Goal: Information Seeking & Learning: Learn about a topic

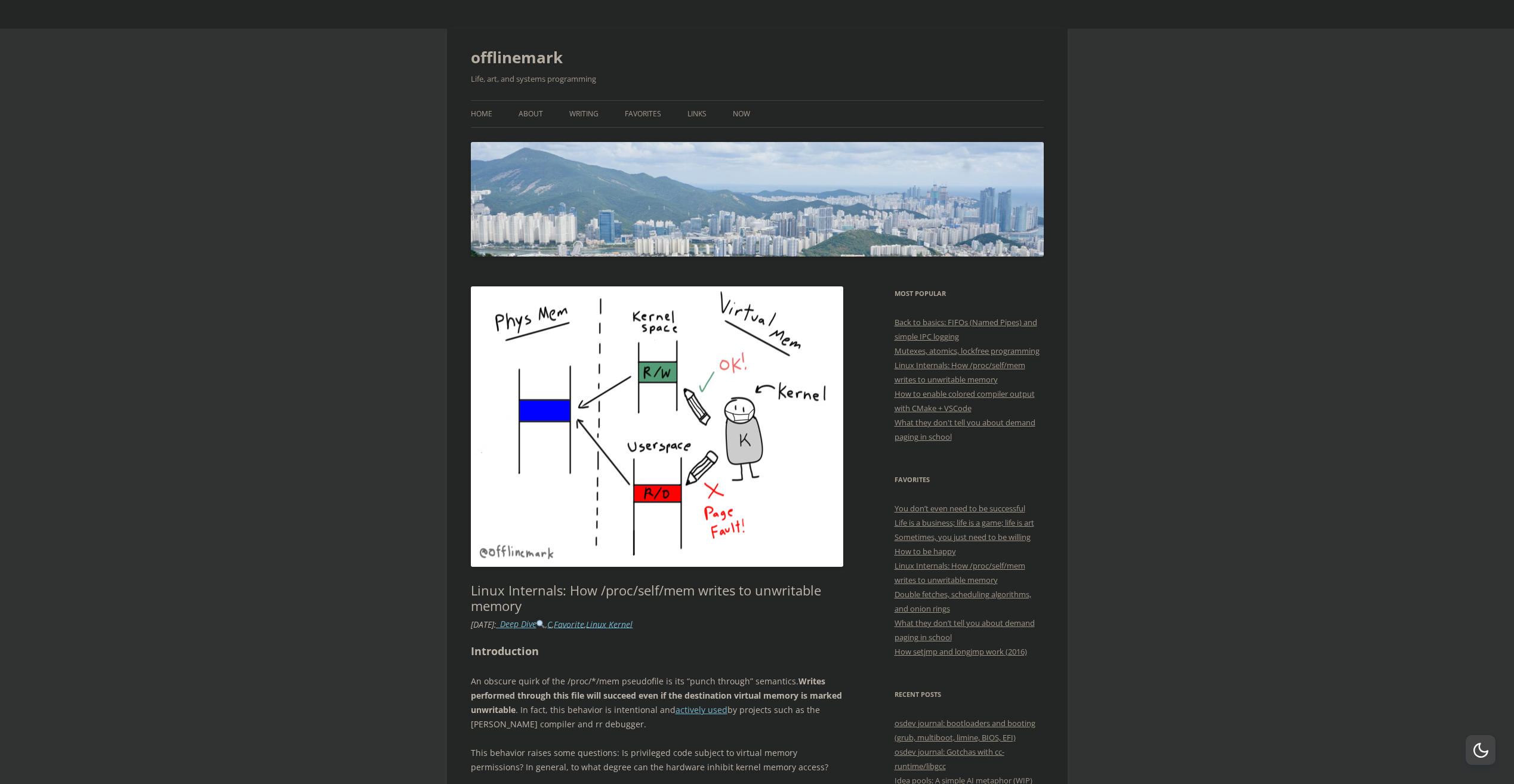
scroll to position [238, 0]
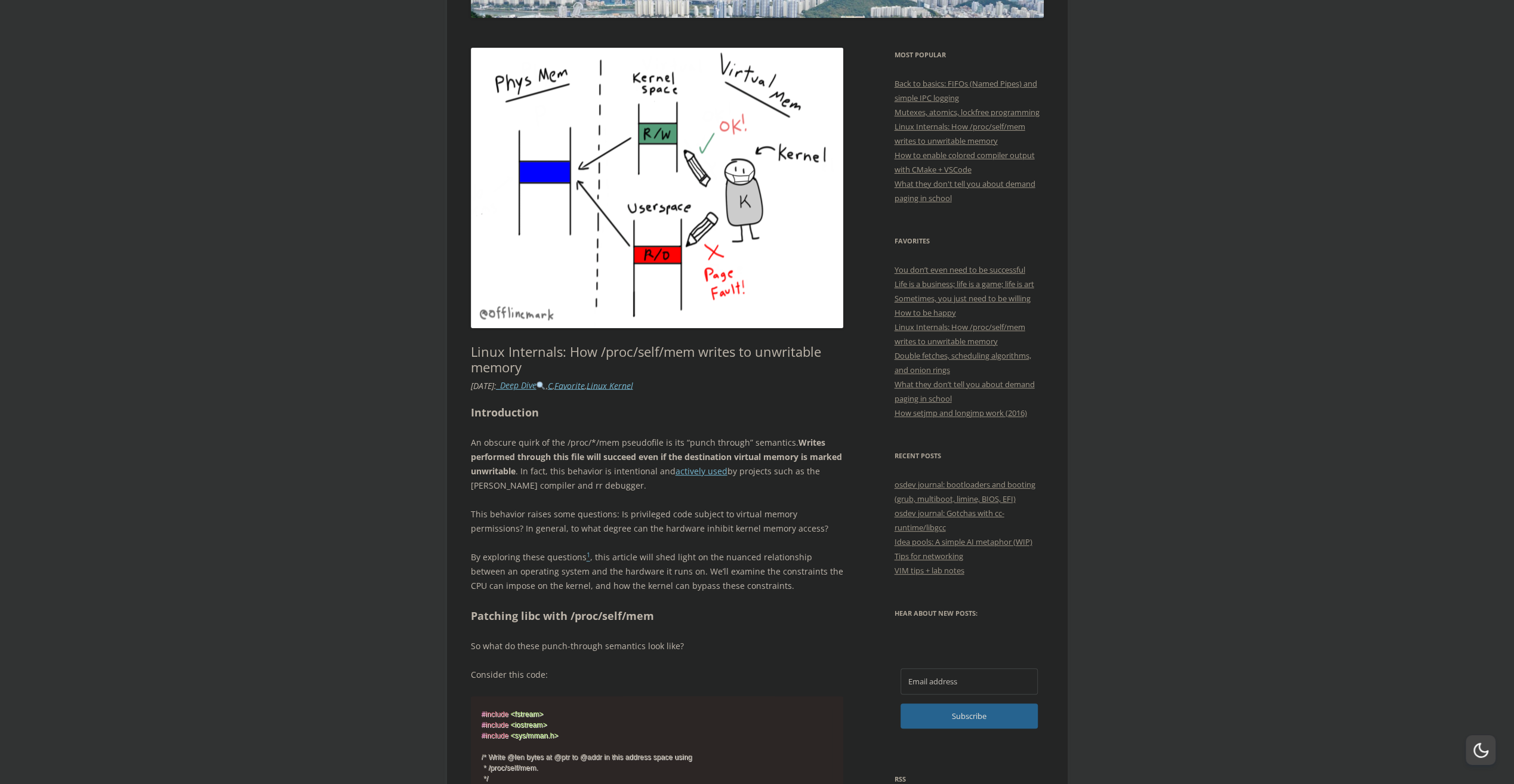
click at [500, 445] on p "An obscure [PERSON_NAME] of the /proc/*/mem pseudofile is its “punch through” s…" at bounding box center [657, 464] width 373 height 57
click at [507, 460] on span "button" at bounding box center [507, 460] width 0 height 0
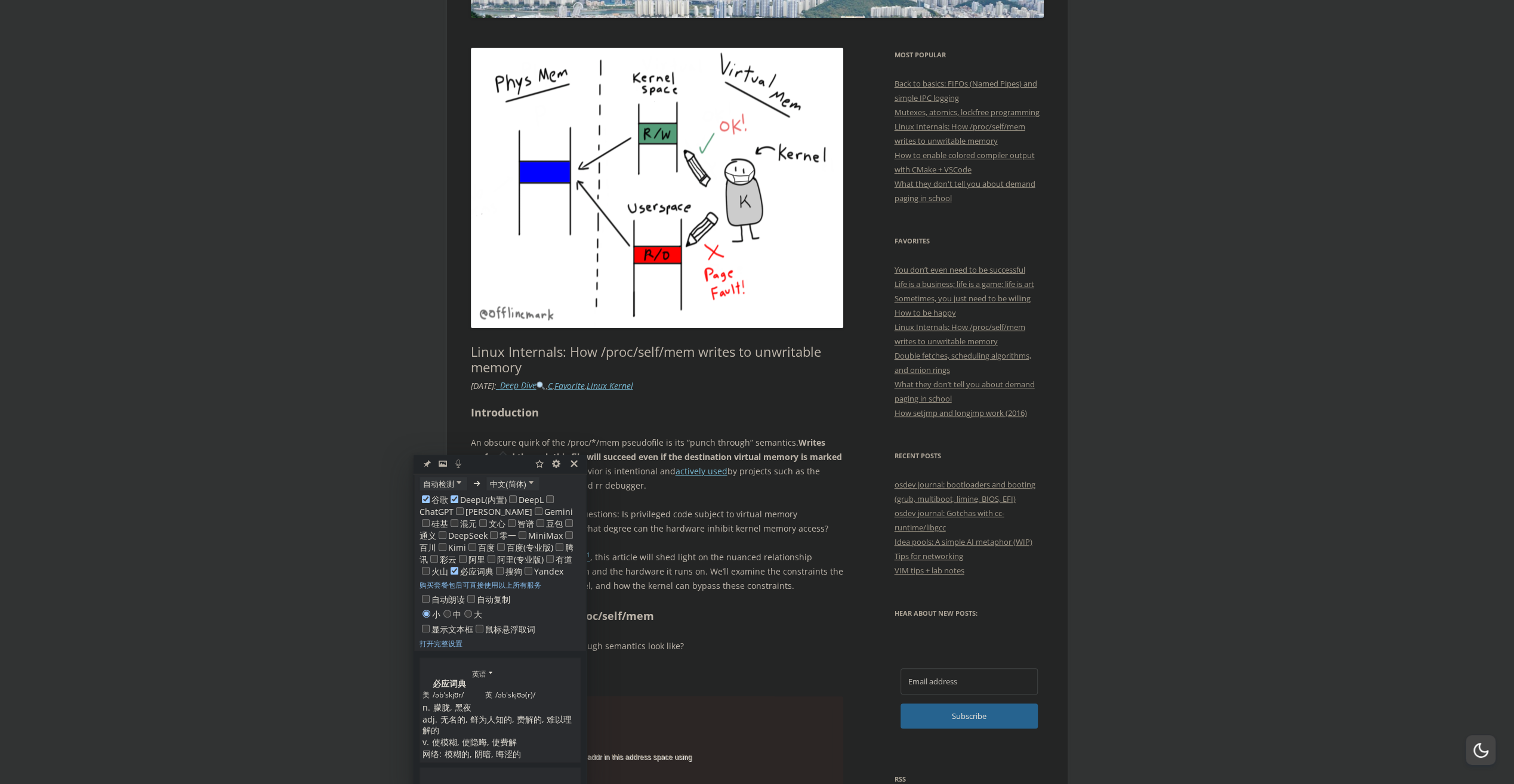
click at [528, 439] on p "An obscure [PERSON_NAME] of the /proc/*/mem pseudofile is its “punch through” s…" at bounding box center [657, 464] width 373 height 57
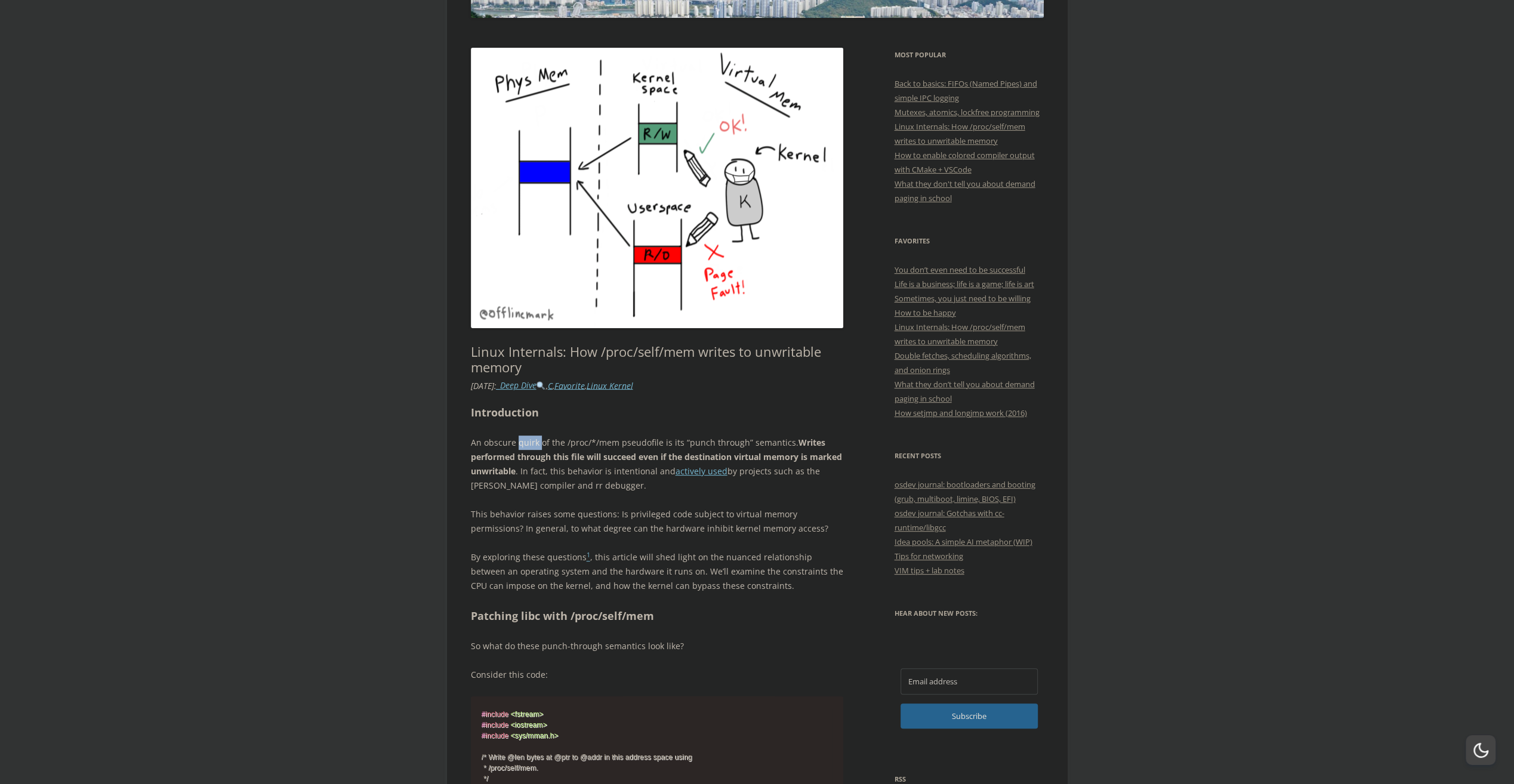
click at [528, 439] on p "An obscure [PERSON_NAME] of the /proc/*/mem pseudofile is its “punch through” s…" at bounding box center [657, 464] width 373 height 57
click at [536, 454] on span "button" at bounding box center [536, 454] width 0 height 0
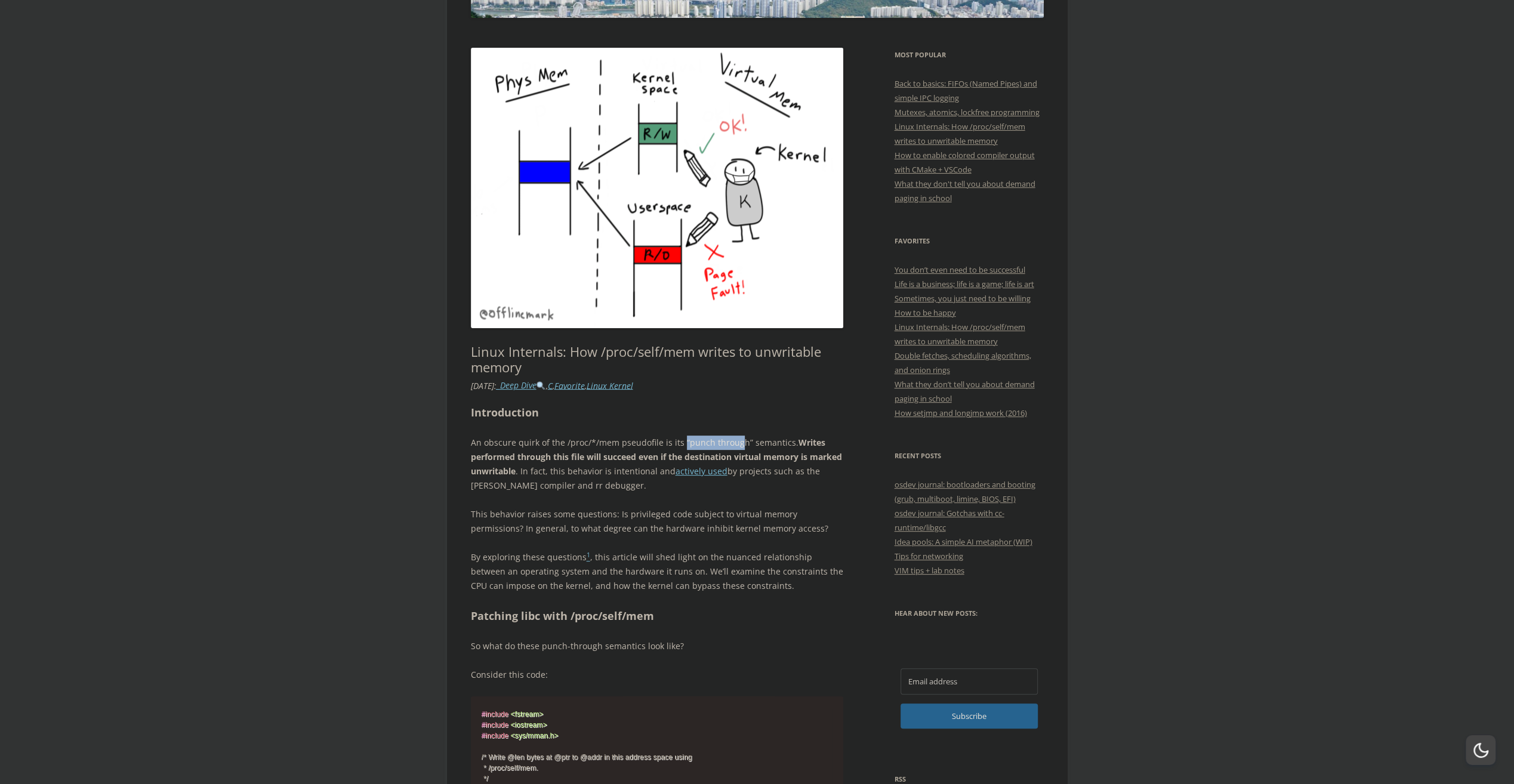
drag, startPoint x: 681, startPoint y: 440, endPoint x: 734, endPoint y: 443, distance: 53.1
click at [734, 443] on p "An obscure [PERSON_NAME] of the /proc/*/mem pseudofile is its “punch through” s…" at bounding box center [657, 464] width 373 height 57
click at [687, 443] on p "An obscure [PERSON_NAME] of the /proc/*/mem pseudofile is its “punch through” s…" at bounding box center [657, 464] width 373 height 57
drag, startPoint x: 683, startPoint y: 444, endPoint x: 739, endPoint y: 446, distance: 56.0
click at [739, 446] on p "An obscure [PERSON_NAME] of the /proc/*/mem pseudofile is its “punch through” s…" at bounding box center [657, 464] width 373 height 57
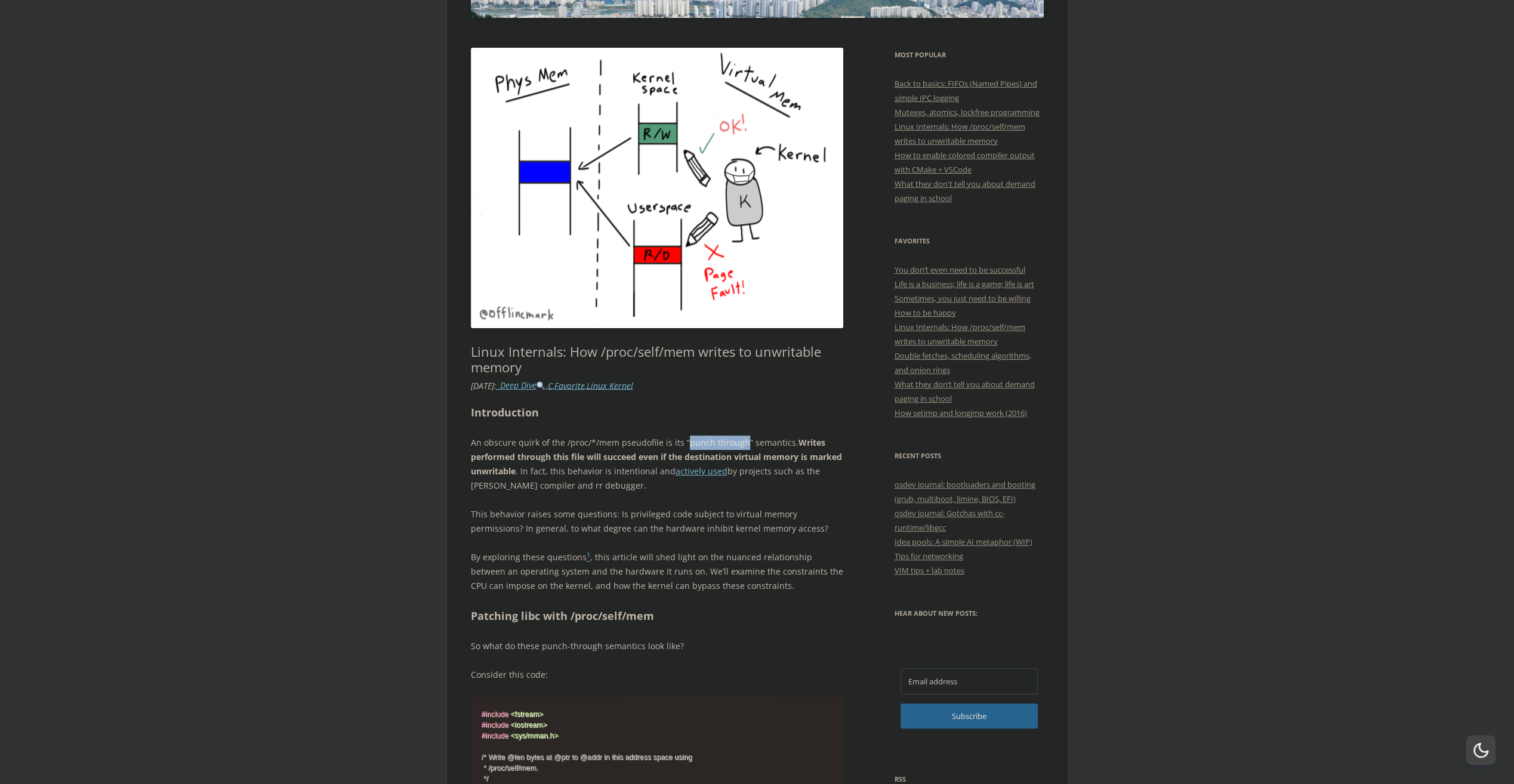
click at [746, 461] on span "button" at bounding box center [746, 461] width 0 height 0
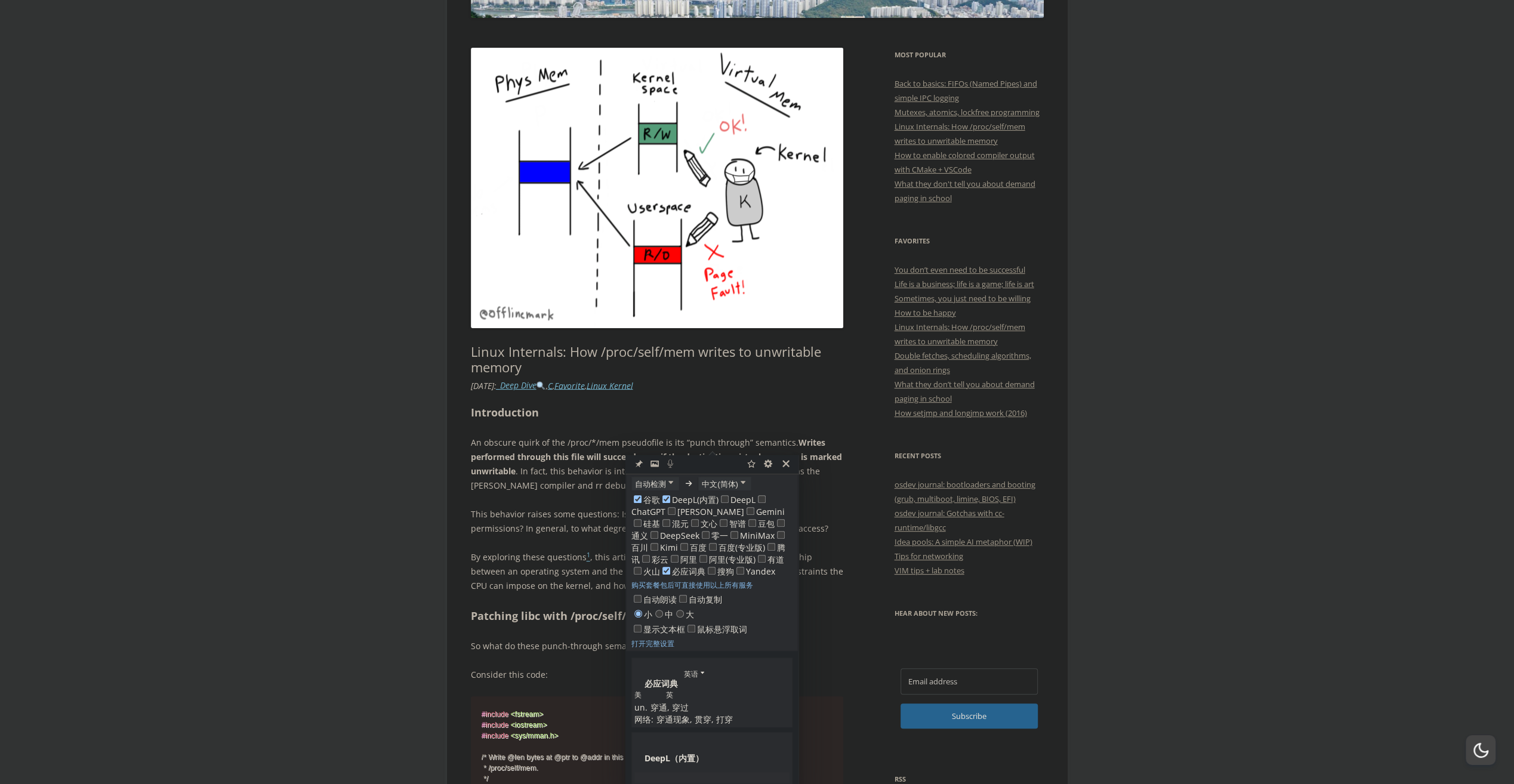
click at [762, 438] on p "An obscure [PERSON_NAME] of the /proc/*/mem pseudofile is its “punch through” s…" at bounding box center [657, 464] width 373 height 57
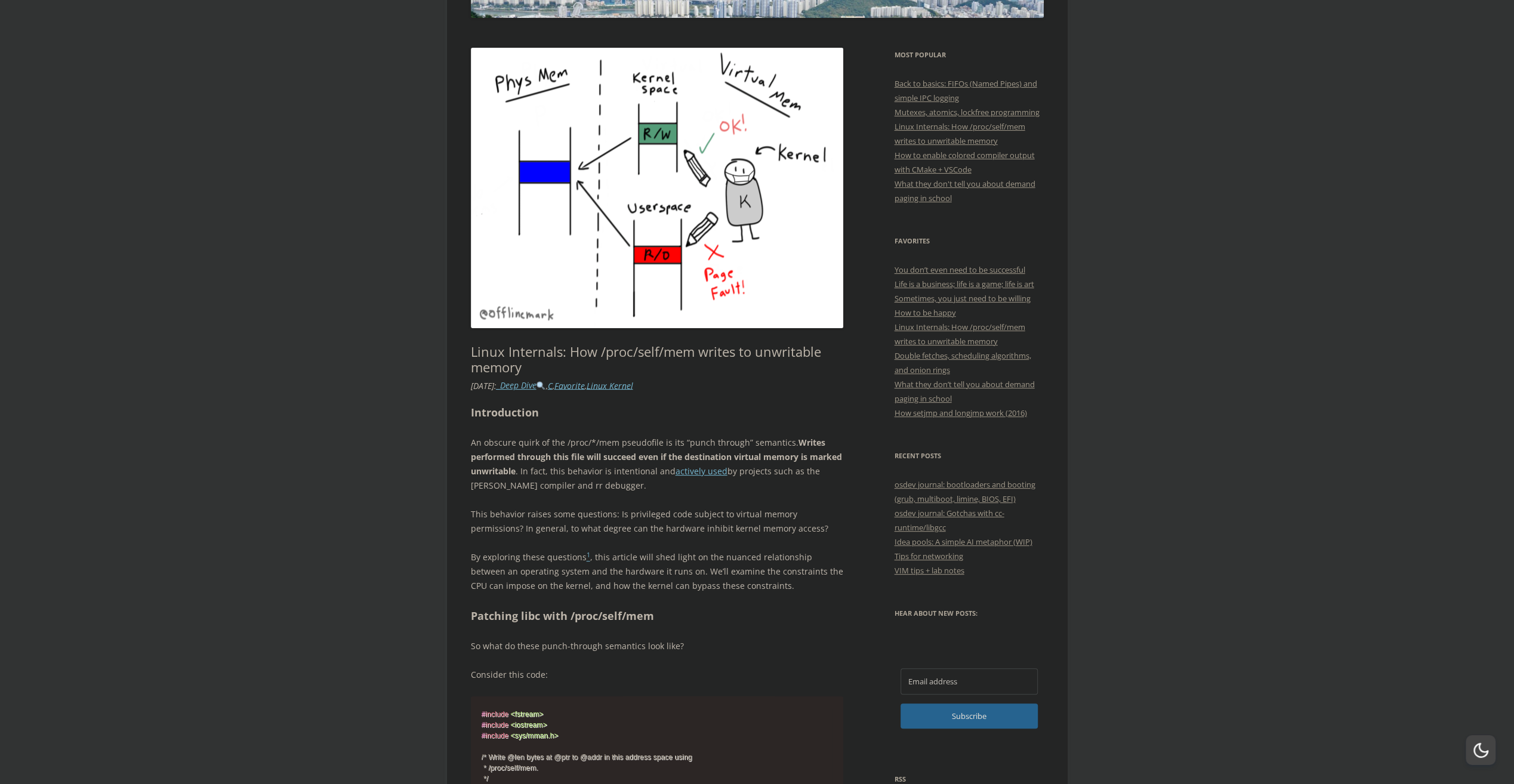
click at [765, 444] on p "An obscure [PERSON_NAME] of the /proc/*/mem pseudofile is its “punch through” s…" at bounding box center [657, 464] width 373 height 57
click at [773, 459] on span "button" at bounding box center [773, 459] width 0 height 0
click at [783, 408] on h2 "Introduction" at bounding box center [657, 412] width 373 height 17
drag, startPoint x: 640, startPoint y: 461, endPoint x: 812, endPoint y: 462, distance: 172.0
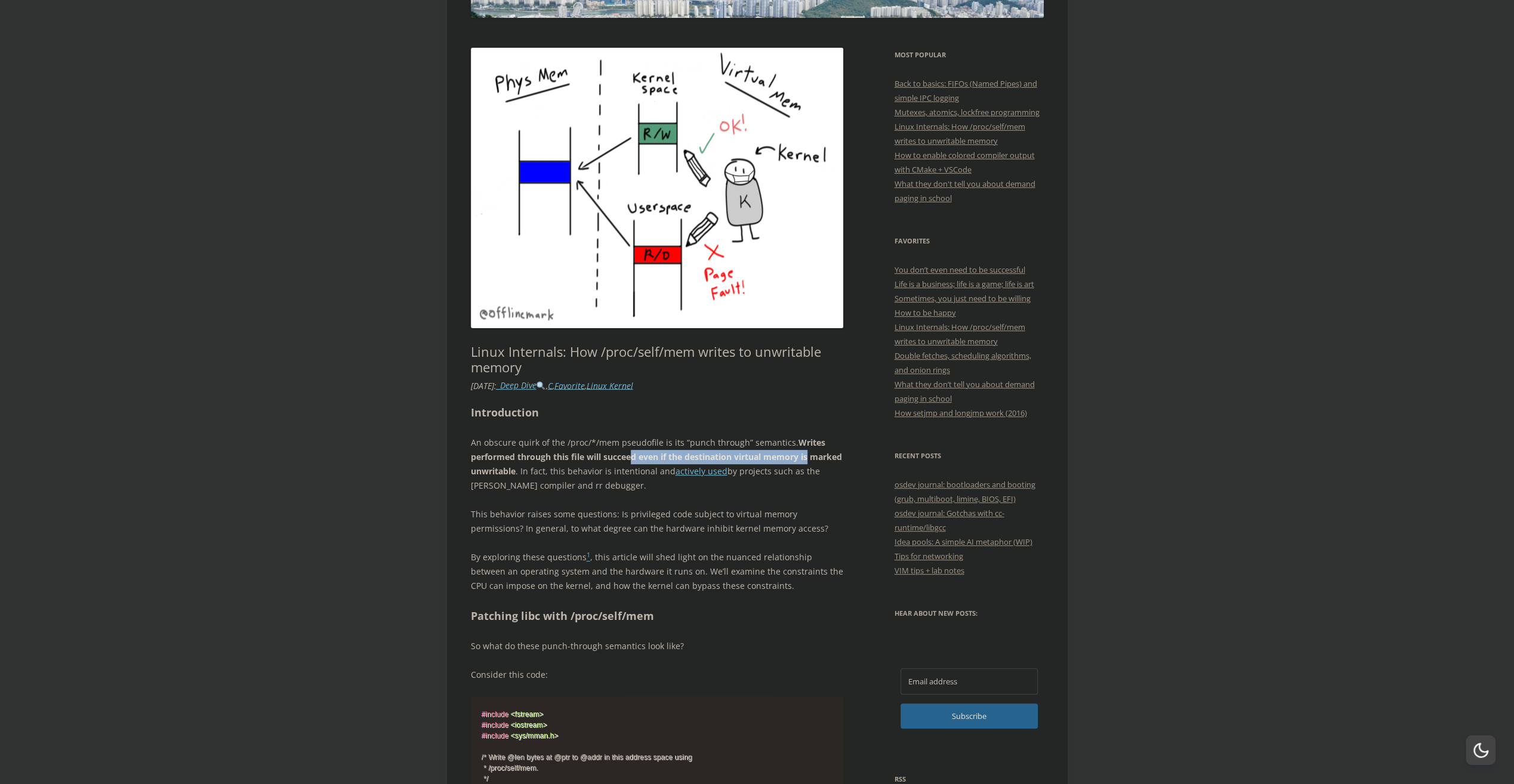
click at [812, 462] on p "An obscure [PERSON_NAME] of the /proc/*/mem pseudofile is its “punch through” s…" at bounding box center [657, 464] width 373 height 57
drag, startPoint x: 812, startPoint y: 462, endPoint x: 780, endPoint y: 477, distance: 35.3
click at [809, 511] on p "This behavior raises some questions: Is privileged code subject to virtual memo…" at bounding box center [657, 521] width 373 height 29
drag, startPoint x: 791, startPoint y: 444, endPoint x: 804, endPoint y: 463, distance: 23.0
click at [804, 463] on p "An obscure [PERSON_NAME] of the /proc/*/mem pseudofile is its “punch through” s…" at bounding box center [657, 464] width 373 height 57
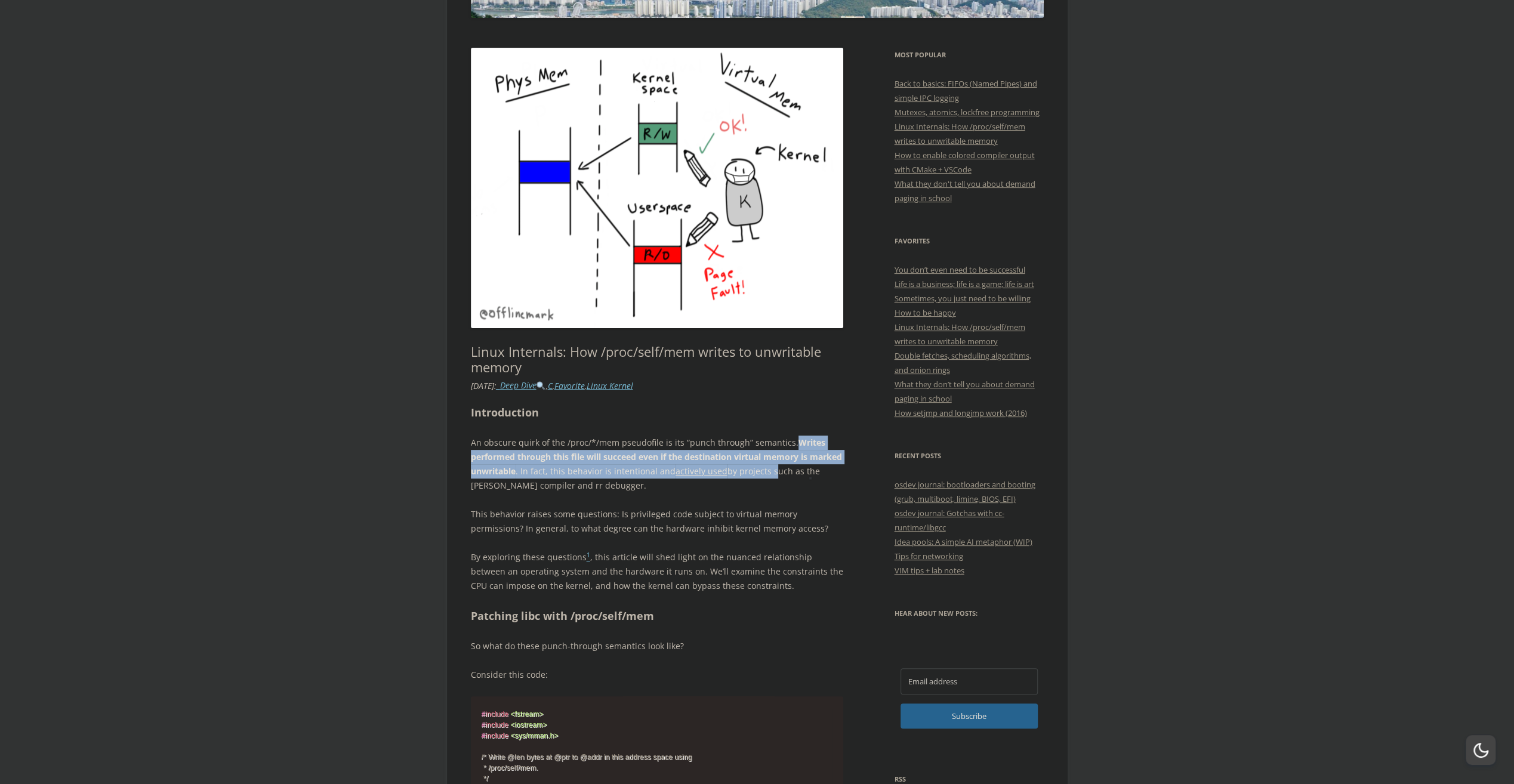
drag, startPoint x: 804, startPoint y: 463, endPoint x: 728, endPoint y: 509, distance: 88.8
click at [782, 512] on p "This behavior raises some questions: Is privileged code subject to virtual memo…" at bounding box center [657, 521] width 373 height 29
drag, startPoint x: 534, startPoint y: 456, endPoint x: 800, endPoint y: 454, distance: 266.0
click at [800, 454] on strong "Writes performed through this file will succeed even if the destination virtual…" at bounding box center [656, 457] width 371 height 40
drag, startPoint x: 800, startPoint y: 454, endPoint x: 527, endPoint y: 510, distance: 278.7
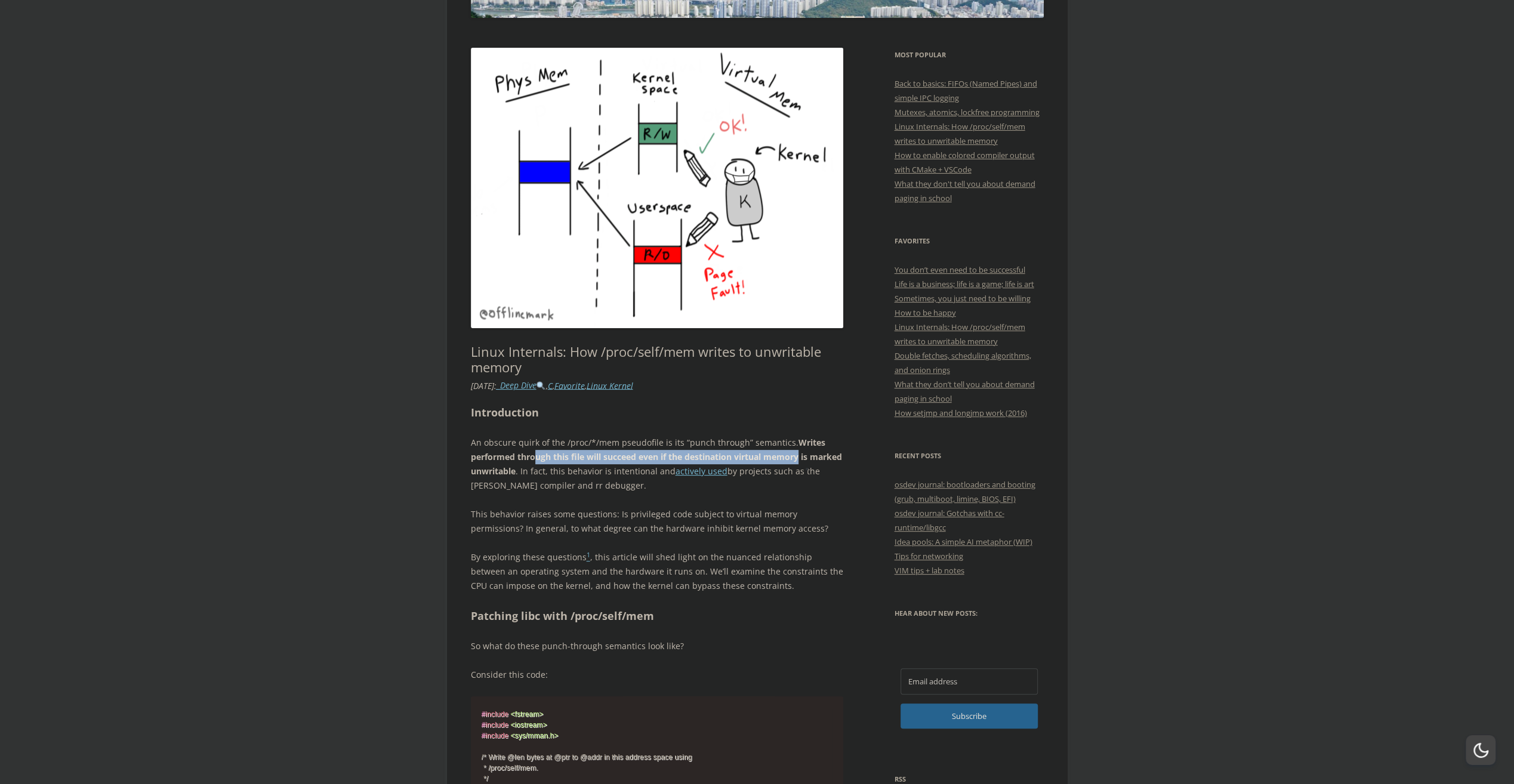
click at [773, 528] on p "This behavior raises some questions: Is privileged code subject to virtual memo…" at bounding box center [657, 521] width 373 height 29
drag, startPoint x: 489, startPoint y: 467, endPoint x: 640, endPoint y: 470, distance: 151.0
click at [640, 470] on p "An obscure [PERSON_NAME] of the /proc/*/mem pseudofile is its “punch through” s…" at bounding box center [657, 464] width 373 height 57
drag, startPoint x: 640, startPoint y: 470, endPoint x: 636, endPoint y: 454, distance: 16.5
click at [607, 528] on p "This behavior raises some questions: Is privileged code subject to virtual memo…" at bounding box center [657, 521] width 373 height 29
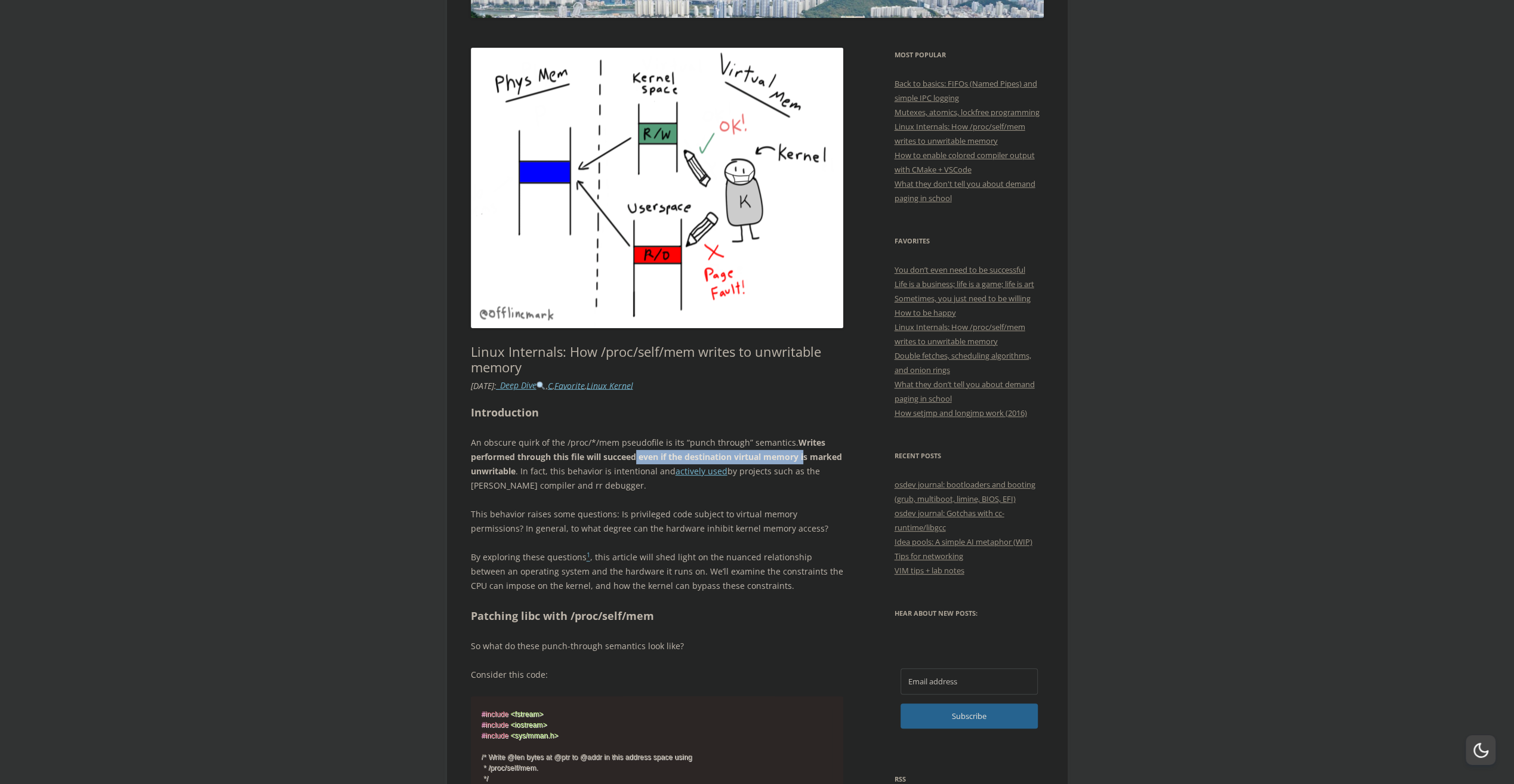
drag, startPoint x: 651, startPoint y: 454, endPoint x: 807, endPoint y: 454, distance: 156.0
click at [807, 454] on strong "Writes performed through this file will succeed even if the destination virtual…" at bounding box center [656, 457] width 371 height 40
drag, startPoint x: 807, startPoint y: 454, endPoint x: 663, endPoint y: 521, distance: 158.8
click at [782, 532] on p "This behavior raises some questions: Is privileged code subject to virtual memo…" at bounding box center [657, 521] width 373 height 29
drag, startPoint x: 677, startPoint y: 458, endPoint x: 811, endPoint y: 458, distance: 134.0
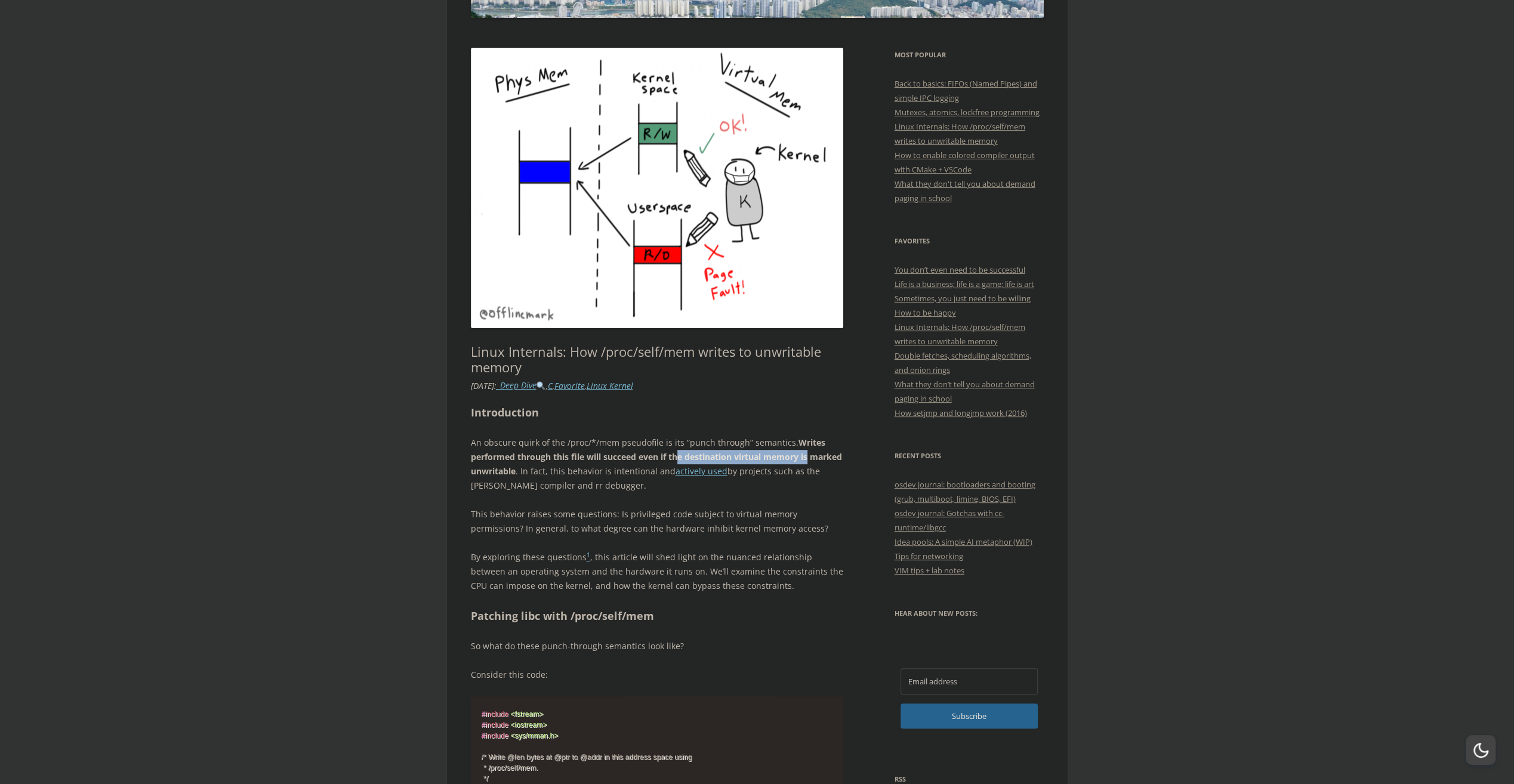
click at [811, 458] on p "An obscure [PERSON_NAME] of the /proc/*/mem pseudofile is its “punch through” s…" at bounding box center [657, 464] width 373 height 57
drag, startPoint x: 811, startPoint y: 458, endPoint x: 653, endPoint y: 474, distance: 158.8
drag, startPoint x: 564, startPoint y: 472, endPoint x: 638, endPoint y: 483, distance: 74.8
click at [638, 483] on p "An obscure [PERSON_NAME] of the /proc/*/mem pseudofile is its “punch through” s…" at bounding box center [657, 464] width 373 height 57
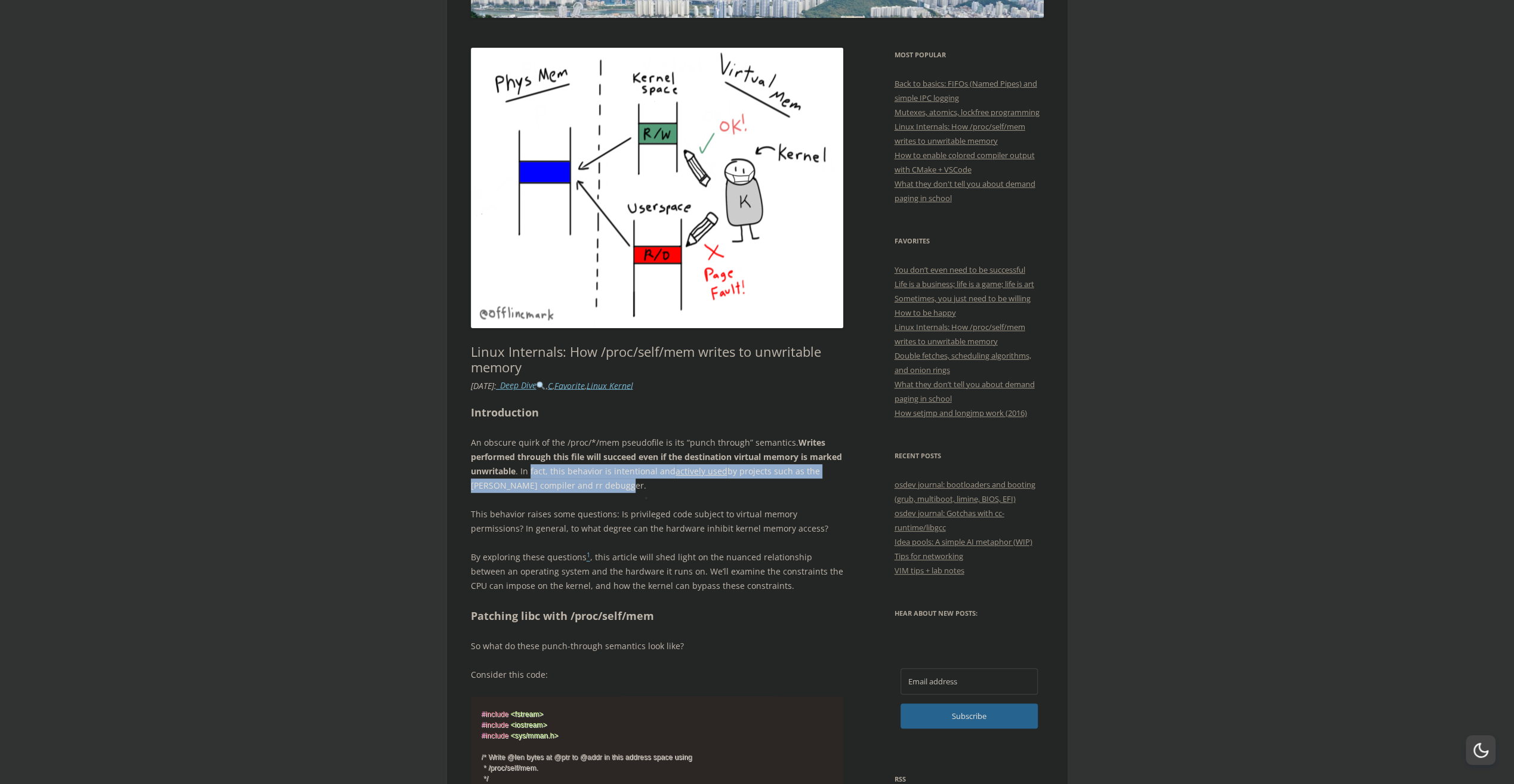
drag, startPoint x: 638, startPoint y: 483, endPoint x: 626, endPoint y: 524, distance: 42.7
click at [635, 517] on p "This behavior raises some questions: Is privileged code subject to virtual memo…" at bounding box center [657, 521] width 373 height 29
drag, startPoint x: 529, startPoint y: 487, endPoint x: 692, endPoint y: 478, distance: 163.2
click at [692, 478] on p "An obscure [PERSON_NAME] of the /proc/*/mem pseudofile is its “punch through” s…" at bounding box center [657, 464] width 373 height 57
drag, startPoint x: 692, startPoint y: 478, endPoint x: 641, endPoint y: 528, distance: 71.4
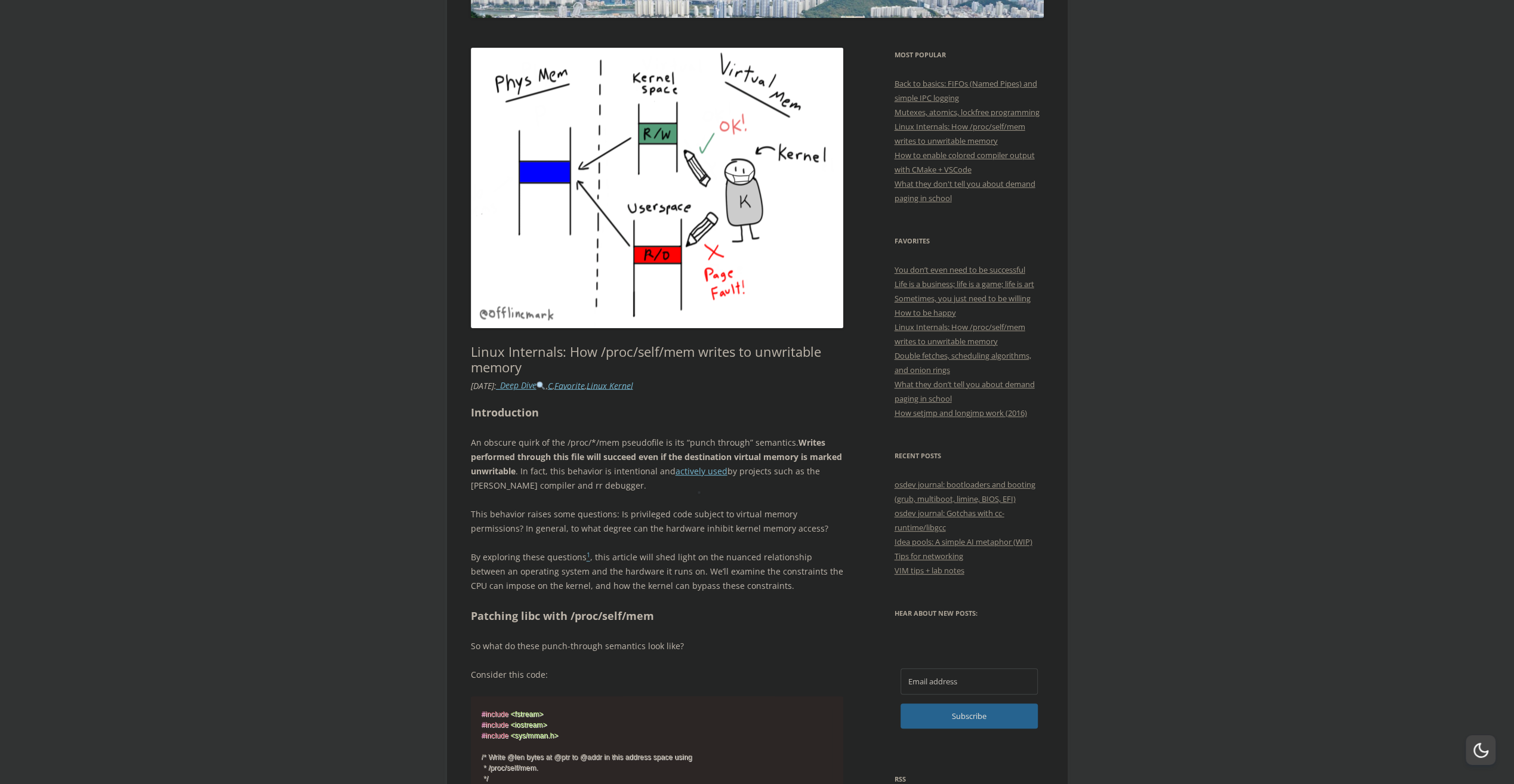
click at [641, 528] on p "This behavior raises some questions: Is privileged code subject to virtual memo…" at bounding box center [657, 521] width 373 height 29
drag, startPoint x: 517, startPoint y: 530, endPoint x: 761, endPoint y: 531, distance: 244.0
click at [761, 531] on p "This behavior raises some questions: Is privileged code subject to virtual memo…" at bounding box center [657, 521] width 373 height 29
drag, startPoint x: 761, startPoint y: 531, endPoint x: 660, endPoint y: 546, distance: 102.1
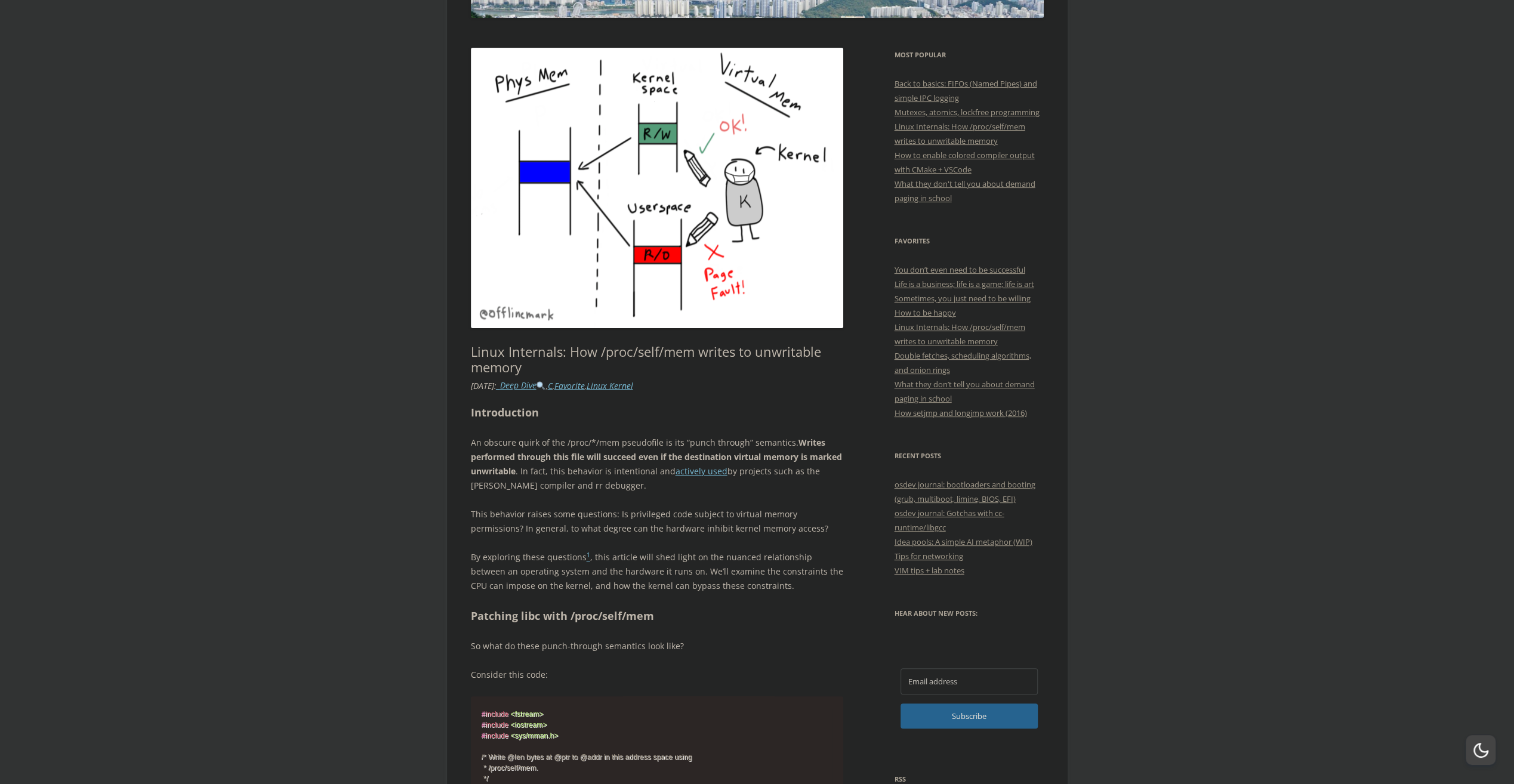
click at [741, 566] on p "By exploring these questions 1 , this article will shed light on the nuanced re…" at bounding box center [657, 571] width 373 height 43
click at [547, 527] on p "This behavior raises some questions: Is privileged code subject to virtual memo…" at bounding box center [657, 521] width 373 height 29
click at [554, 541] on span "button" at bounding box center [554, 541] width 0 height 0
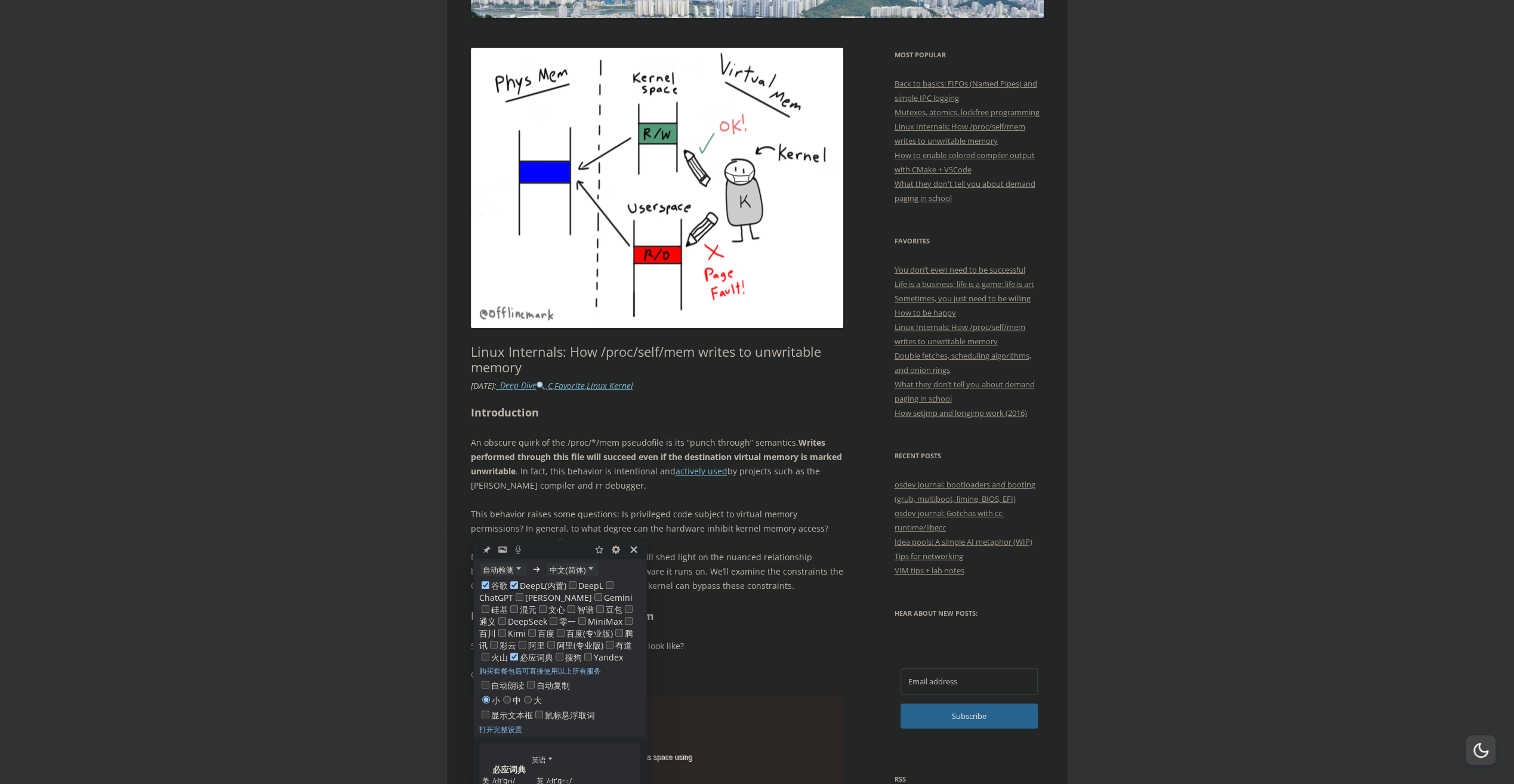
click at [632, 526] on p "This behavior raises some questions: Is privileged code subject to virtual memo…" at bounding box center [657, 521] width 373 height 29
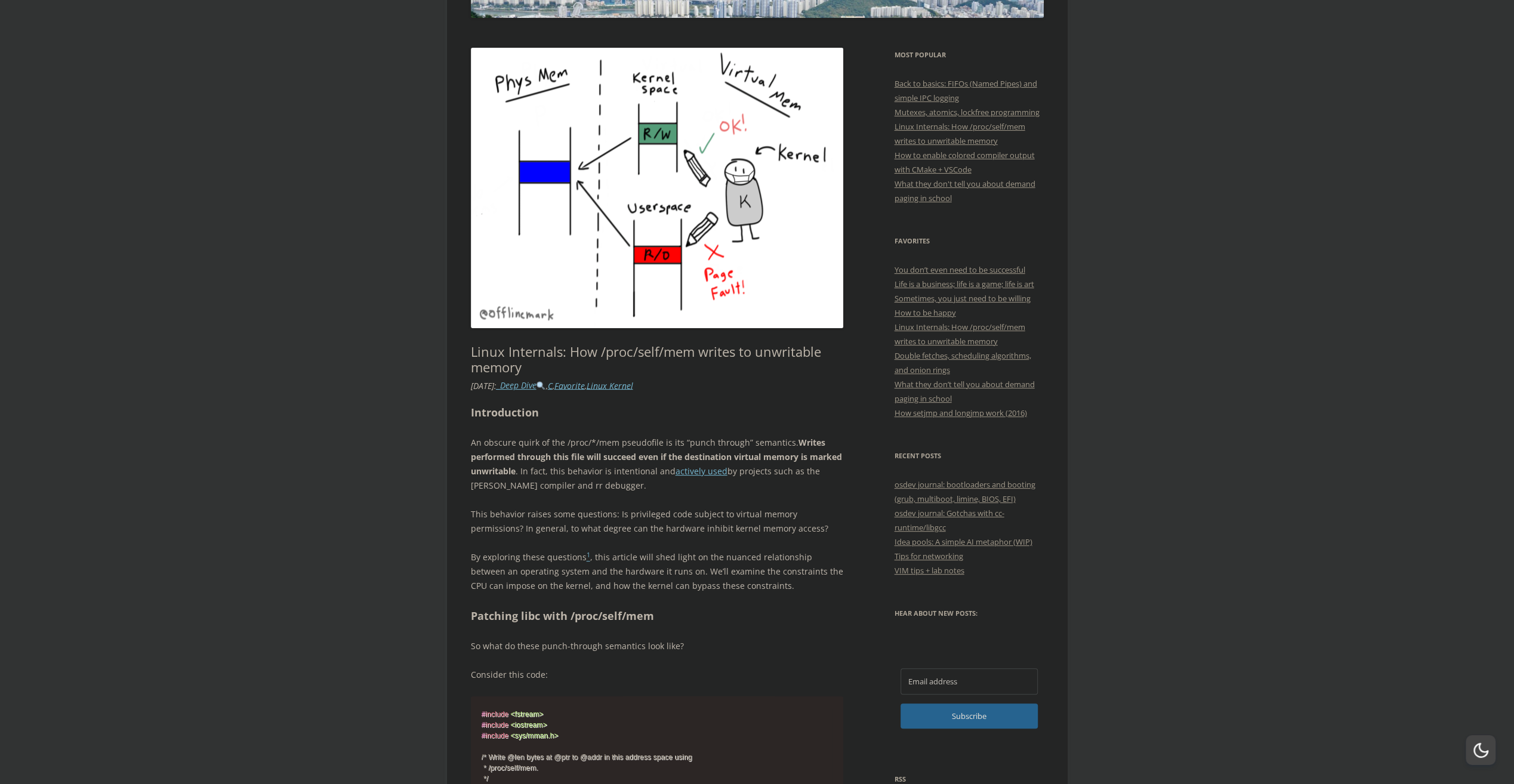
click at [664, 528] on p "This behavior raises some questions: Is privileged code subject to virtual memo…" at bounding box center [657, 521] width 373 height 29
click at [671, 542] on span "button" at bounding box center [671, 542] width 0 height 0
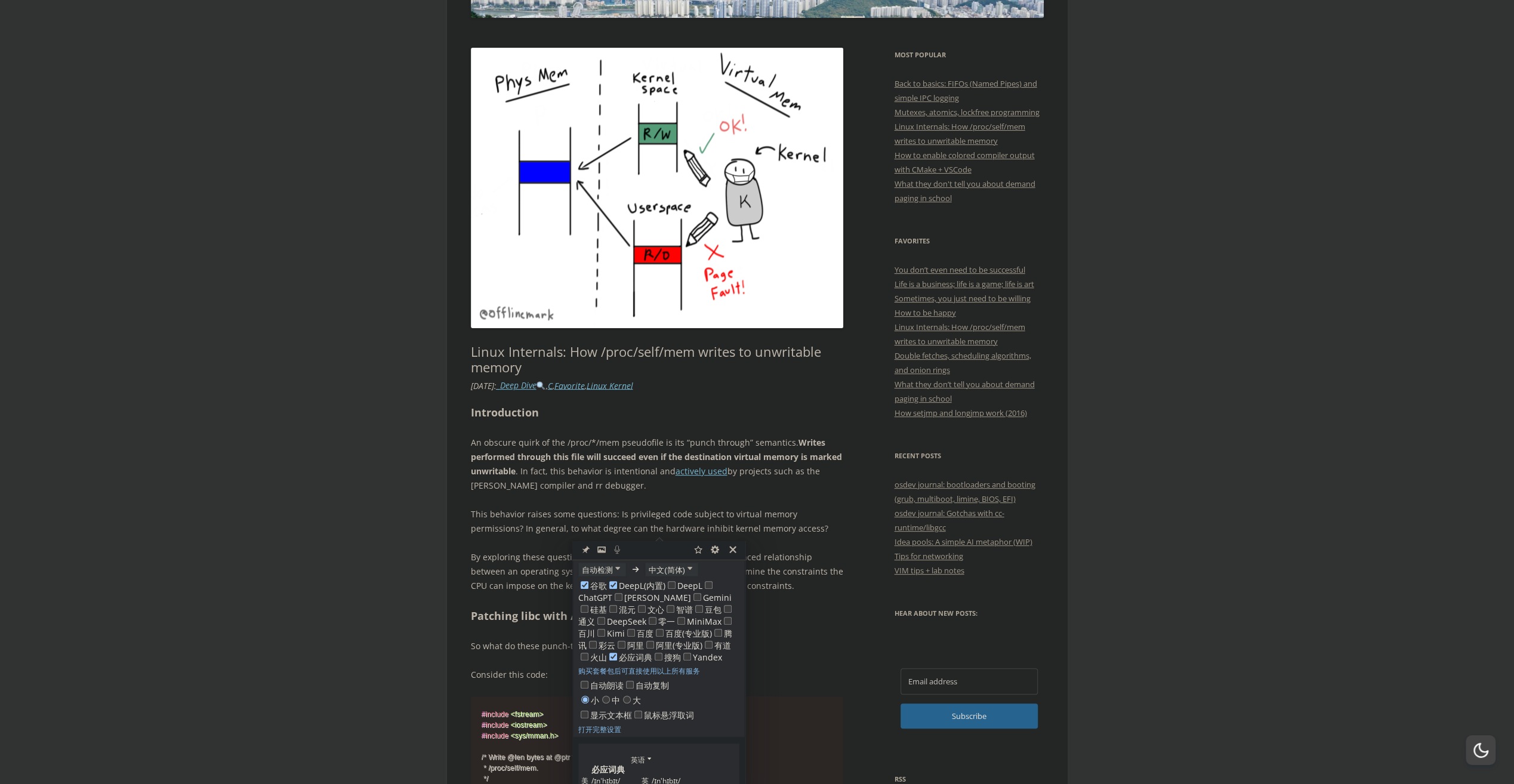
click at [794, 521] on p "This behavior raises some questions: Is privileged code subject to virtual memo…" at bounding box center [657, 521] width 373 height 29
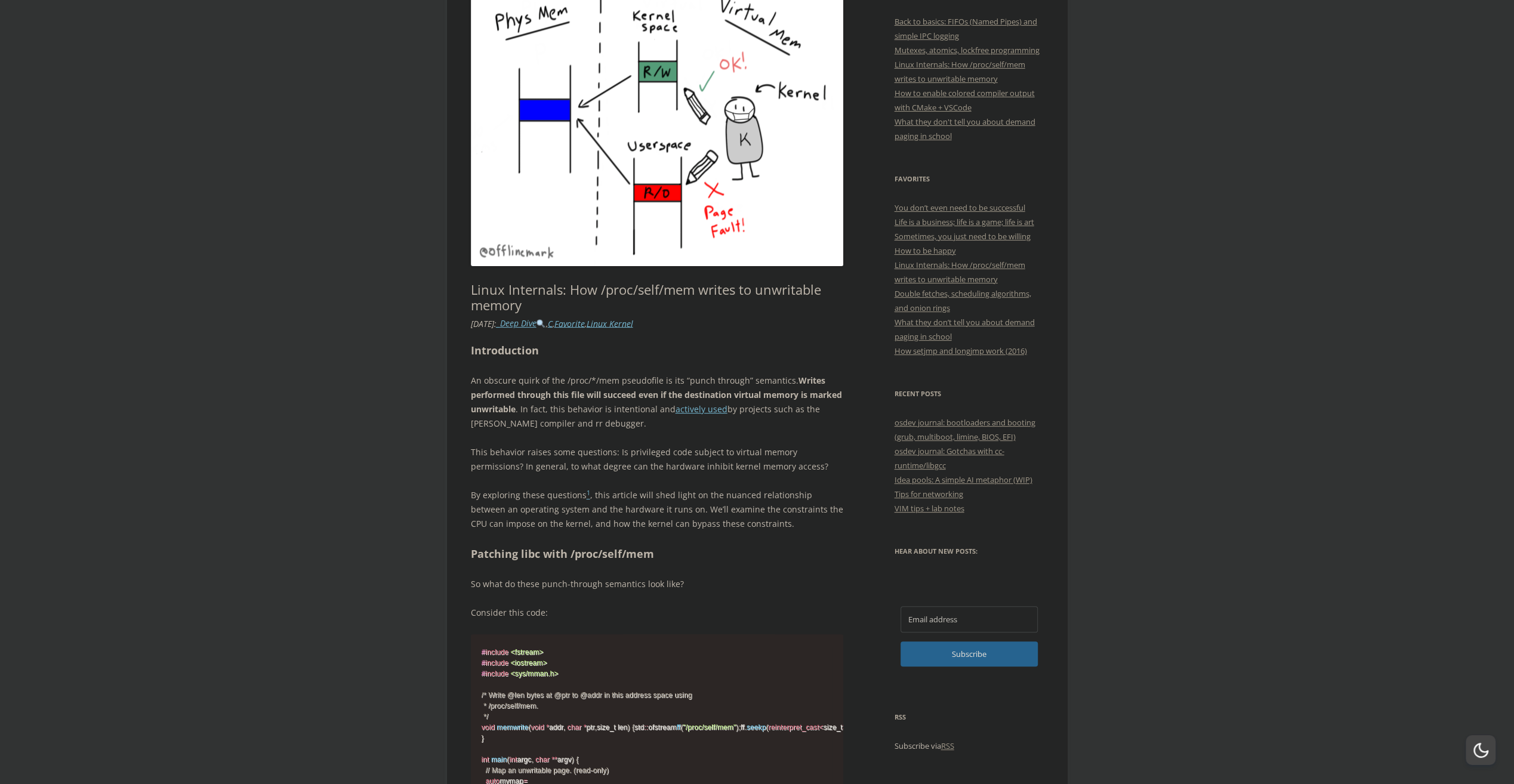
scroll to position [358, 0]
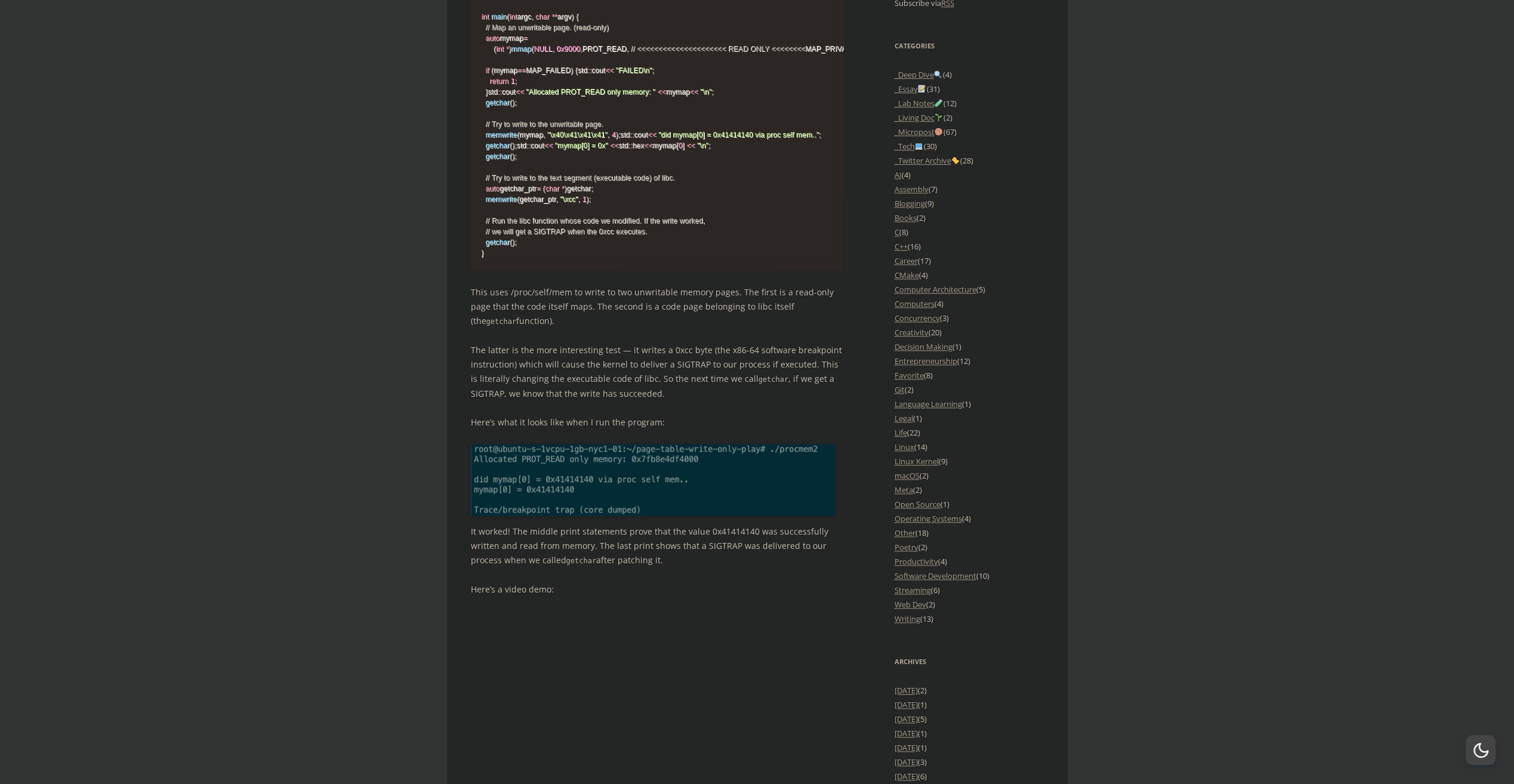
click at [736, 329] on p "This uses /proc/self/mem to write to two unwritable memory pages. The first is …" at bounding box center [657, 307] width 373 height 44
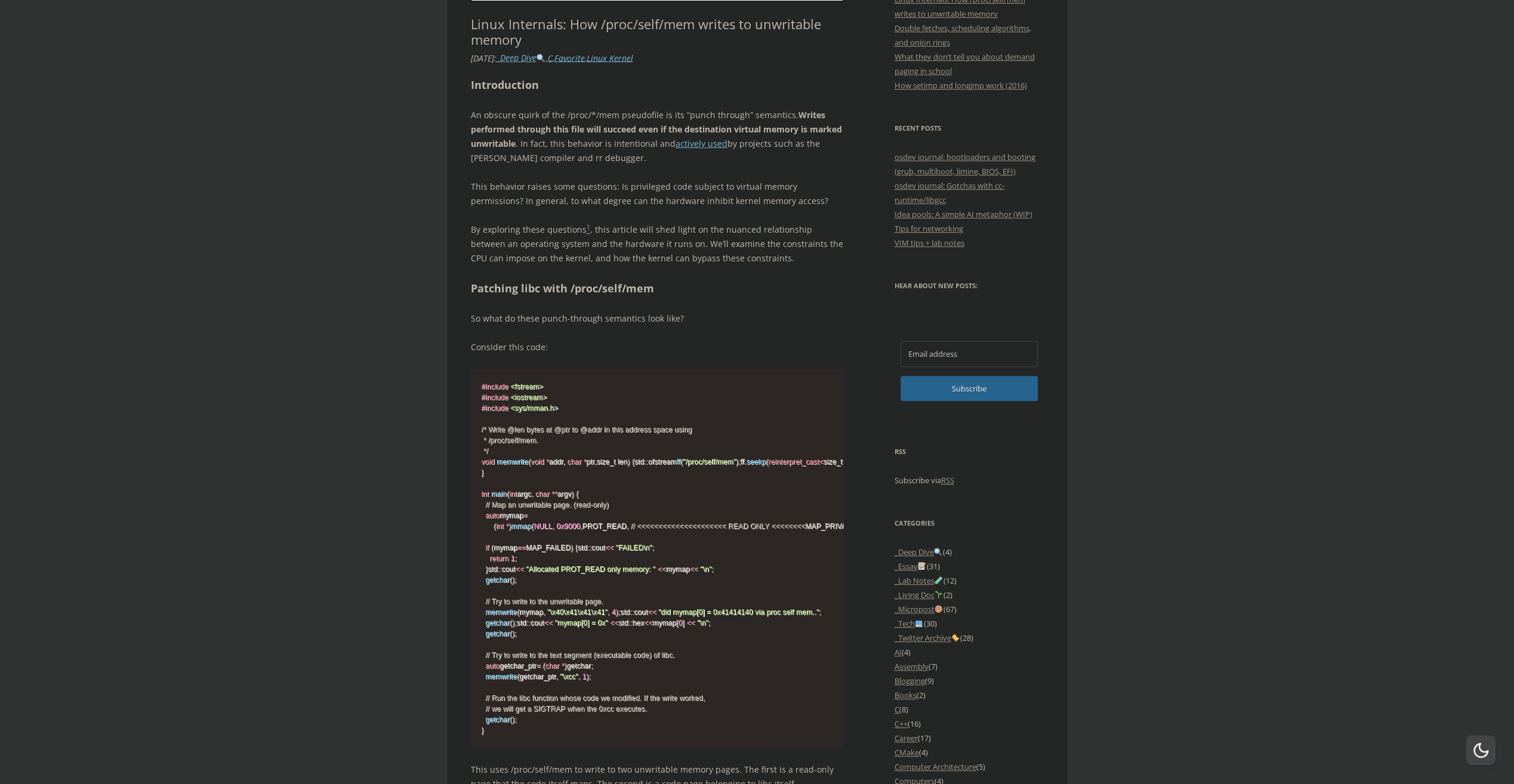
scroll to position [208, 0]
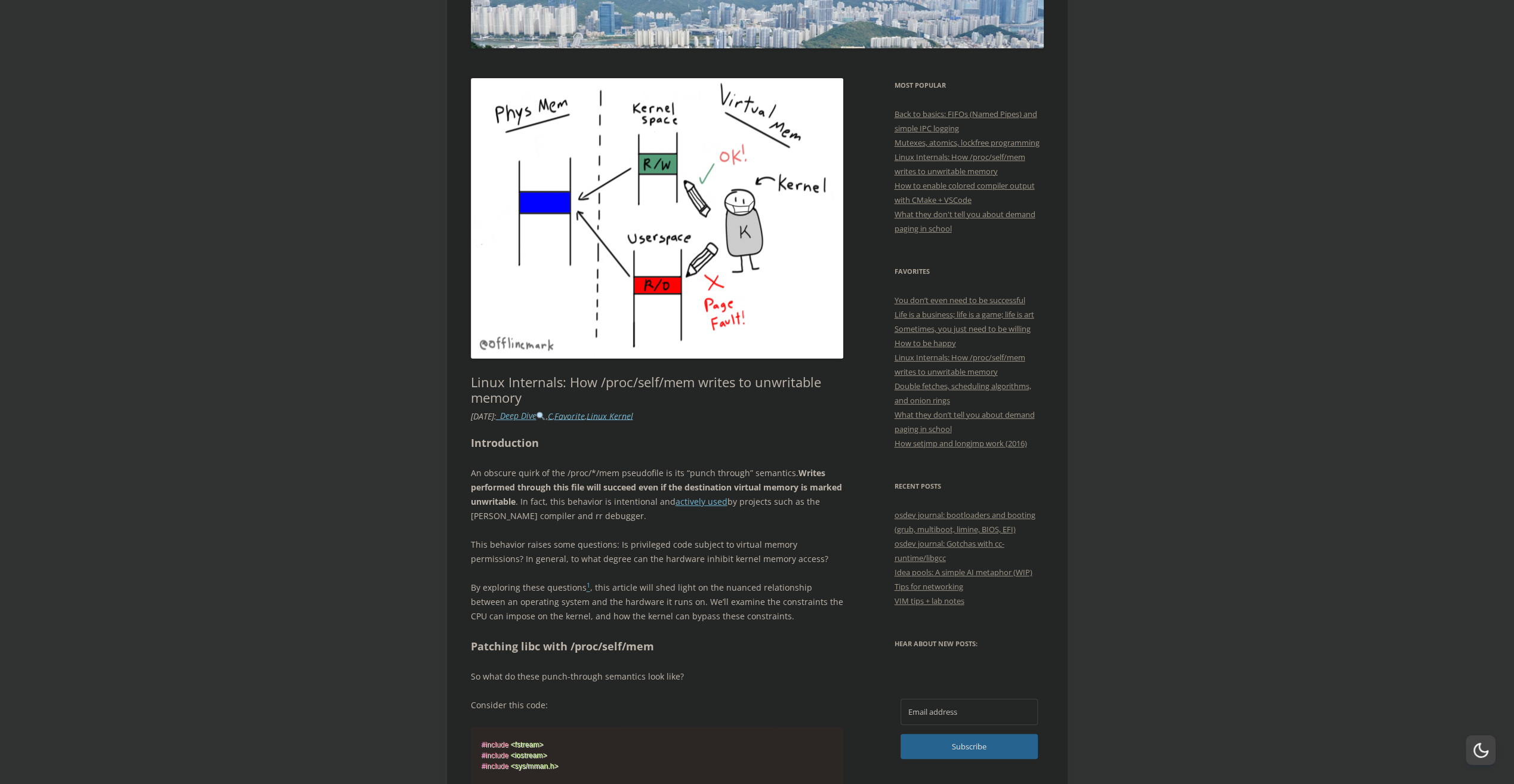
click at [732, 584] on p "By exploring these questions 1 , this article will shed light on the nuanced re…" at bounding box center [657, 601] width 373 height 43
click at [739, 599] on span "button" at bounding box center [739, 599] width 0 height 0
click at [769, 612] on p "By exploring these questions 1 , this article will shed light on the nuanced re…" at bounding box center [657, 601] width 373 height 43
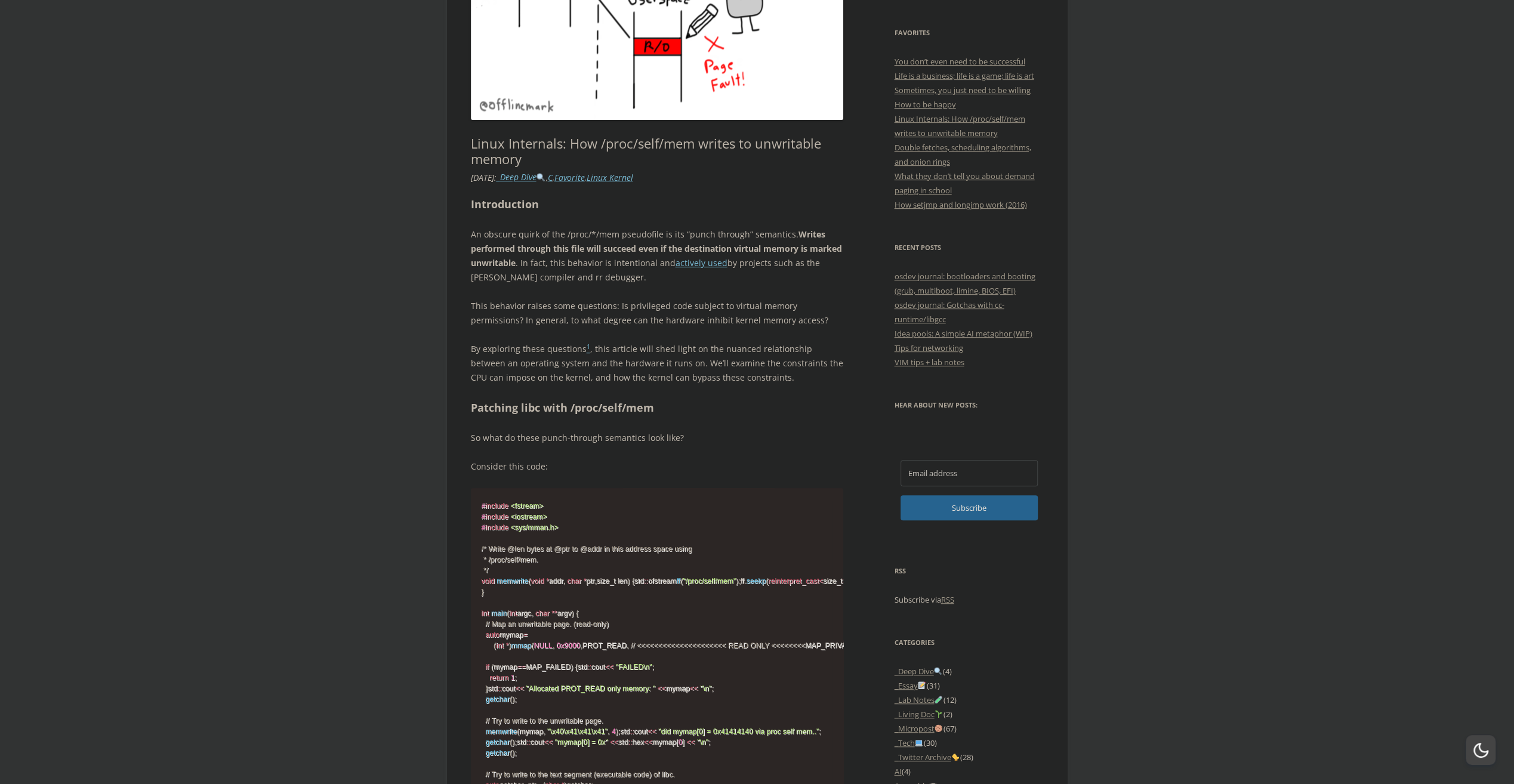
scroll to position [566, 0]
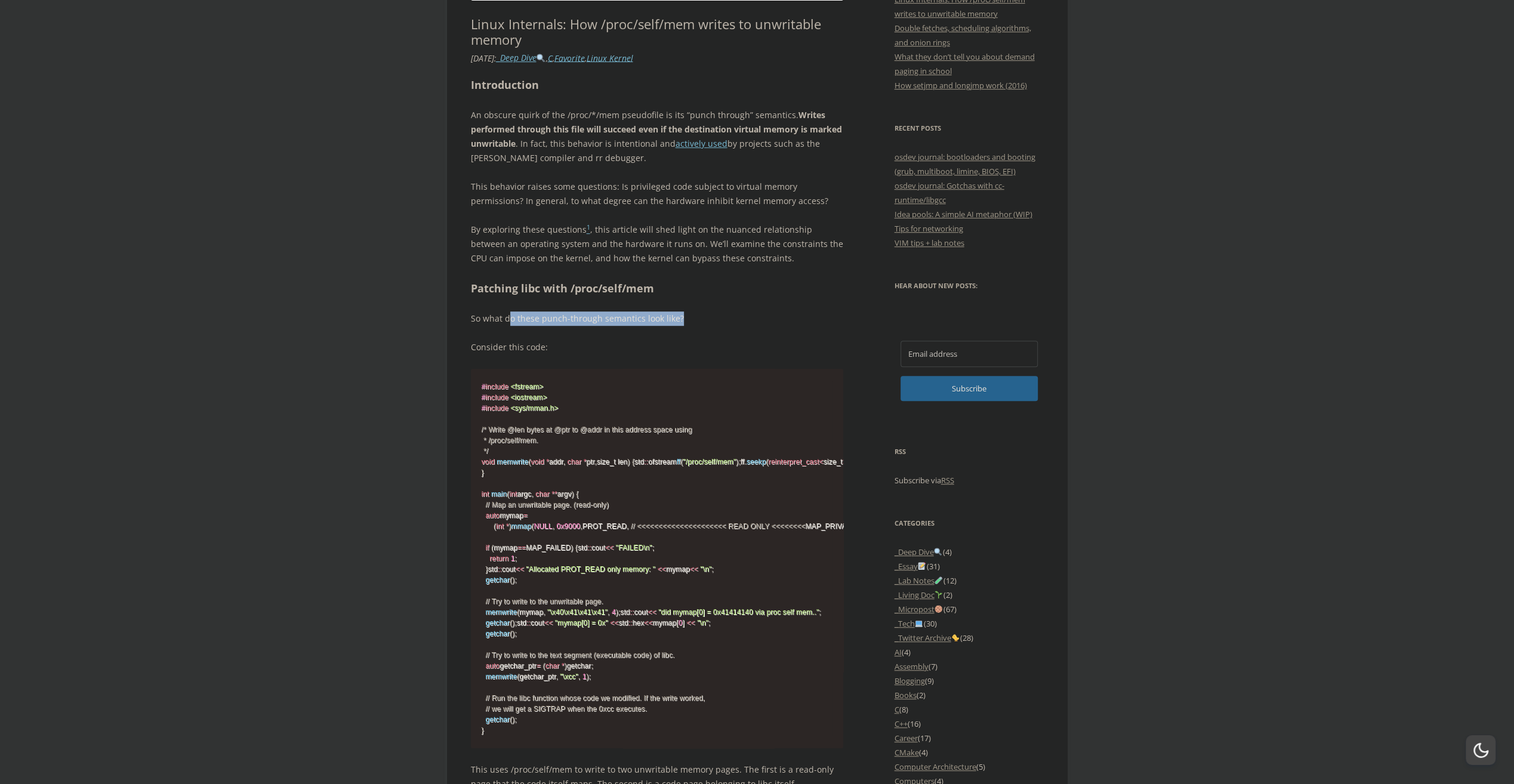
drag, startPoint x: 600, startPoint y: 309, endPoint x: 730, endPoint y: 315, distance: 130.1
click at [730, 315] on p "So what do these punch-through semantics look like?" at bounding box center [657, 319] width 373 height 14
drag, startPoint x: 730, startPoint y: 315, endPoint x: 665, endPoint y: 343, distance: 70.8
click at [665, 343] on p "Consider this code:" at bounding box center [657, 347] width 373 height 14
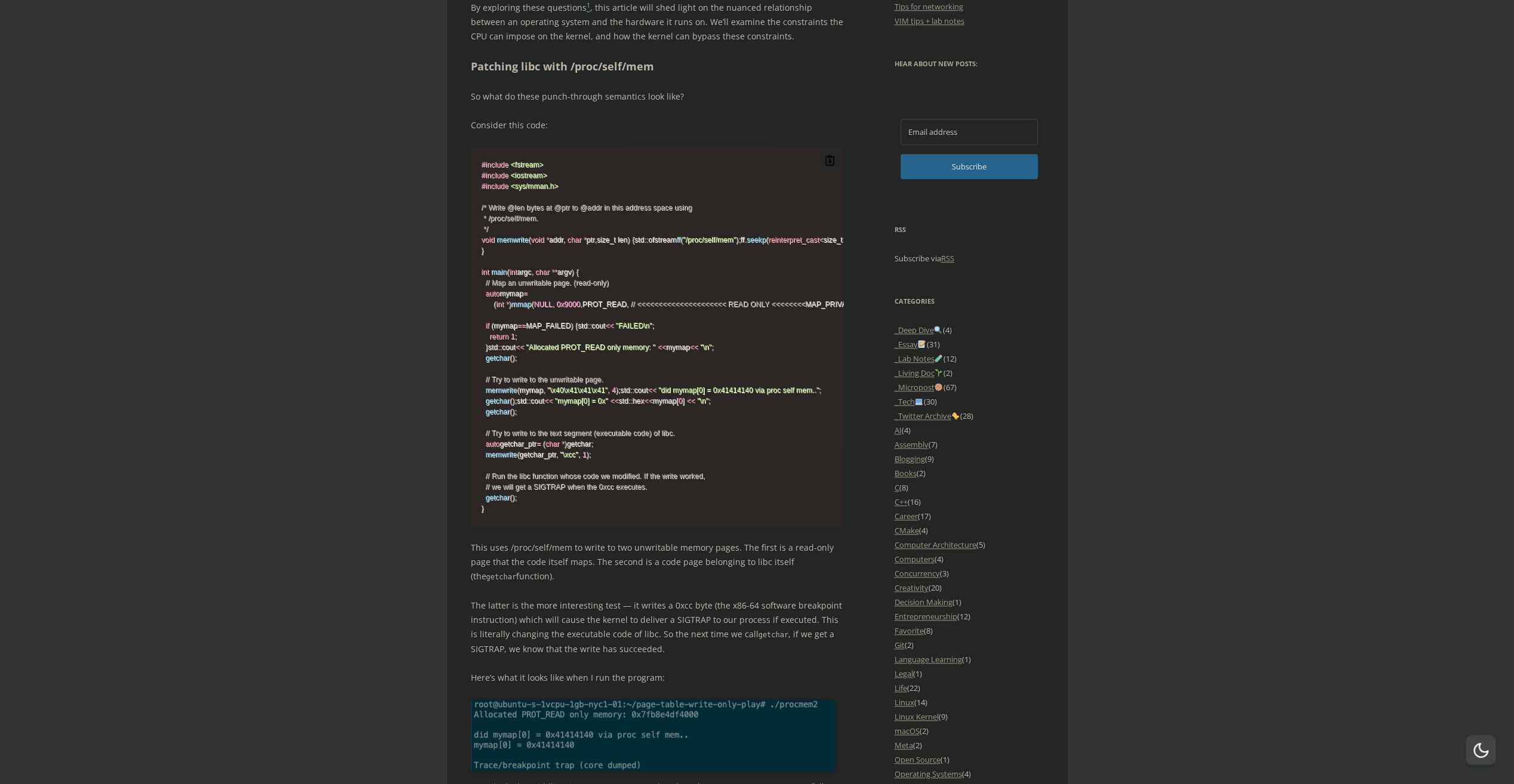
scroll to position [805, 0]
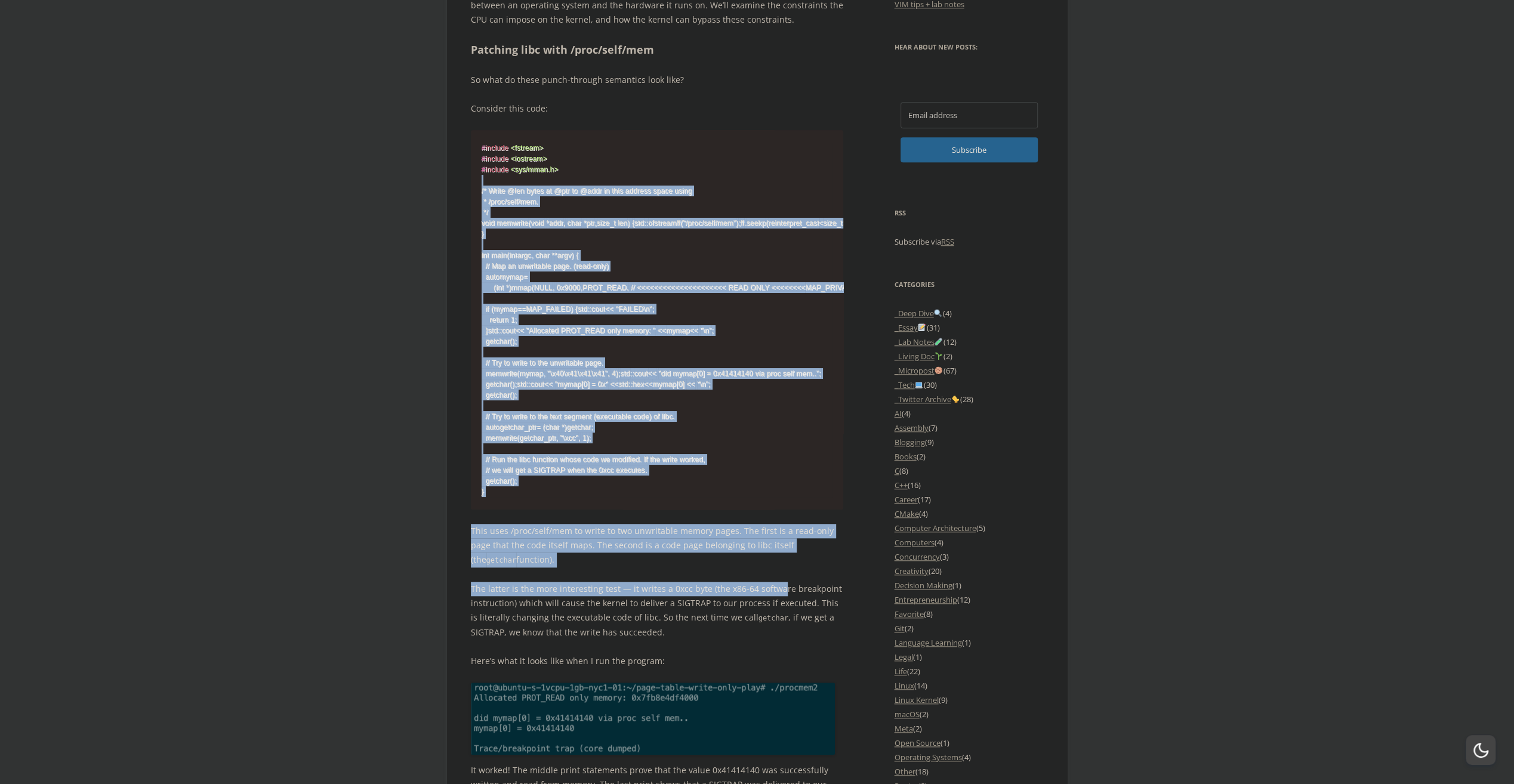
drag, startPoint x: 537, startPoint y: 177, endPoint x: 777, endPoint y: 708, distance: 582.7
click at [743, 486] on code "# include <fstream> # include <iostream> # include <sys/mman.h> /* Write @len b…" at bounding box center [657, 319] width 352 height 354
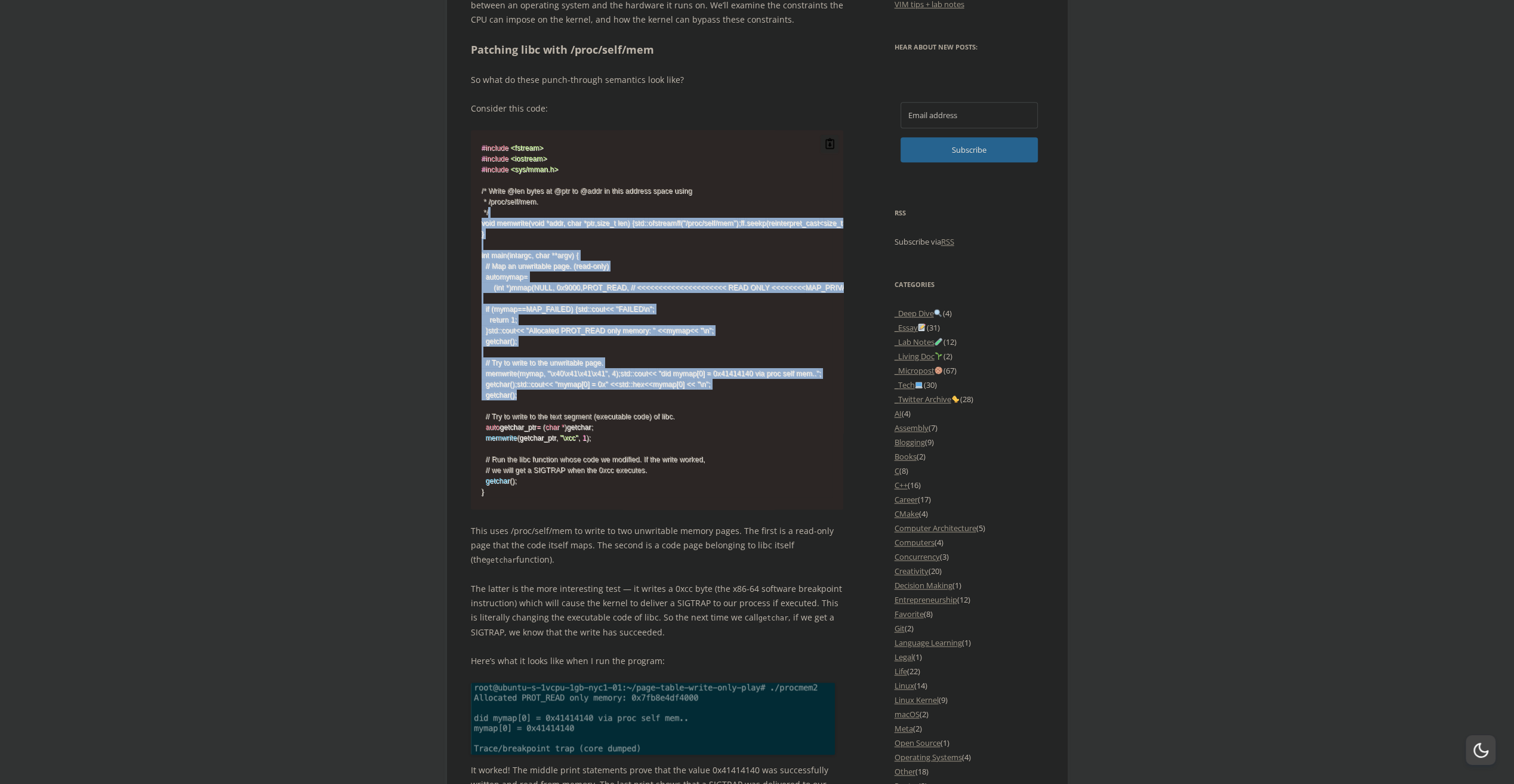
drag, startPoint x: 572, startPoint y: 309, endPoint x: 822, endPoint y: 513, distance: 322.7
click at [822, 497] on code "# include <fstream> # include <iostream> # include <sys/mman.h> /* Write @len b…" at bounding box center [657, 319] width 352 height 354
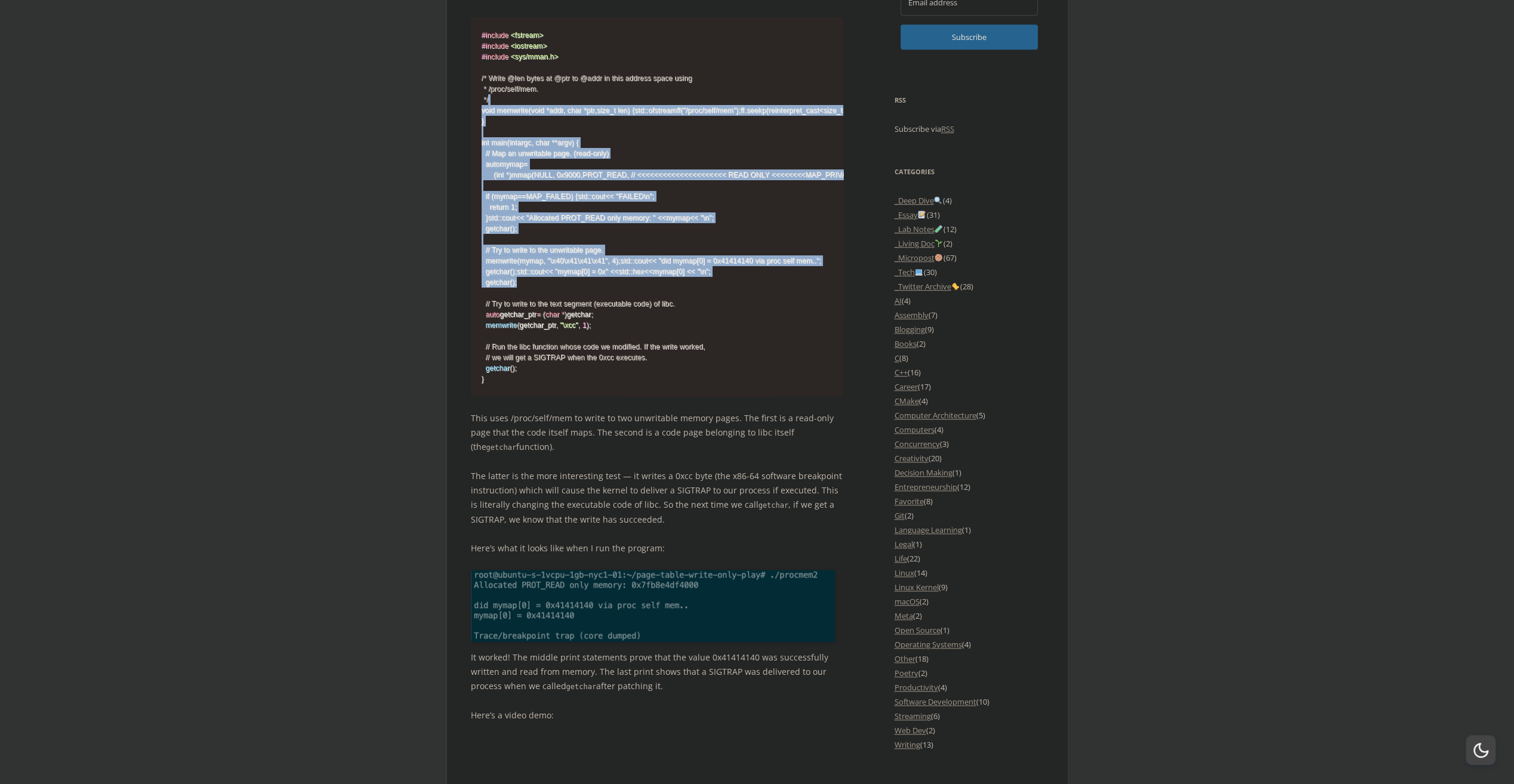
scroll to position [984, 0]
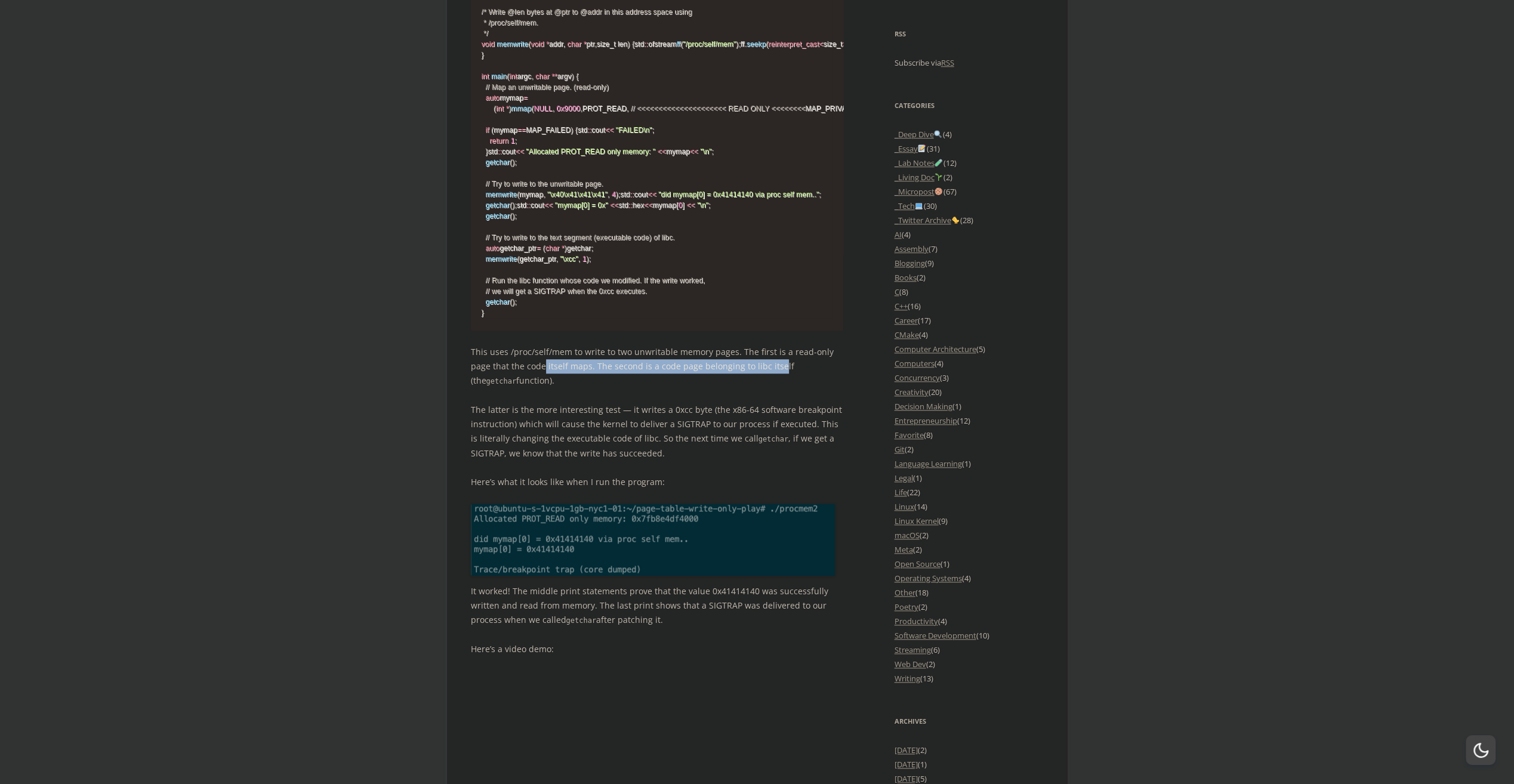
drag, startPoint x: 522, startPoint y: 482, endPoint x: 755, endPoint y: 481, distance: 233.0
click at [755, 388] on p "This uses /proc/self/mem to write to two unwritable memory pages. The first is …" at bounding box center [657, 367] width 373 height 44
drag, startPoint x: 755, startPoint y: 481, endPoint x: 590, endPoint y: 490, distance: 165.2
drag, startPoint x: 577, startPoint y: 482, endPoint x: 799, endPoint y: 485, distance: 222.0
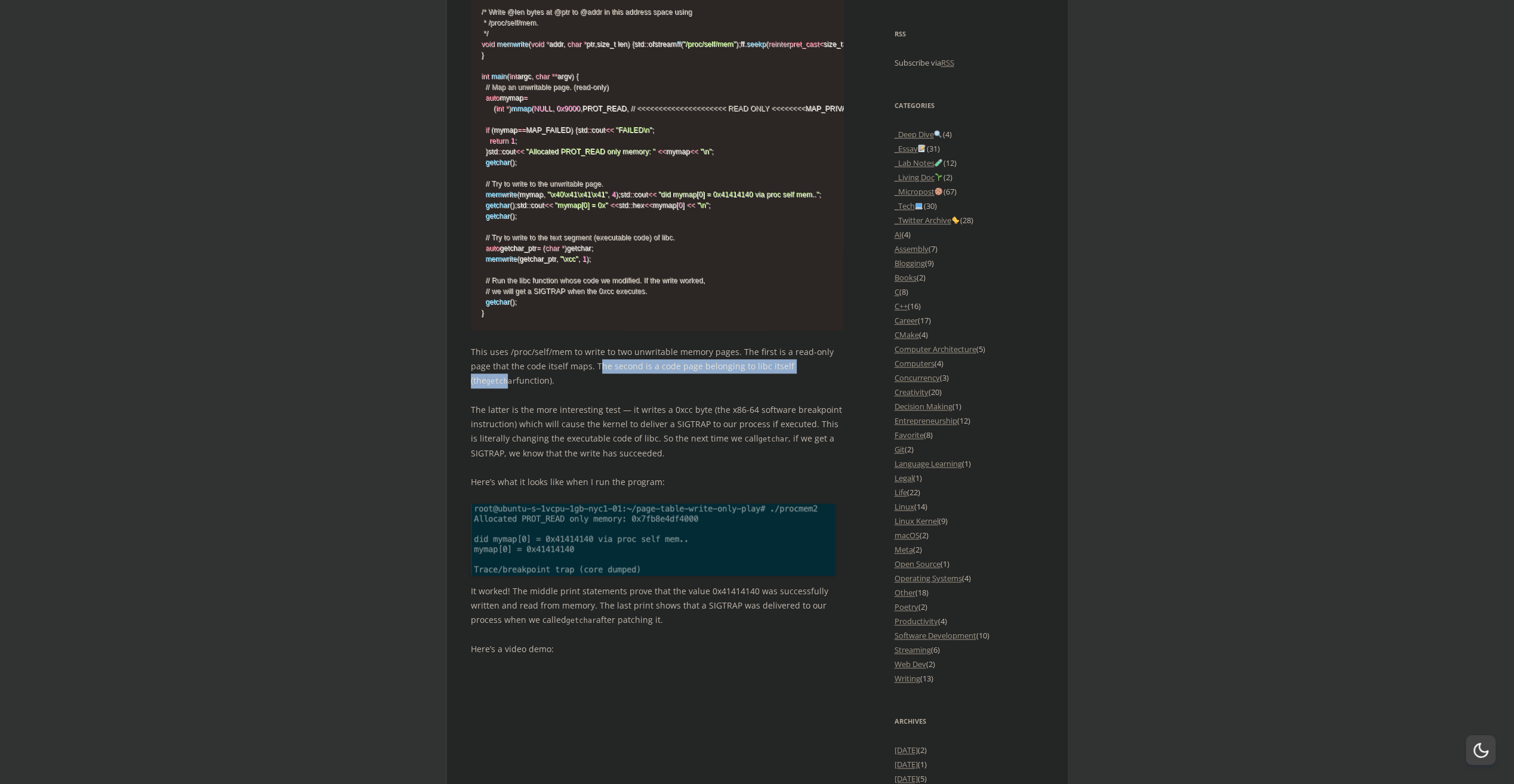
click at [799, 388] on p "This uses /proc/self/mem to write to two unwritable memory pages. The first is …" at bounding box center [657, 367] width 373 height 44
drag, startPoint x: 799, startPoint y: 485, endPoint x: 640, endPoint y: 521, distance: 163.0
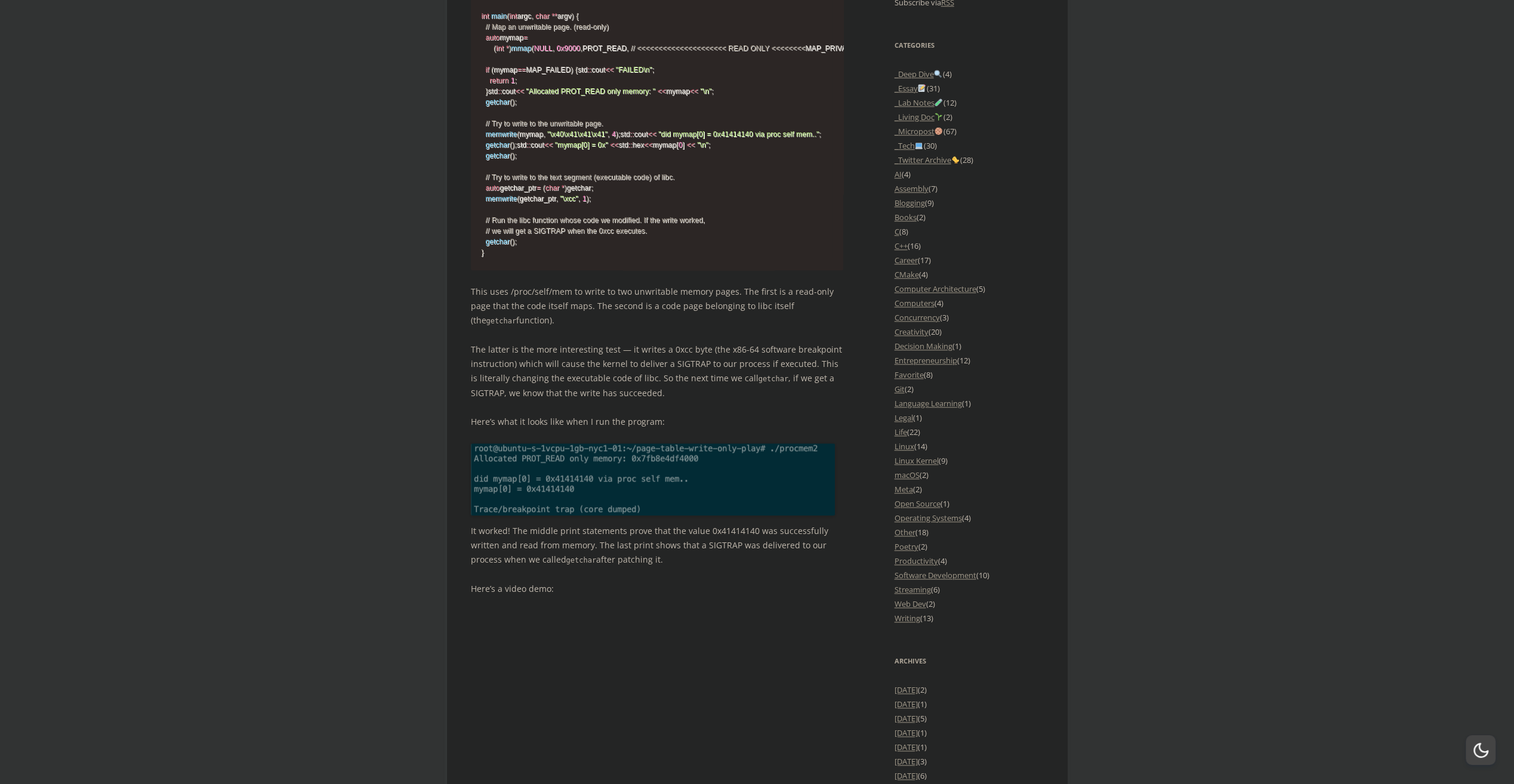
scroll to position [1044, 0]
drag, startPoint x: 503, startPoint y: 497, endPoint x: 739, endPoint y: 501, distance: 236.0
click at [739, 401] on p "The latter is the more interesting test — it writes a 0xcc byte (the x86-64 sof…" at bounding box center [657, 372] width 373 height 58
drag, startPoint x: 739, startPoint y: 501, endPoint x: 687, endPoint y: 528, distance: 58.6
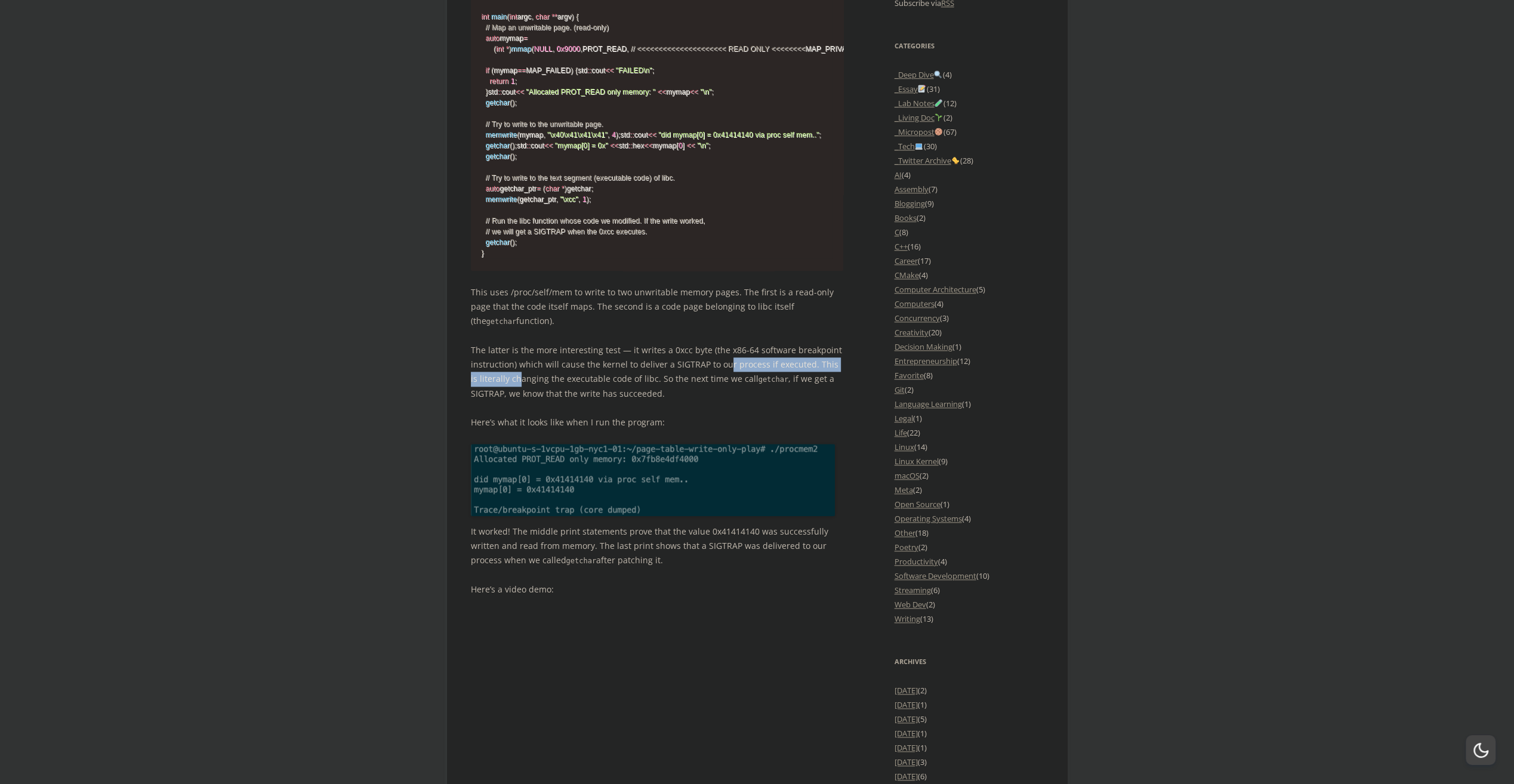
drag, startPoint x: 512, startPoint y: 495, endPoint x: 723, endPoint y: 487, distance: 211.2
click at [723, 401] on p "The latter is the more interesting test — it writes a 0xcc byte (the x86-64 sof…" at bounding box center [657, 372] width 373 height 58
drag, startPoint x: 723, startPoint y: 487, endPoint x: 681, endPoint y: 522, distance: 54.7
drag, startPoint x: 507, startPoint y: 495, endPoint x: 804, endPoint y: 499, distance: 297.0
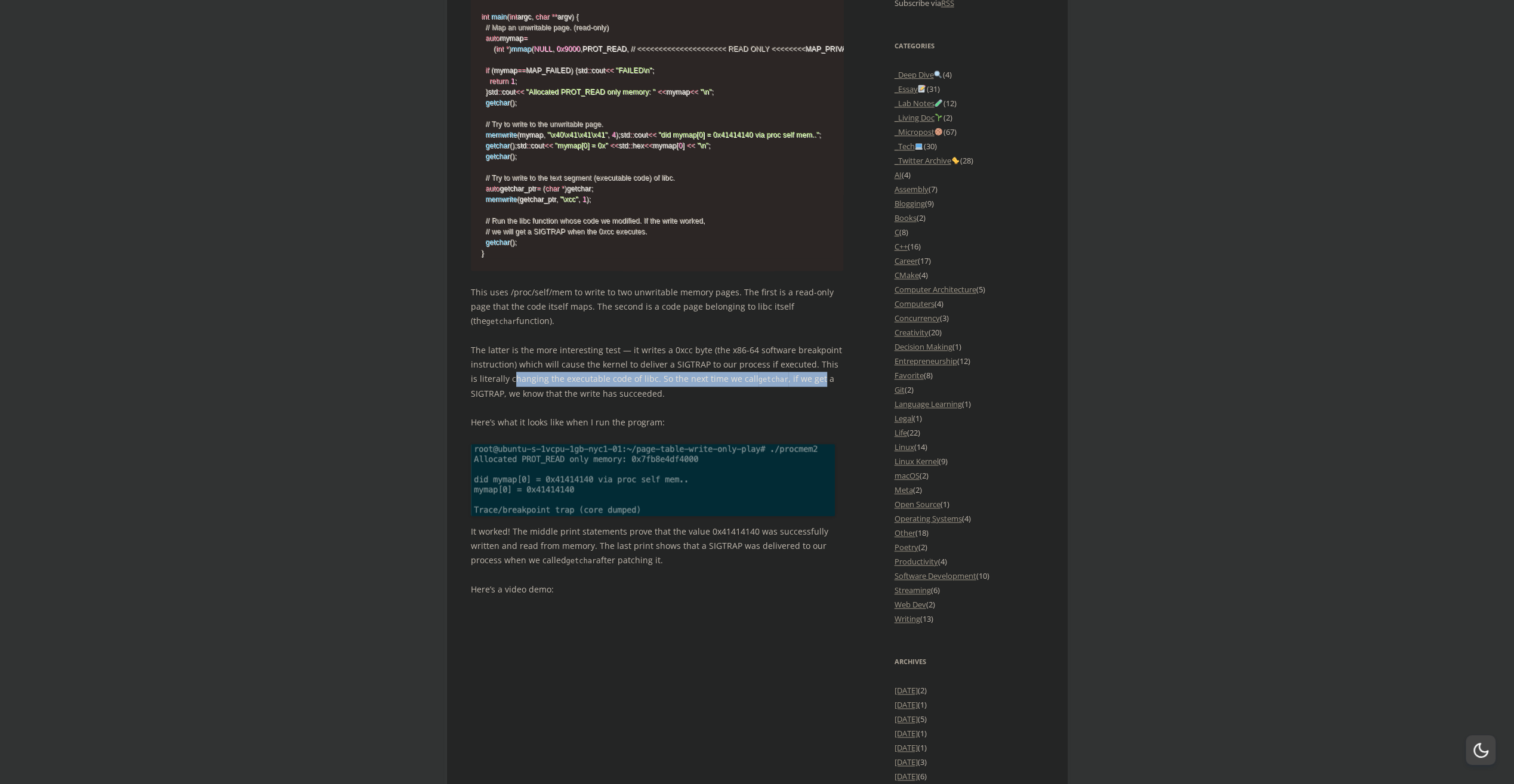
click at [804, 401] on p "The latter is the more interesting test — it writes a 0xcc byte (the x86-64 sof…" at bounding box center [657, 372] width 373 height 58
drag, startPoint x: 804, startPoint y: 499, endPoint x: 527, endPoint y: 524, distance: 278.1
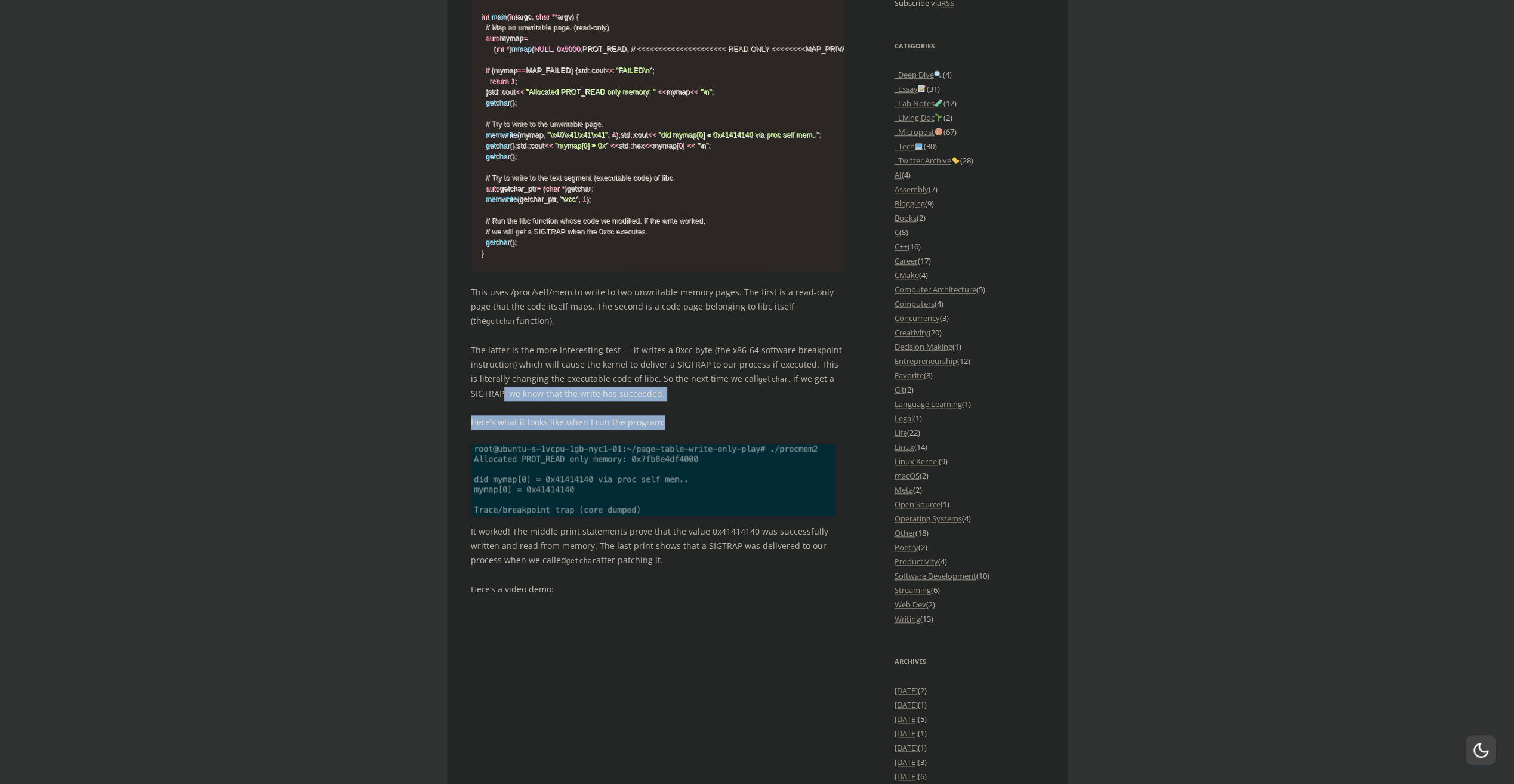
drag, startPoint x: 506, startPoint y: 513, endPoint x: 696, endPoint y: 542, distance: 192.2
drag, startPoint x: 696, startPoint y: 542, endPoint x: 604, endPoint y: 533, distance: 92.4
click at [649, 429] on p "Here’s what it looks like when I run the program:" at bounding box center [657, 422] width 373 height 14
click at [563, 401] on p "The latter is the more interesting test — it writes a 0xcc byte (the x86-64 sof…" at bounding box center [657, 372] width 373 height 58
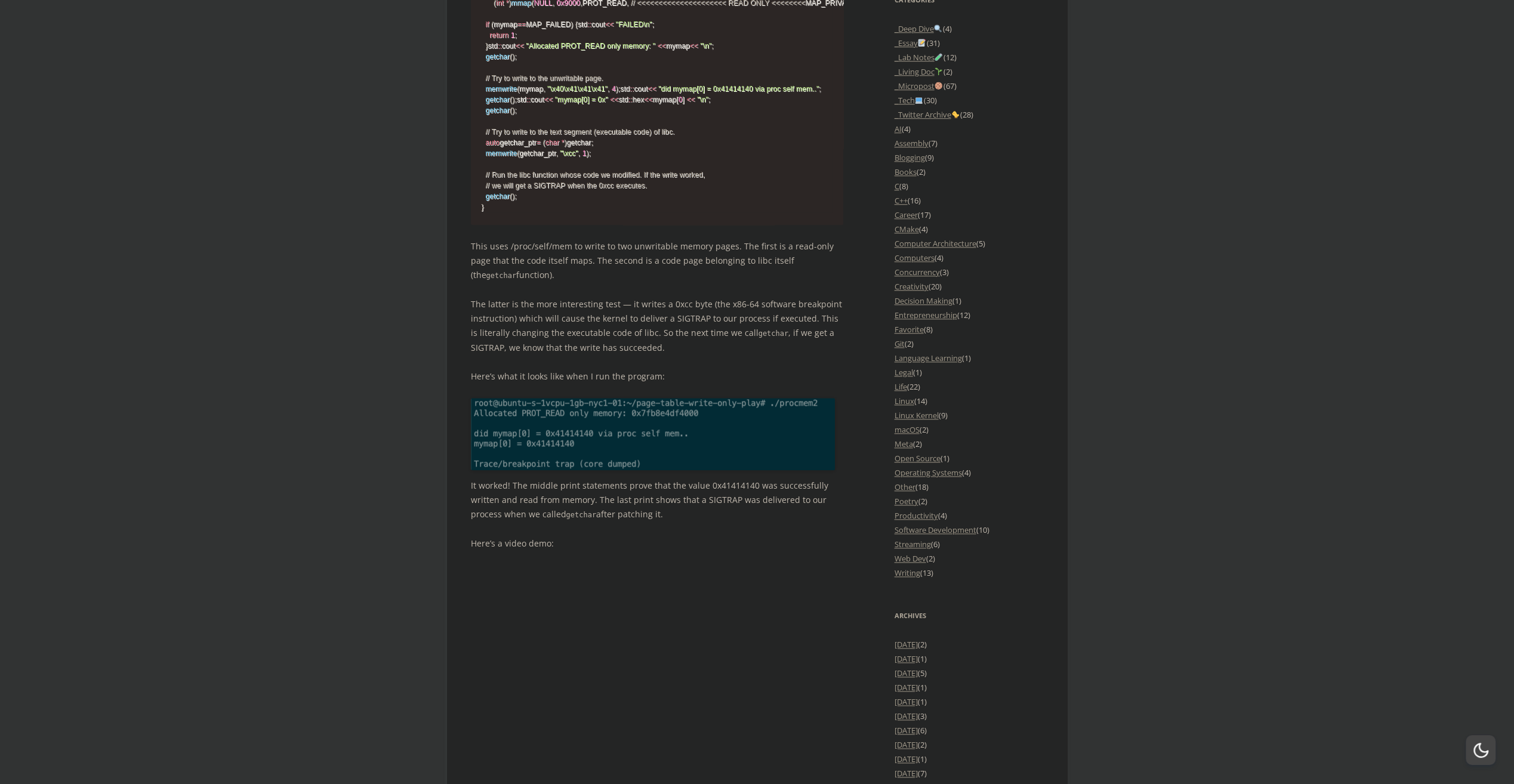
scroll to position [1282, 0]
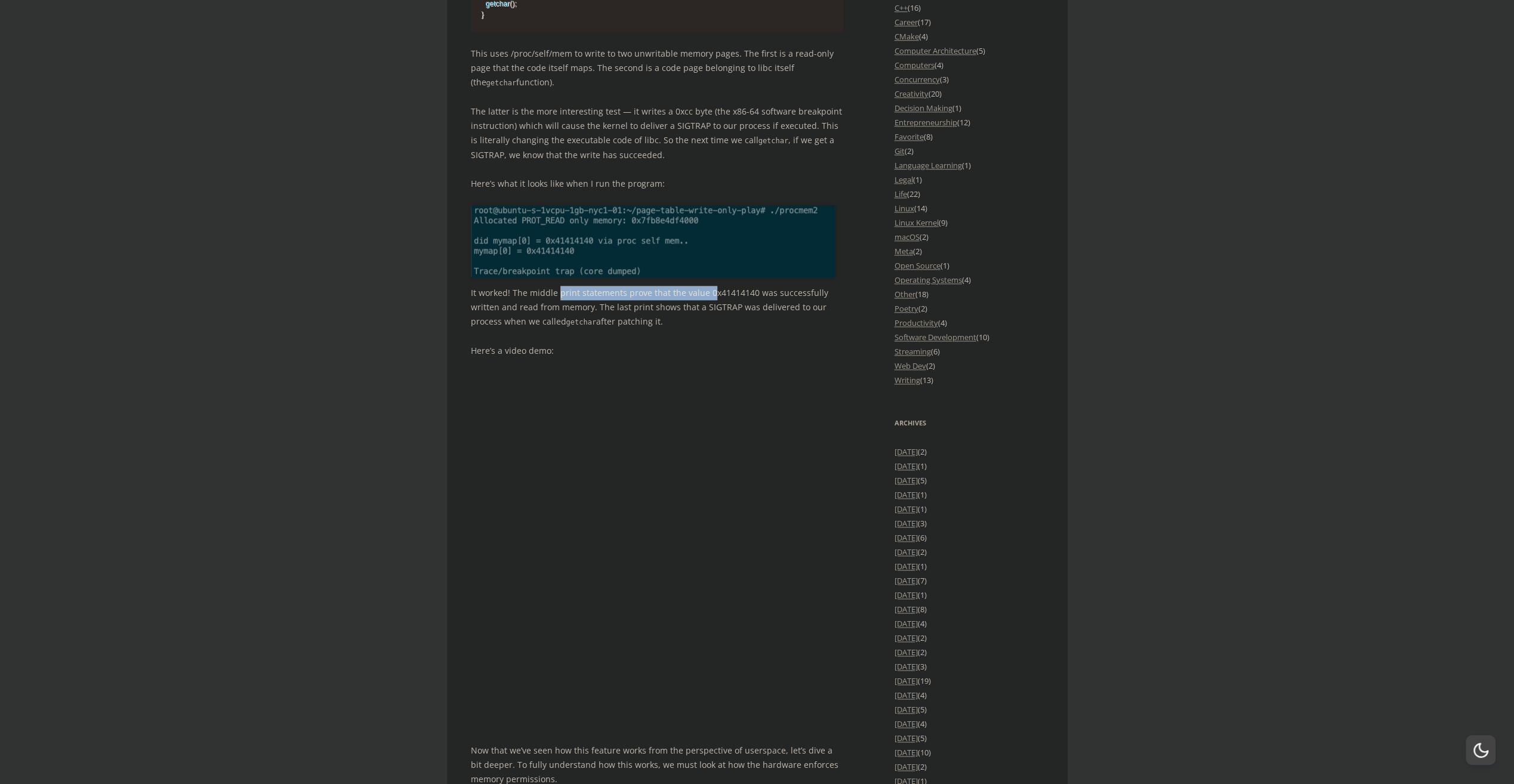
drag, startPoint x: 556, startPoint y: 415, endPoint x: 710, endPoint y: 414, distance: 154.0
click at [710, 329] on p "It worked! The middle print statements prove that the value 0x41414140 was succ…" at bounding box center [657, 308] width 373 height 44
drag, startPoint x: 710, startPoint y: 414, endPoint x: 667, endPoint y: 449, distance: 55.4
drag, startPoint x: 541, startPoint y: 437, endPoint x: 777, endPoint y: 443, distance: 236.1
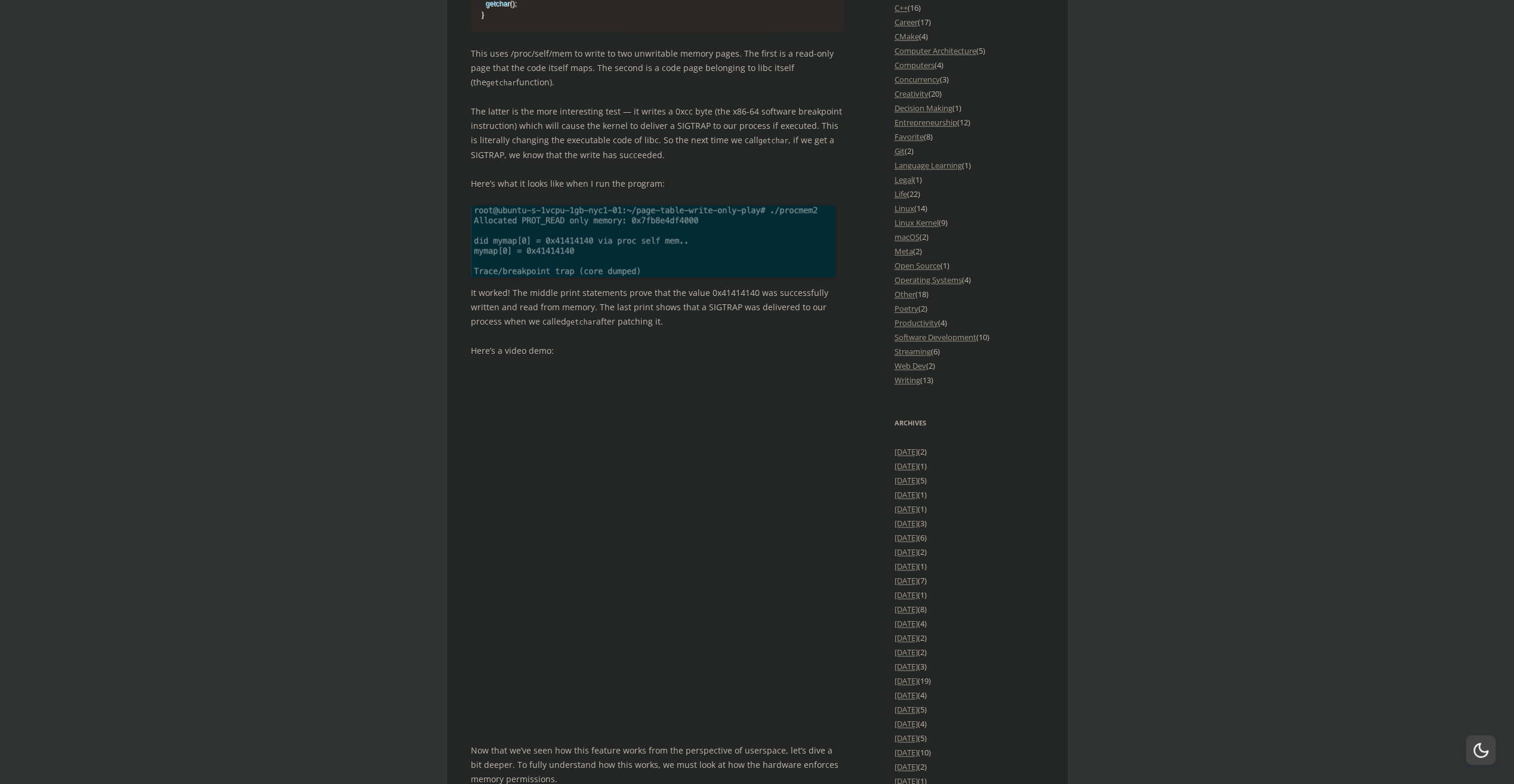
click at [777, 329] on p "It worked! The middle print statements prove that the value 0x41414140 was succ…" at bounding box center [657, 308] width 373 height 44
drag, startPoint x: 777, startPoint y: 443, endPoint x: 696, endPoint y: 458, distance: 82.4
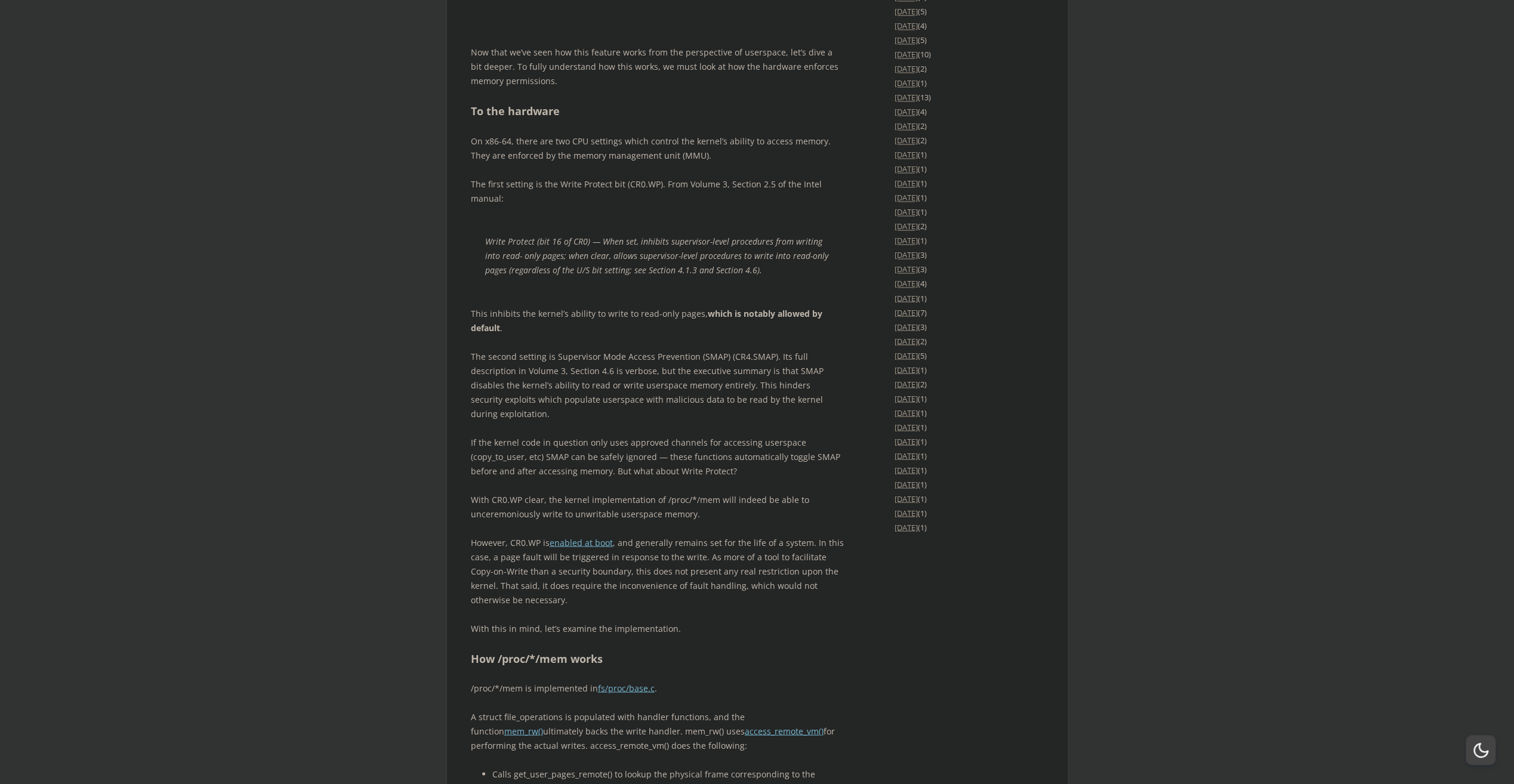
scroll to position [1998, 0]
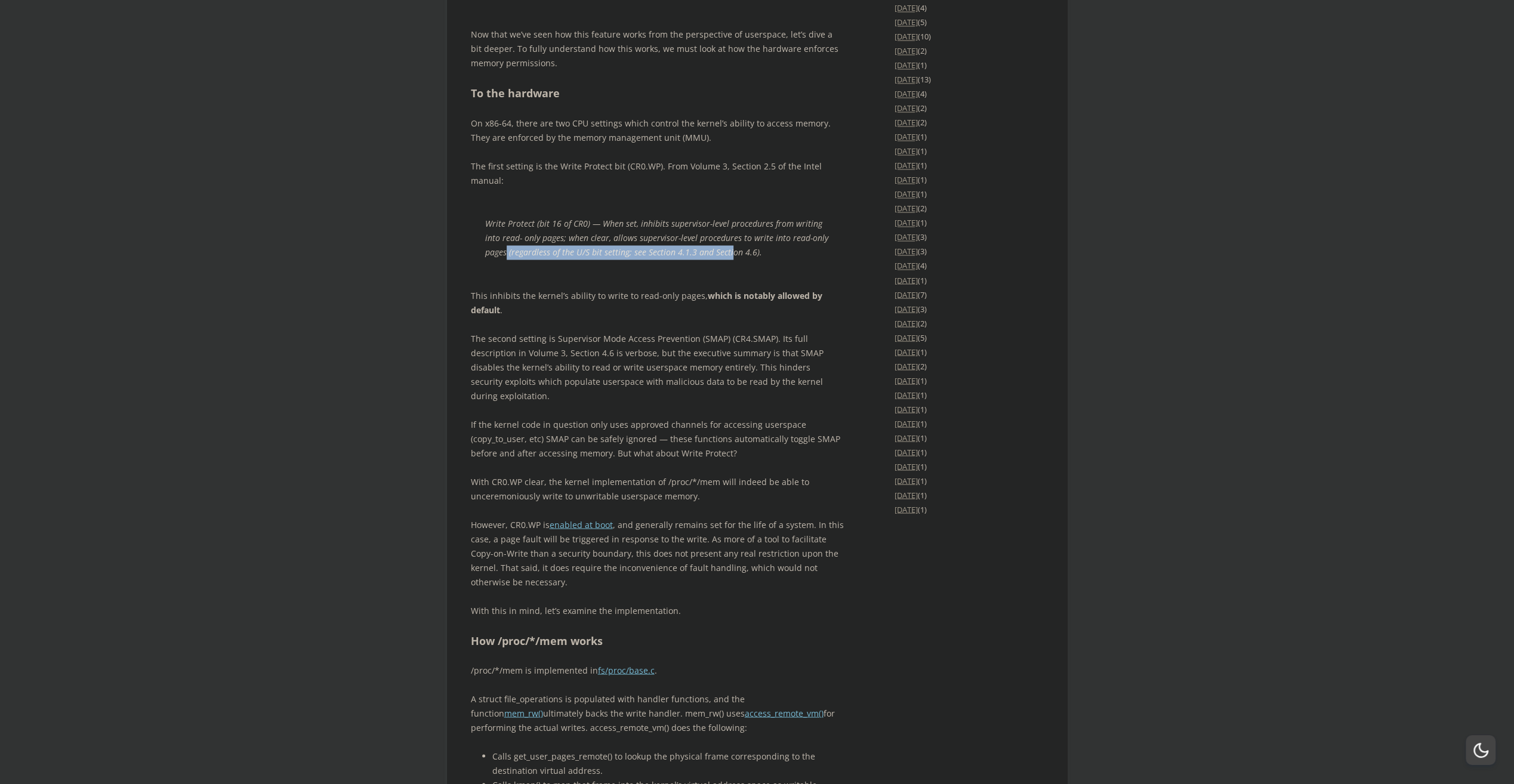
drag, startPoint x: 506, startPoint y: 373, endPoint x: 726, endPoint y: 373, distance: 220.0
click at [726, 260] on p "Write Protect (bit 16 of CR0) — When set, inhibits supervisor-level procedures …" at bounding box center [658, 238] width 345 height 43
drag, startPoint x: 726, startPoint y: 373, endPoint x: 603, endPoint y: 456, distance: 148.4
click at [682, 401] on div "Introduction An obscure [PERSON_NAME] of the /proc/*/mem pseudofile is its “pun…" at bounding box center [657, 552] width 373 height 3815
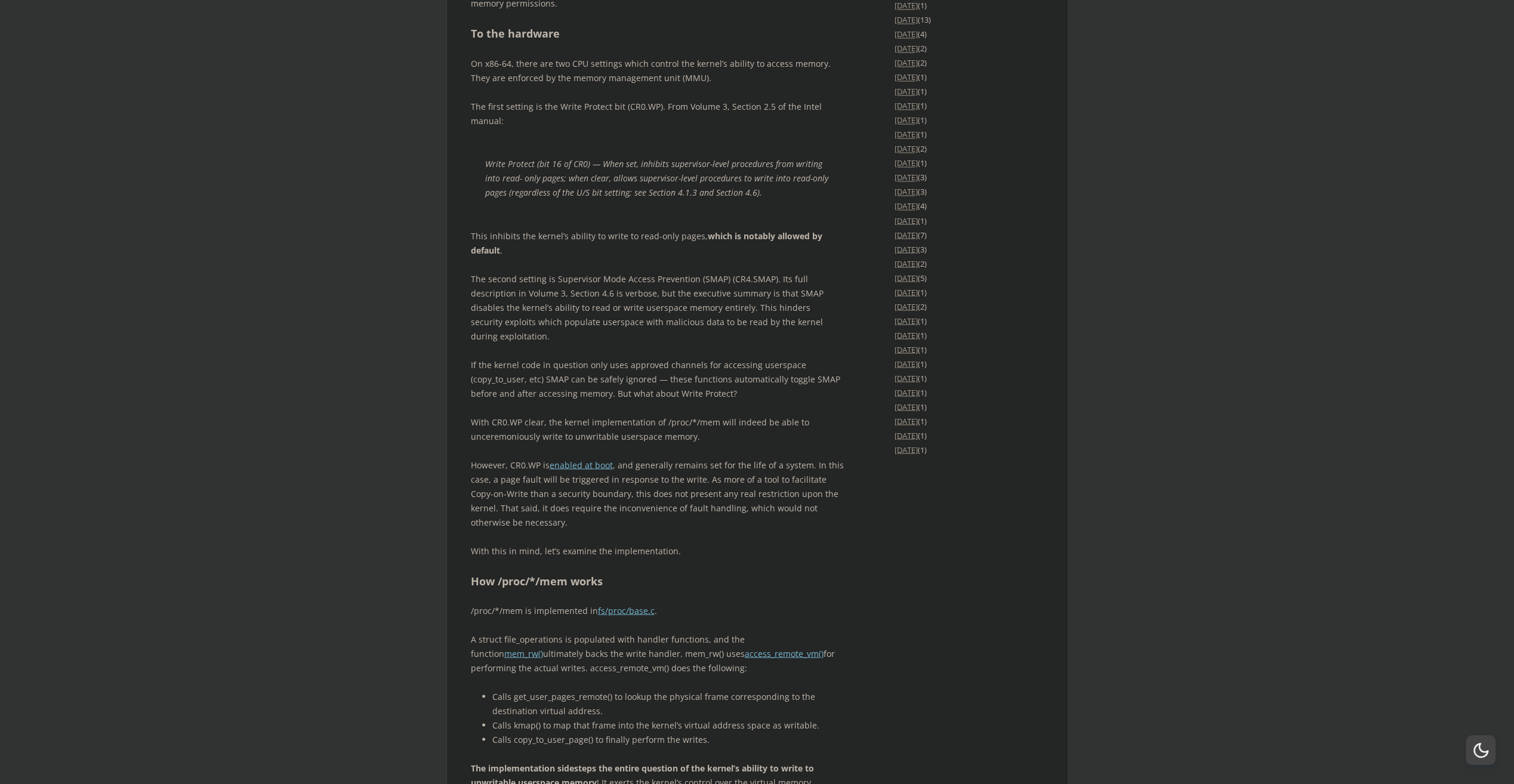
click at [506, 257] on p "This inhibits the kernel’s ability to write to read-only pages, which is notabl…" at bounding box center [657, 243] width 373 height 29
click at [513, 366] on span "button" at bounding box center [513, 366] width 0 height 0
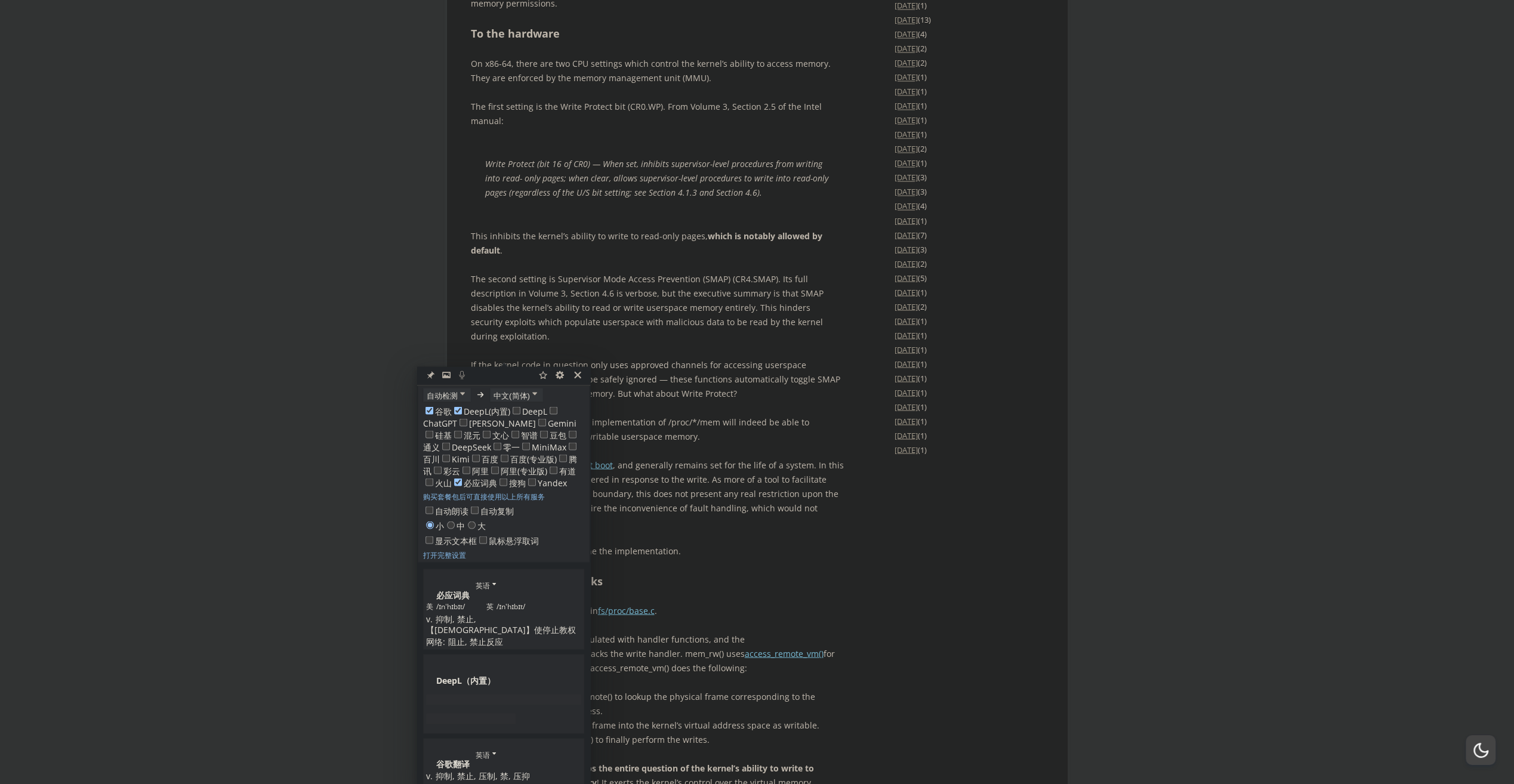
click at [674, 343] on p "The second setting is Supervisor Mode Access Prevention (SMAP) (CR4.SMAP). Its …" at bounding box center [657, 307] width 373 height 71
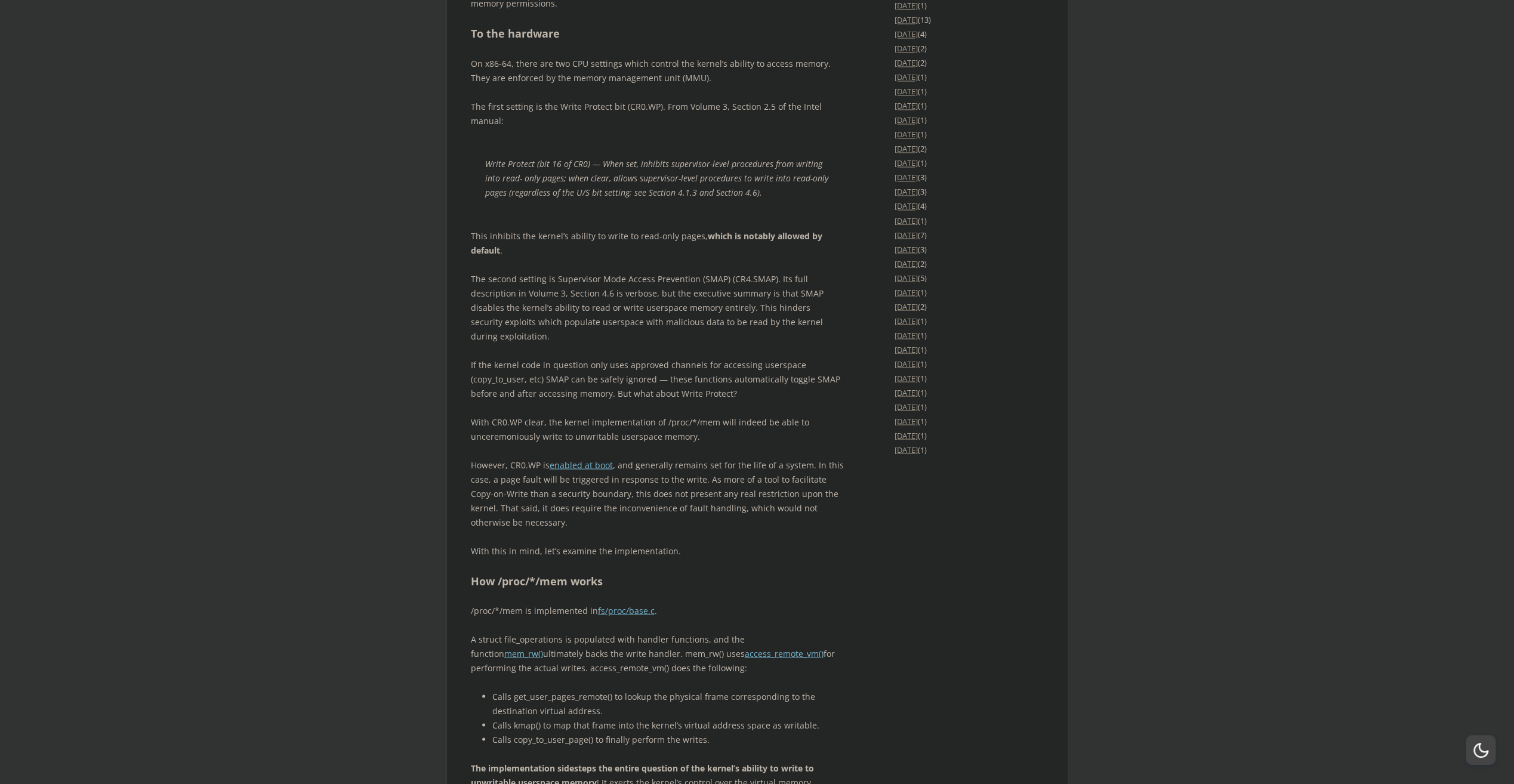
click at [751, 255] on strong "which is notably allowed by default" at bounding box center [646, 242] width 352 height 26
click at [759, 370] on span "button" at bounding box center [759, 370] width 0 height 0
click at [611, 343] on p "The second setting is Supervisor Mode Access Prevention (SMAP) (CR4.SMAP). Its …" at bounding box center [657, 307] width 373 height 71
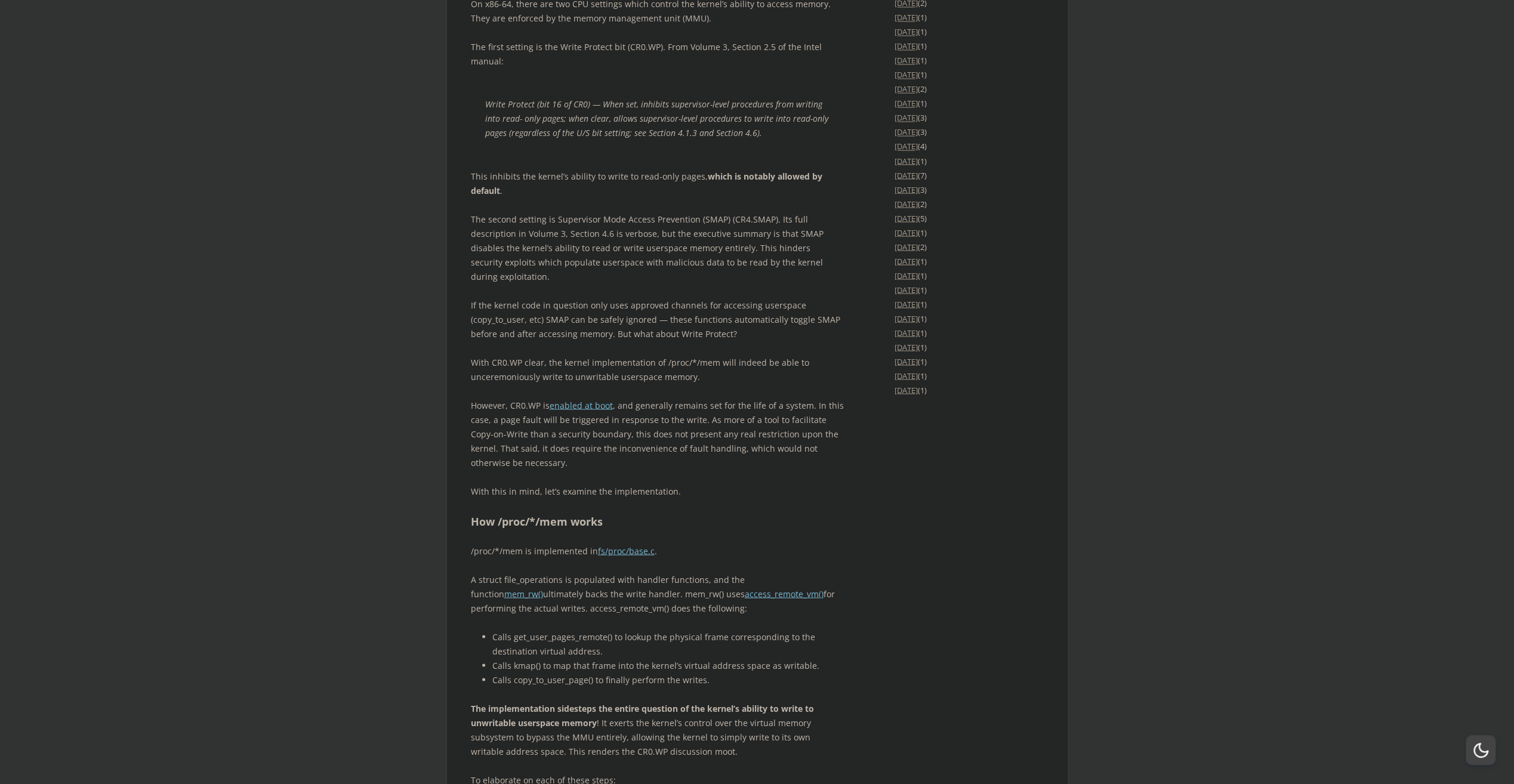
click at [791, 341] on p "If the kernel code in question only uses approved channels for accessing usersp…" at bounding box center [657, 319] width 373 height 43
click at [798, 436] on span "button" at bounding box center [798, 436] width 0 height 0
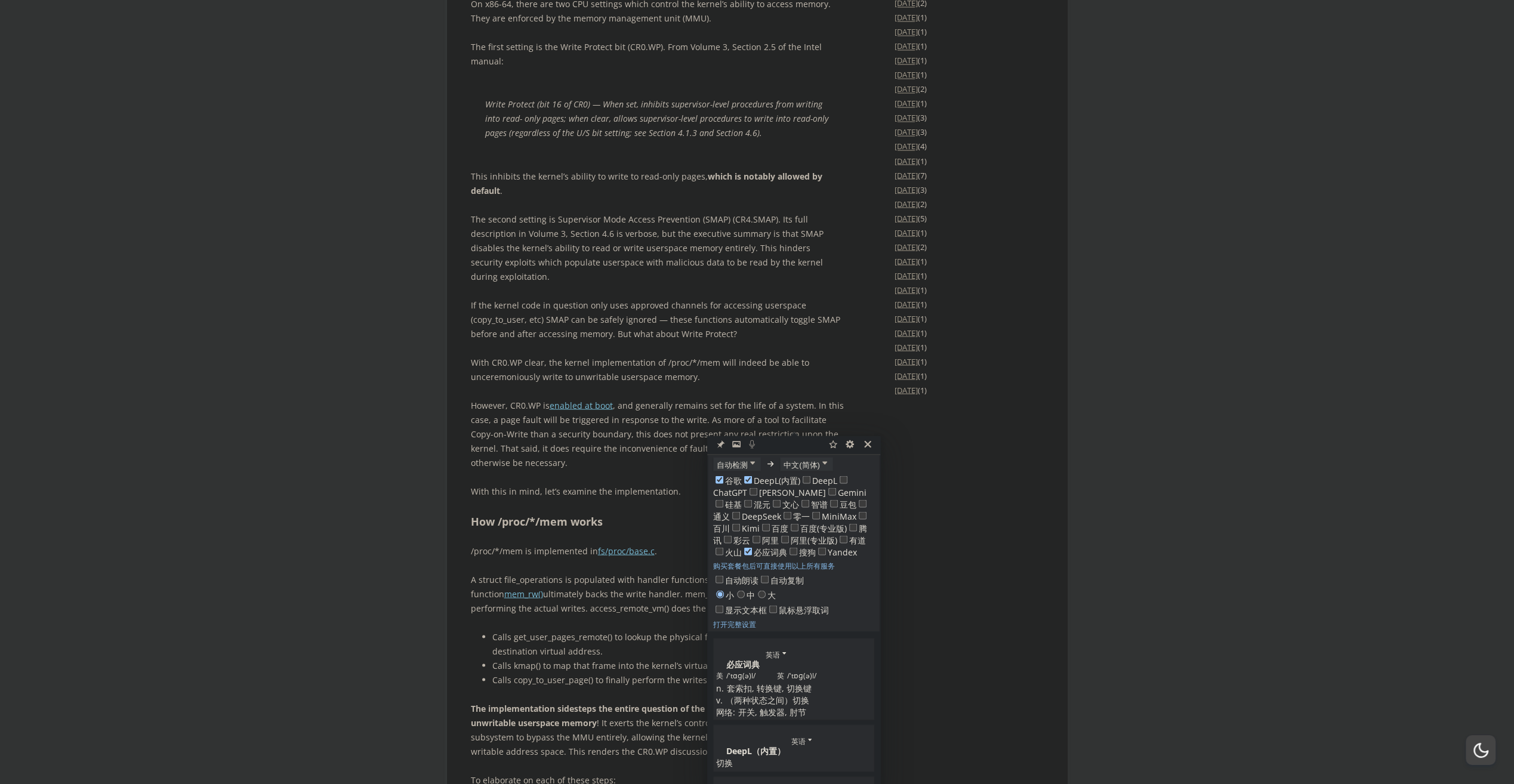
click at [633, 341] on p "If the kernel code in question only uses approved channels for accessing usersp…" at bounding box center [657, 319] width 373 height 43
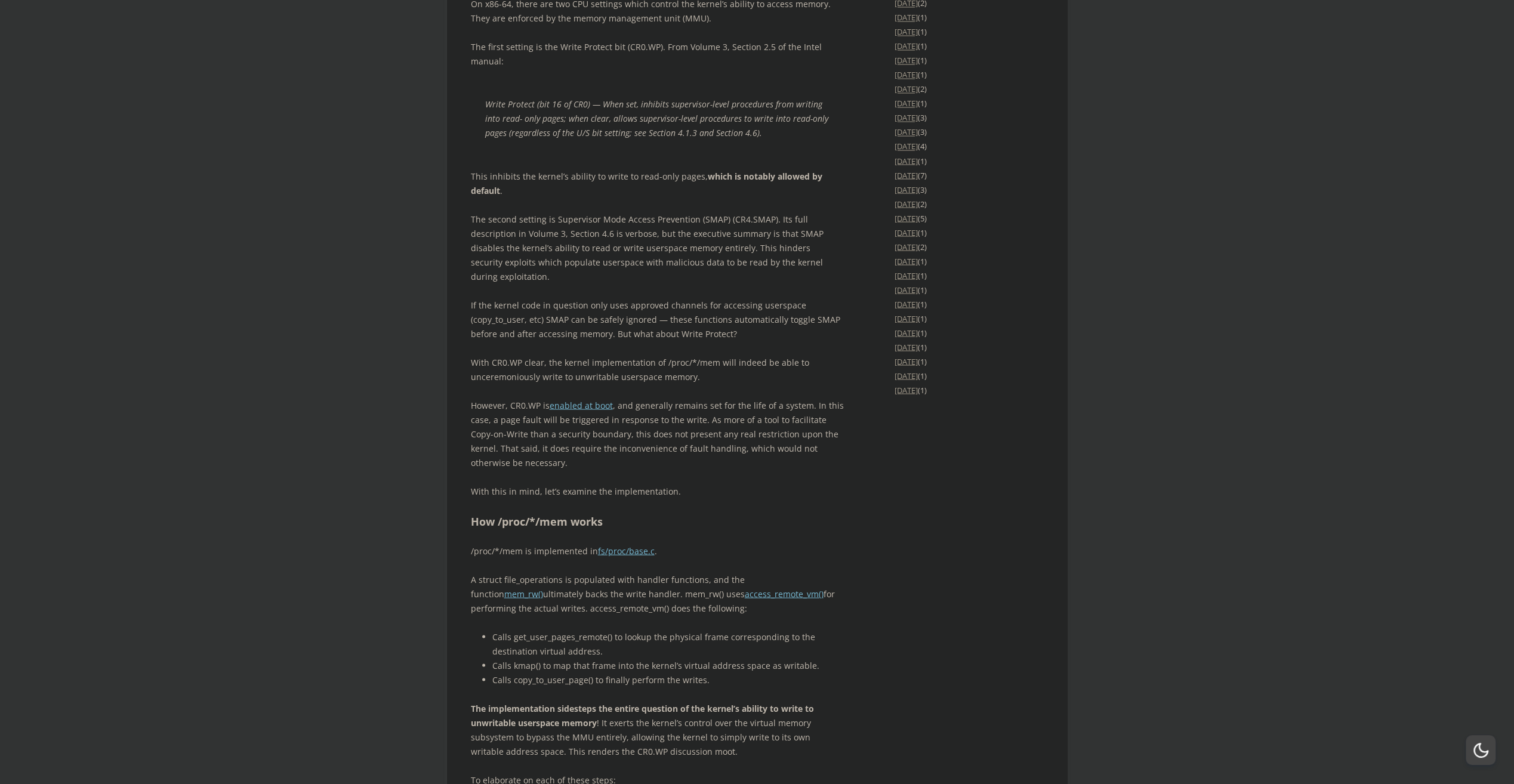
click at [794, 341] on p "If the kernel code in question only uses approved channels for accessing usersp…" at bounding box center [657, 319] width 373 height 43
click at [802, 440] on span "button" at bounding box center [802, 440] width 0 height 0
click at [634, 341] on p "If the kernel code in question only uses approved channels for accessing usersp…" at bounding box center [657, 319] width 373 height 43
drag, startPoint x: 619, startPoint y: 436, endPoint x: 775, endPoint y: 432, distance: 156.1
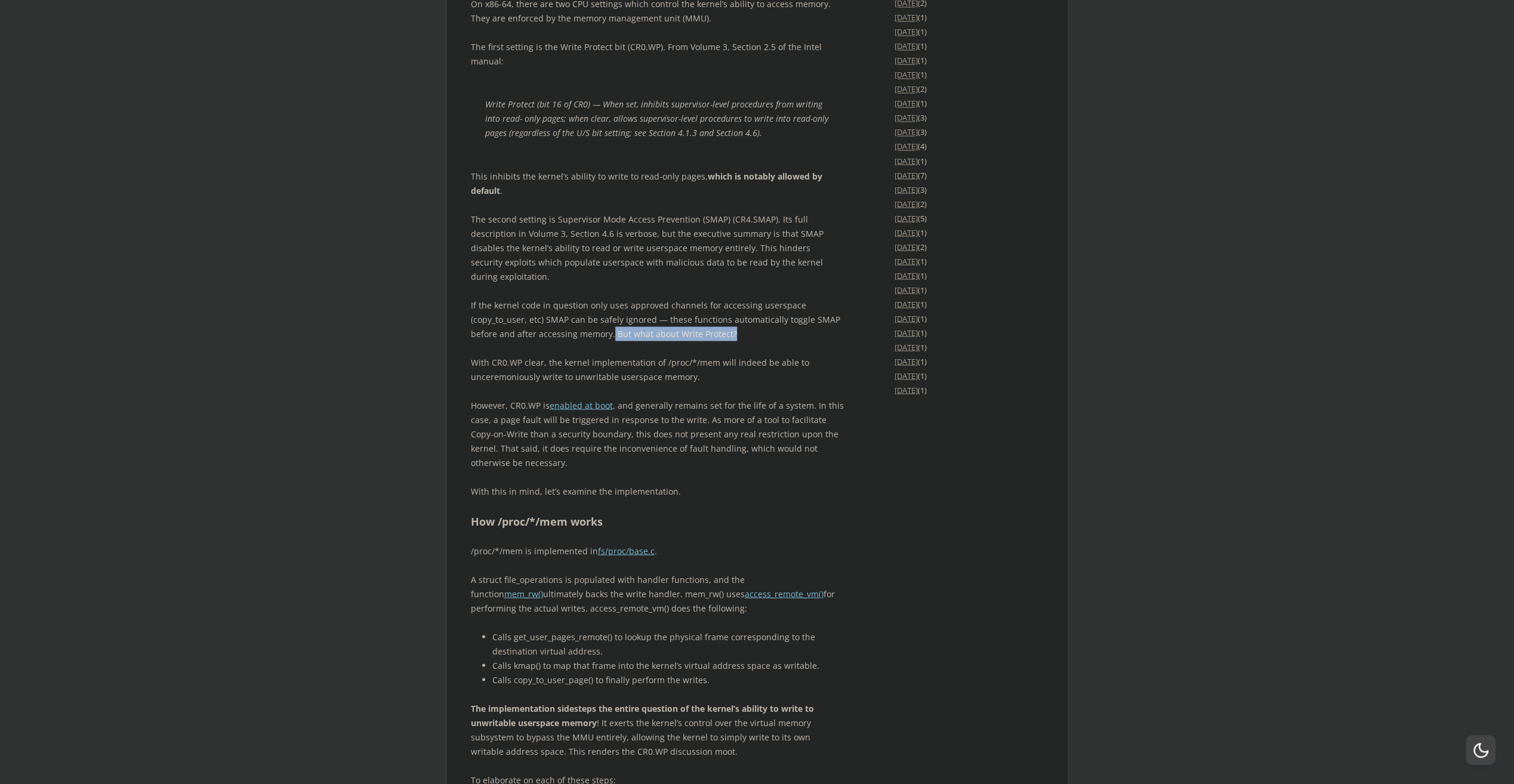
click at [775, 341] on p "If the kernel code in question only uses approved channels for accessing usersp…" at bounding box center [657, 319] width 373 height 43
drag, startPoint x: 775, startPoint y: 432, endPoint x: 730, endPoint y: 458, distance: 52.0
click at [730, 458] on div "Introduction An obscure [PERSON_NAME] of the /proc/*/mem pseudofile is its “pun…" at bounding box center [657, 432] width 373 height 3815
drag, startPoint x: 771, startPoint y: 335, endPoint x: 676, endPoint y: 347, distance: 95.8
click at [676, 283] on p "The second setting is Supervisor Mode Access Prevention (SMAP) (CR4.SMAP). Its …" at bounding box center [657, 247] width 373 height 71
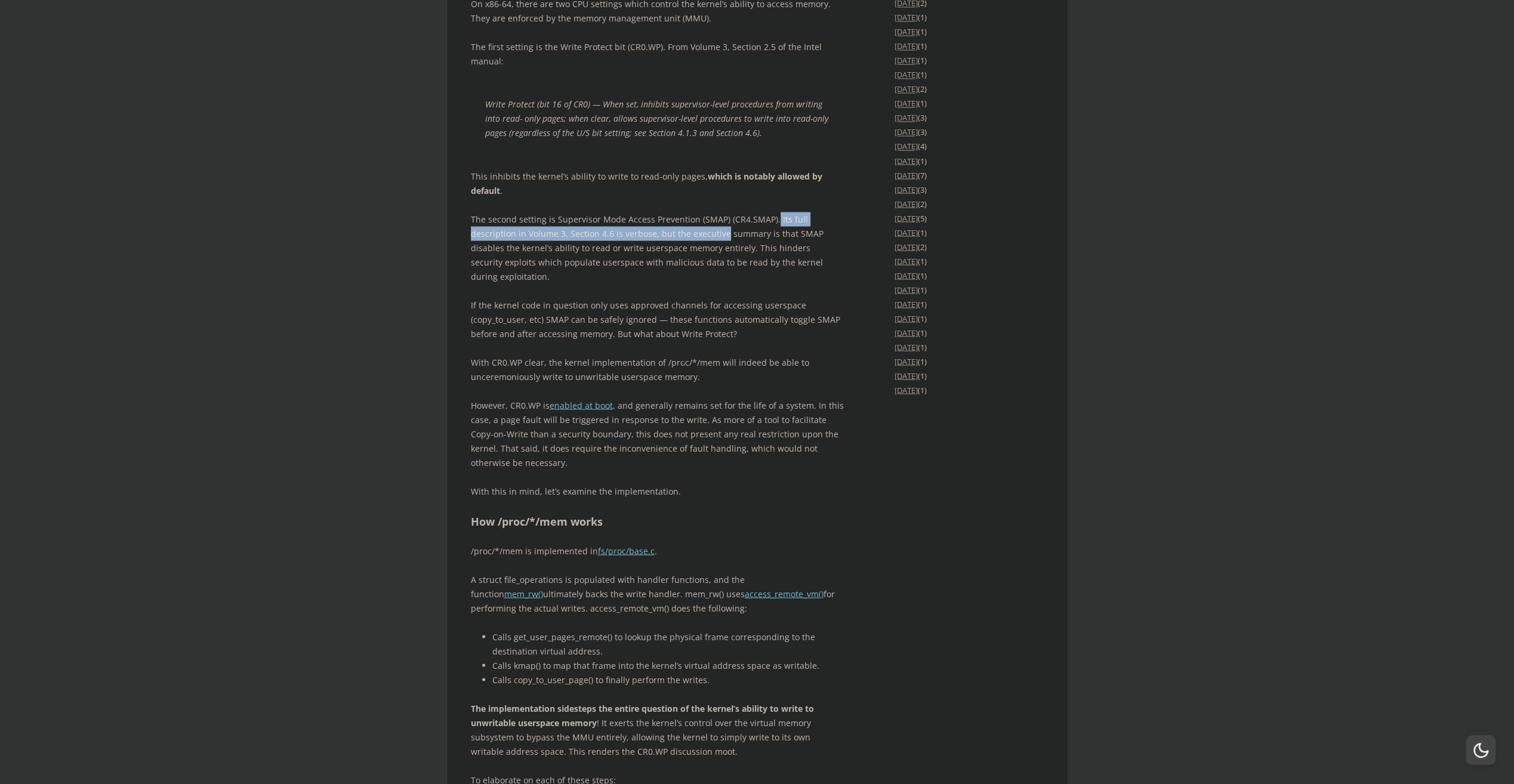
drag, startPoint x: 676, startPoint y: 347, endPoint x: 654, endPoint y: 380, distance: 39.7
click at [661, 283] on p "The second setting is Supervisor Mode Access Prevention (SMAP) (CR4.SMAP). Its …" at bounding box center [657, 247] width 373 height 71
drag, startPoint x: 488, startPoint y: 367, endPoint x: 734, endPoint y: 362, distance: 246.1
click at [734, 283] on p "The second setting is Supervisor Mode Access Prevention (SMAP) (CR4.SMAP). Its …" at bounding box center [657, 247] width 373 height 71
drag, startPoint x: 734, startPoint y: 362, endPoint x: 687, endPoint y: 404, distance: 63.0
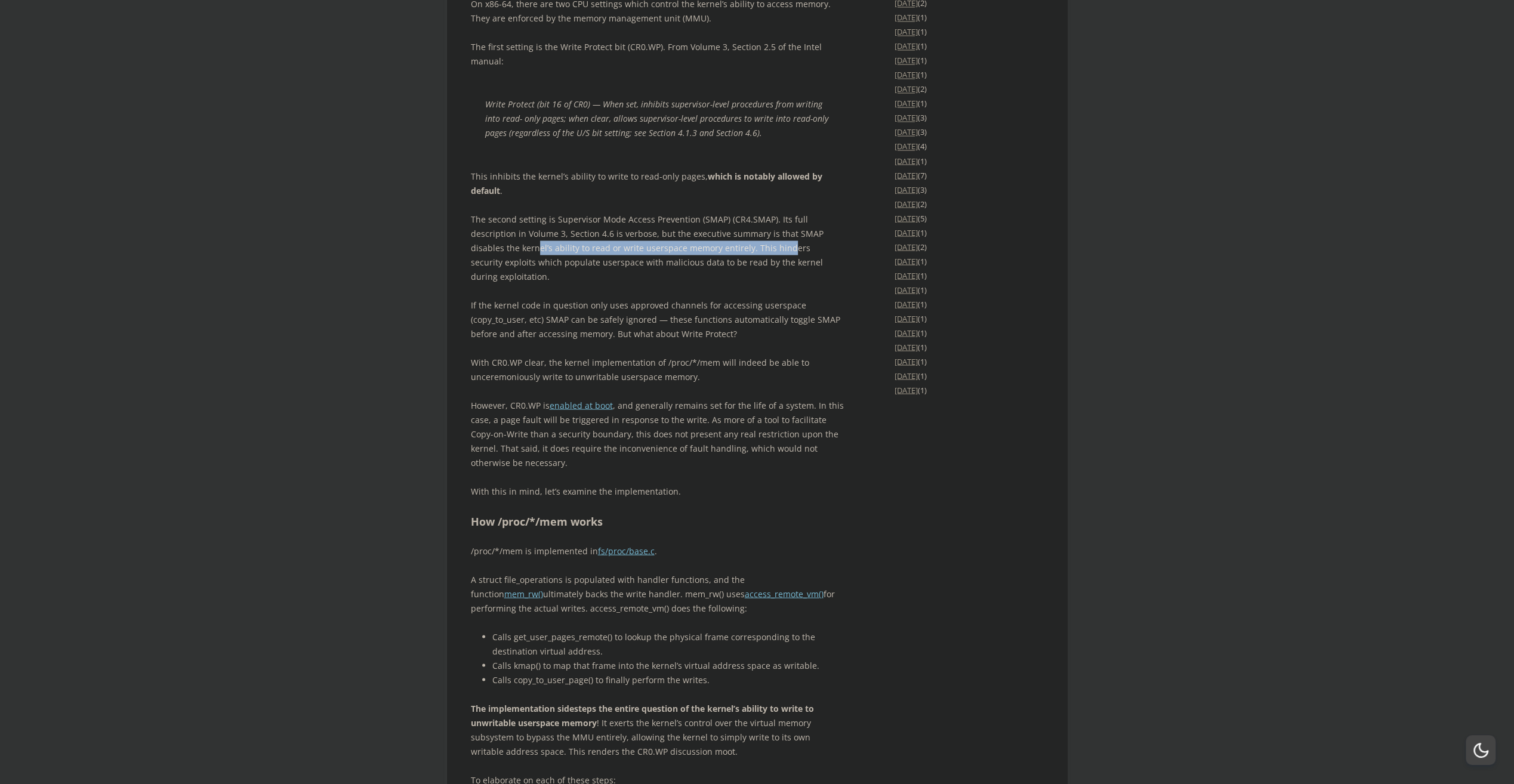
click at [689, 400] on div "Introduction An obscure [PERSON_NAME] of the /proc/*/mem pseudofile is its “pun…" at bounding box center [657, 432] width 373 height 3815
click at [516, 384] on p "With CR0.WP clear, the kernel implementation of /proc/*/mem will indeed be able…" at bounding box center [657, 369] width 373 height 29
click at [523, 497] on span "button" at bounding box center [523, 497] width 0 height 0
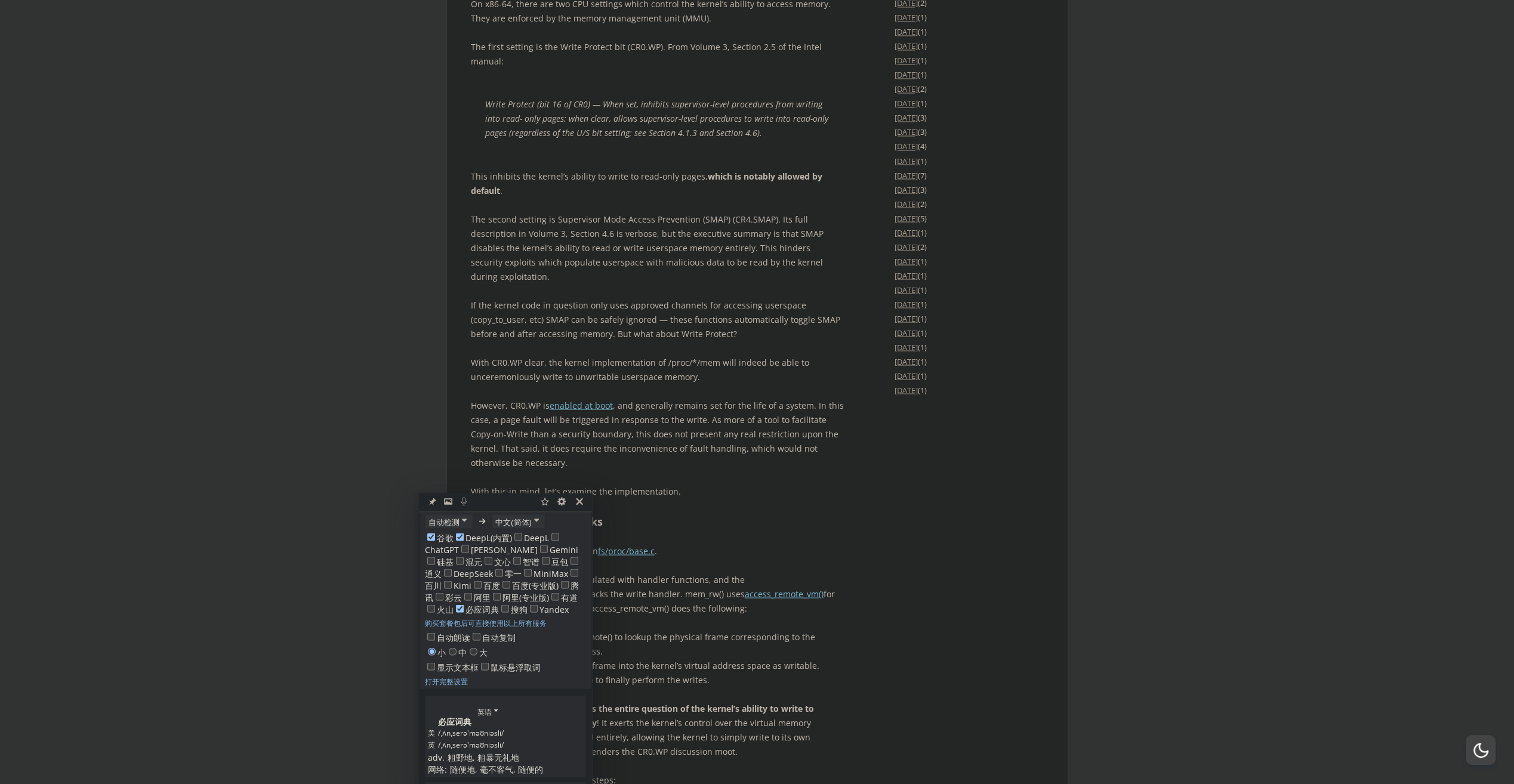
click at [602, 384] on p "With CR0.WP clear, the kernel implementation of /proc/*/mem will indeed be able…" at bounding box center [657, 369] width 373 height 29
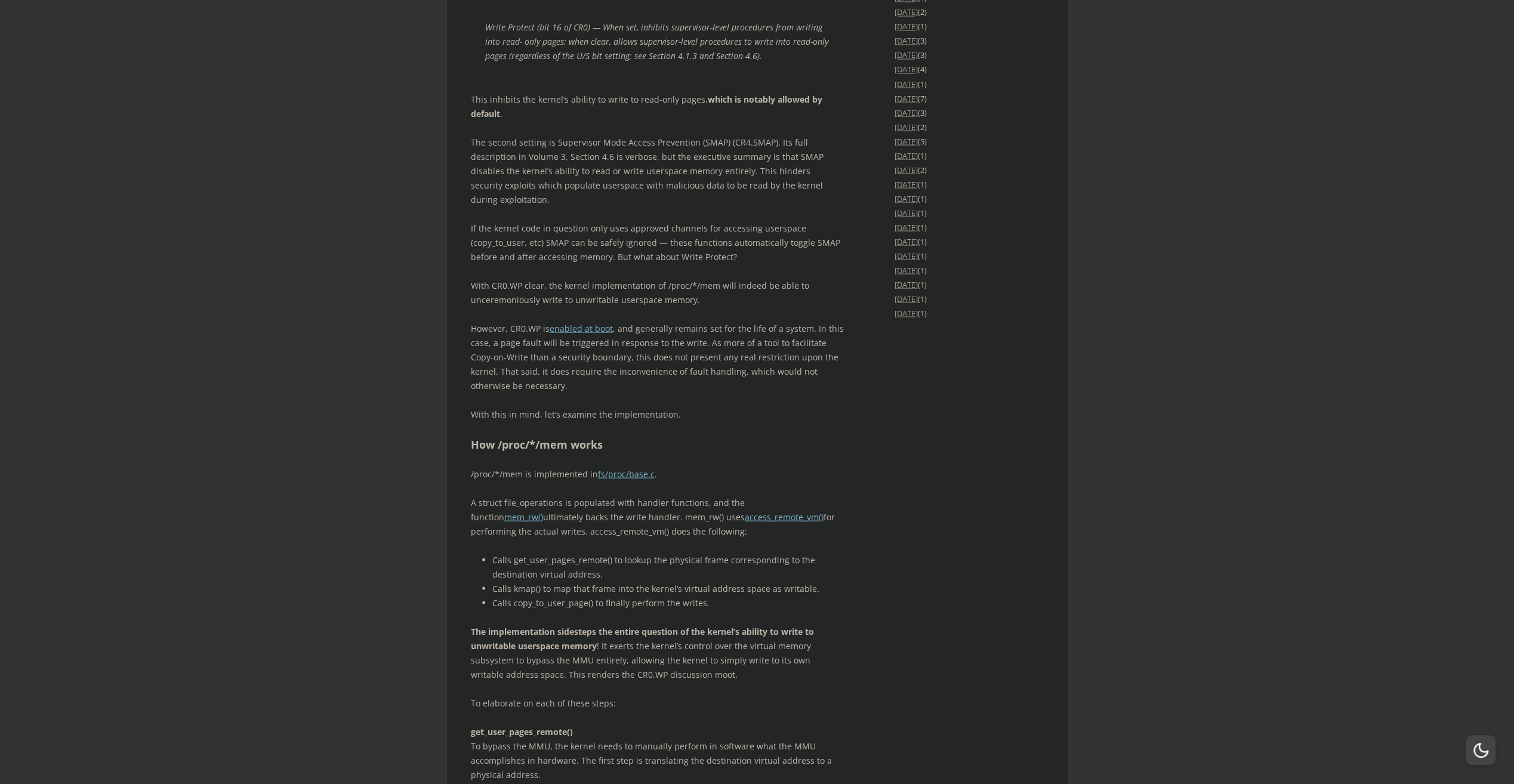
scroll to position [2296, 0]
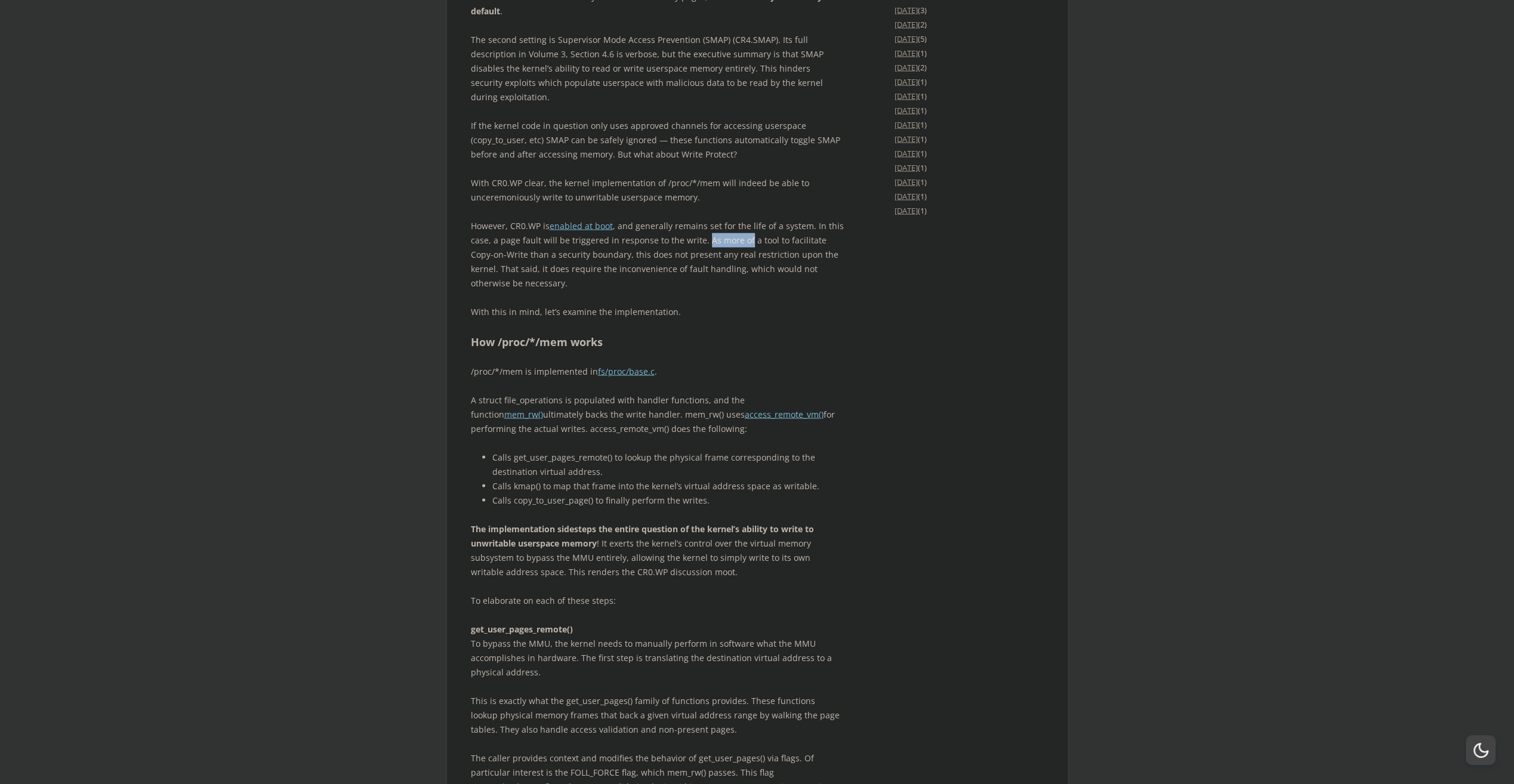
drag, startPoint x: 701, startPoint y: 340, endPoint x: 744, endPoint y: 345, distance: 43.3
click at [744, 290] on p "However, CR0.WP is enabled at boot , and generally remains set for the life of …" at bounding box center [657, 254] width 373 height 71
click at [757, 290] on p "However, CR0.WP is enabled at boot , and generally remains set for the life of …" at bounding box center [657, 254] width 373 height 71
drag, startPoint x: 745, startPoint y: 345, endPoint x: 700, endPoint y: 343, distance: 45.0
click at [700, 290] on p "However, CR0.WP is enabled at boot , and generally remains set for the life of …" at bounding box center [657, 254] width 373 height 71
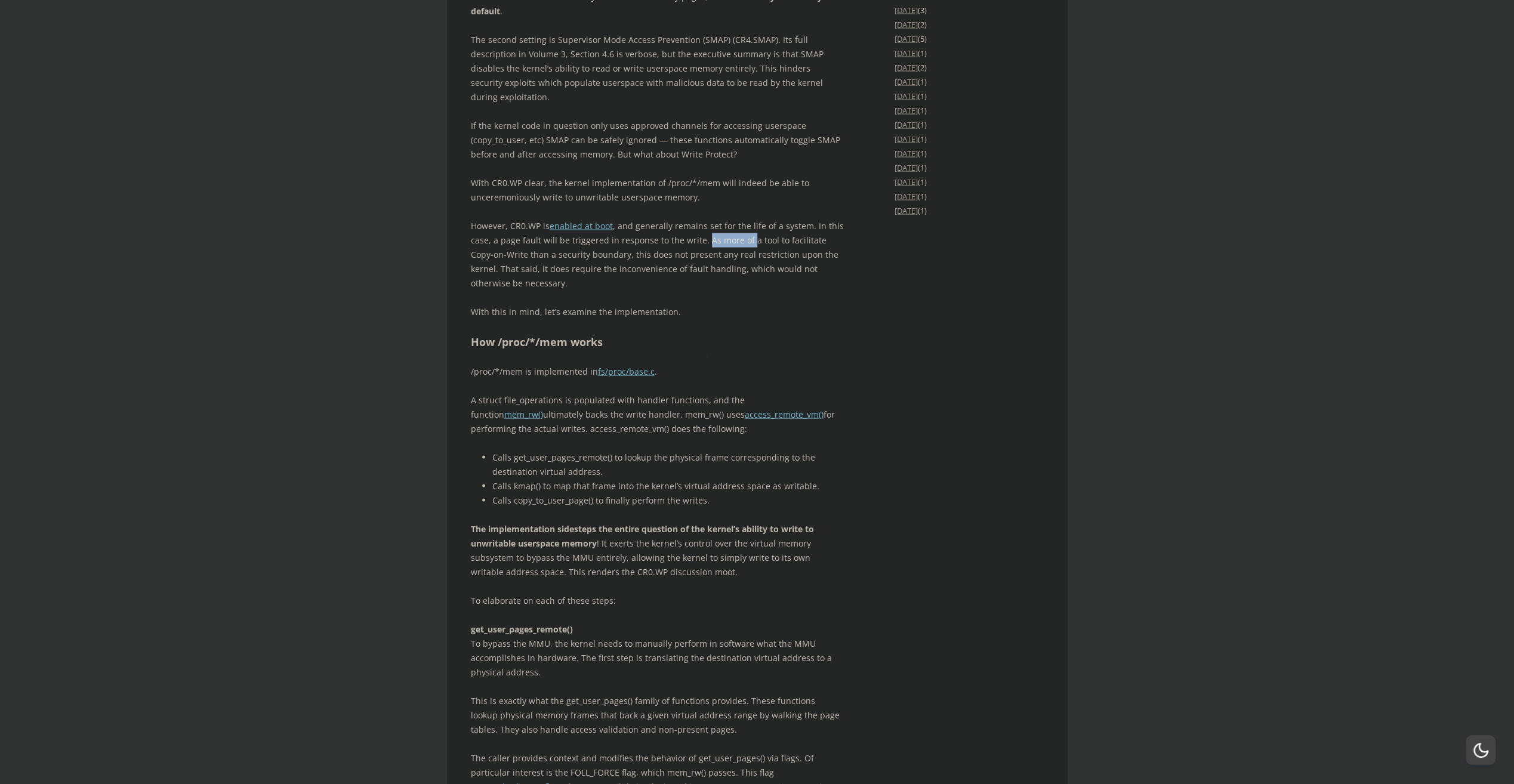
click at [707, 357] on span "button" at bounding box center [707, 357] width 0 height 0
click at [867, 368] on div "Linux Internals: How /proc/self/mem writes to unwritable memory 2 Replies [DATE…" at bounding box center [757, 462] width 573 height 4973
drag, startPoint x: 702, startPoint y: 346, endPoint x: 604, endPoint y: 362, distance: 99.3
click at [604, 290] on p "However, CR0.WP is enabled at boot , and generally remains set for the life of …" at bounding box center [657, 254] width 373 height 71
click at [611, 377] on span "button" at bounding box center [611, 377] width 0 height 0
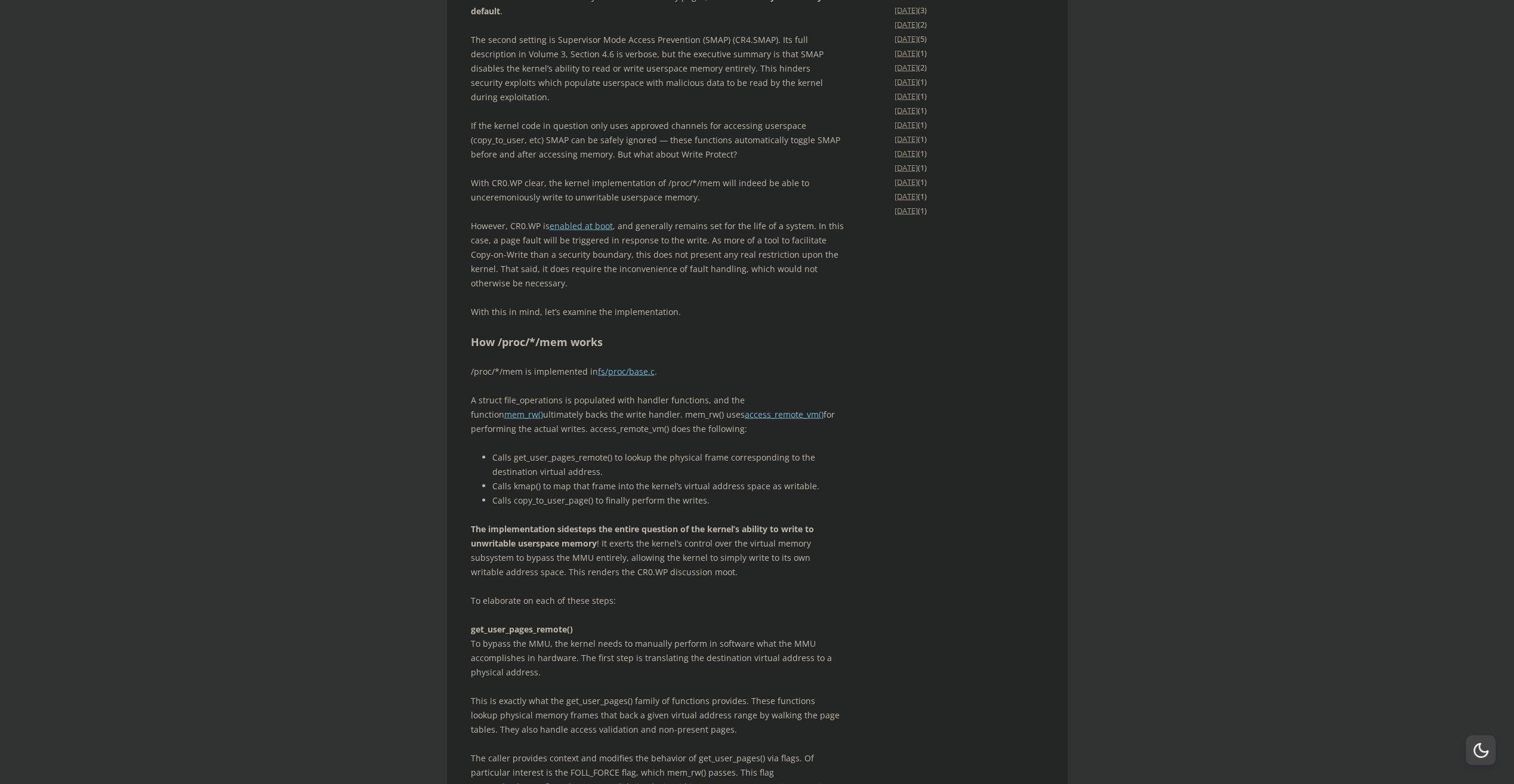
click at [804, 290] on p "However, CR0.WP is enabled at boot , and generally remains set for the life of …" at bounding box center [657, 254] width 373 height 71
drag, startPoint x: 702, startPoint y: 345, endPoint x: 829, endPoint y: 345, distance: 127.0
click at [829, 290] on p "However, CR0.WP is enabled at boot , and generally remains set for the life of …" at bounding box center [657, 254] width 373 height 71
drag, startPoint x: 606, startPoint y: 359, endPoint x: 744, endPoint y: 351, distance: 138.2
click at [744, 290] on p "However, CR0.WP is enabled at boot , and generally remains set for the life of …" at bounding box center [657, 254] width 373 height 71
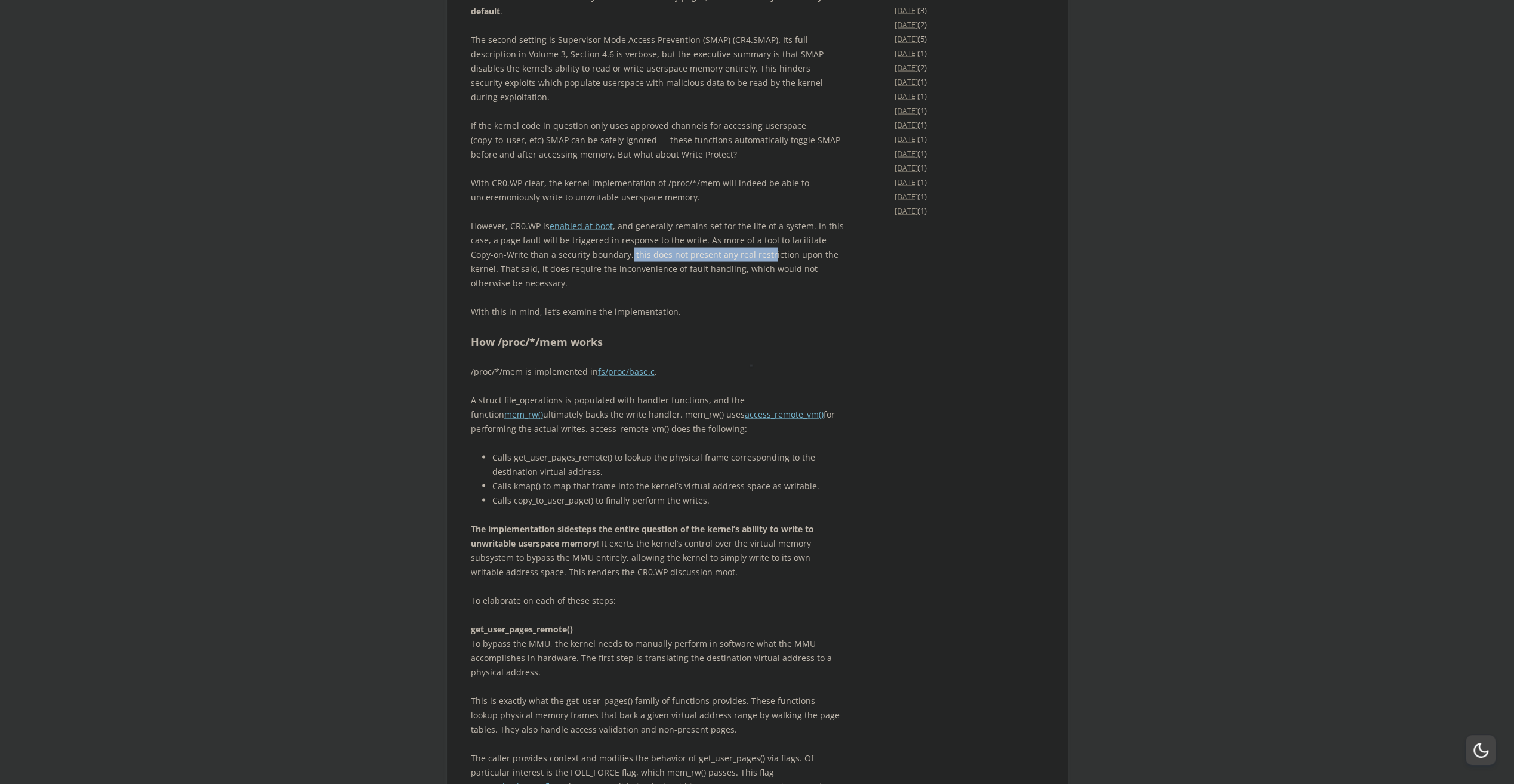
drag, startPoint x: 744, startPoint y: 351, endPoint x: 723, endPoint y: 383, distance: 38.3
click at [723, 290] on p "However, CR0.WP is enabled at boot , and generally remains set for the life of …" at bounding box center [657, 254] width 373 height 71
drag, startPoint x: 512, startPoint y: 347, endPoint x: 750, endPoint y: 345, distance: 238.0
click at [750, 290] on p "However, CR0.WP is enabled at boot , and generally remains set for the life of …" at bounding box center [657, 254] width 373 height 71
drag, startPoint x: 750, startPoint y: 345, endPoint x: 679, endPoint y: 382, distance: 80.1
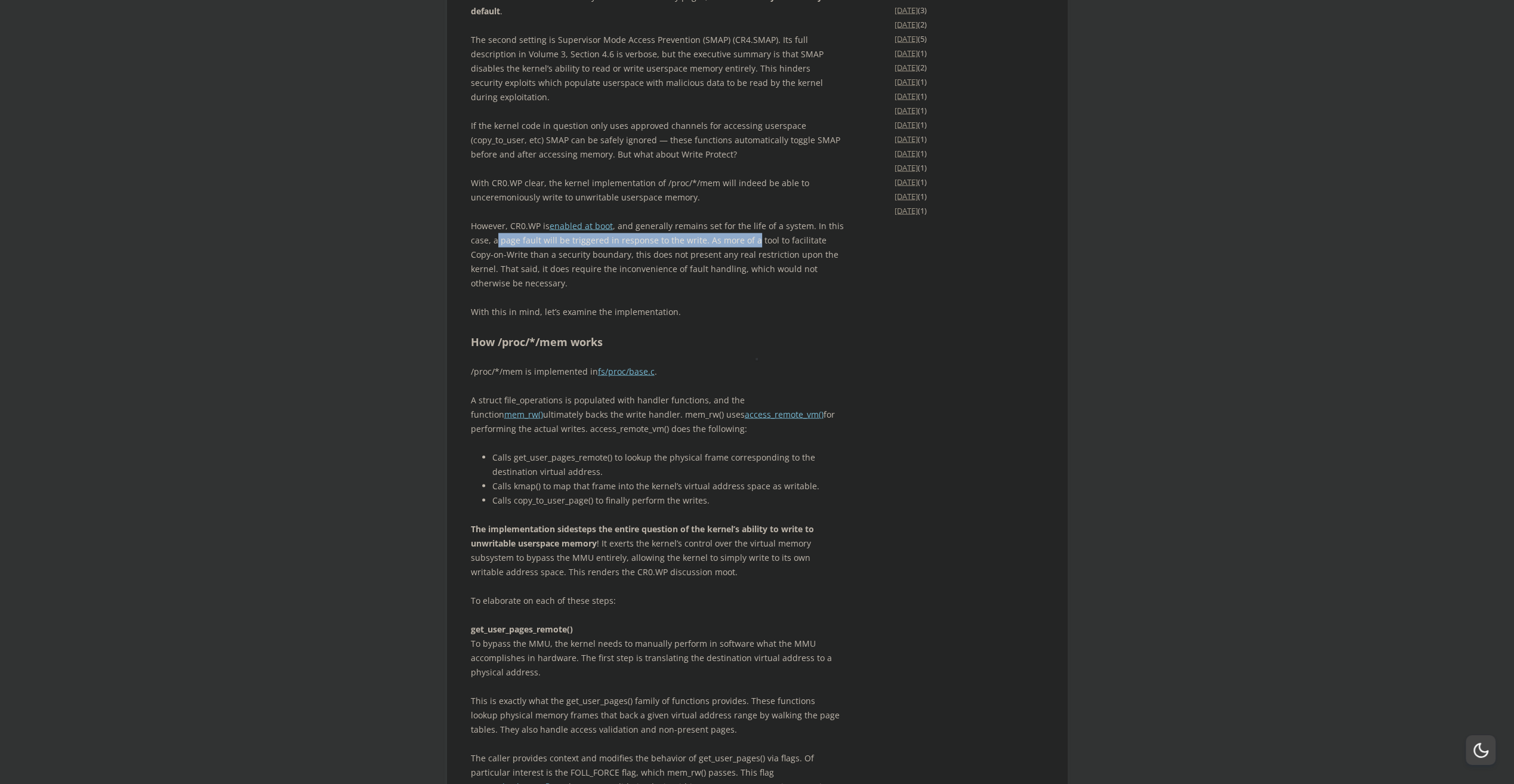
click at [678, 290] on p "However, CR0.WP is enabled at boot , and generally remains set for the life of …" at bounding box center [657, 254] width 373 height 71
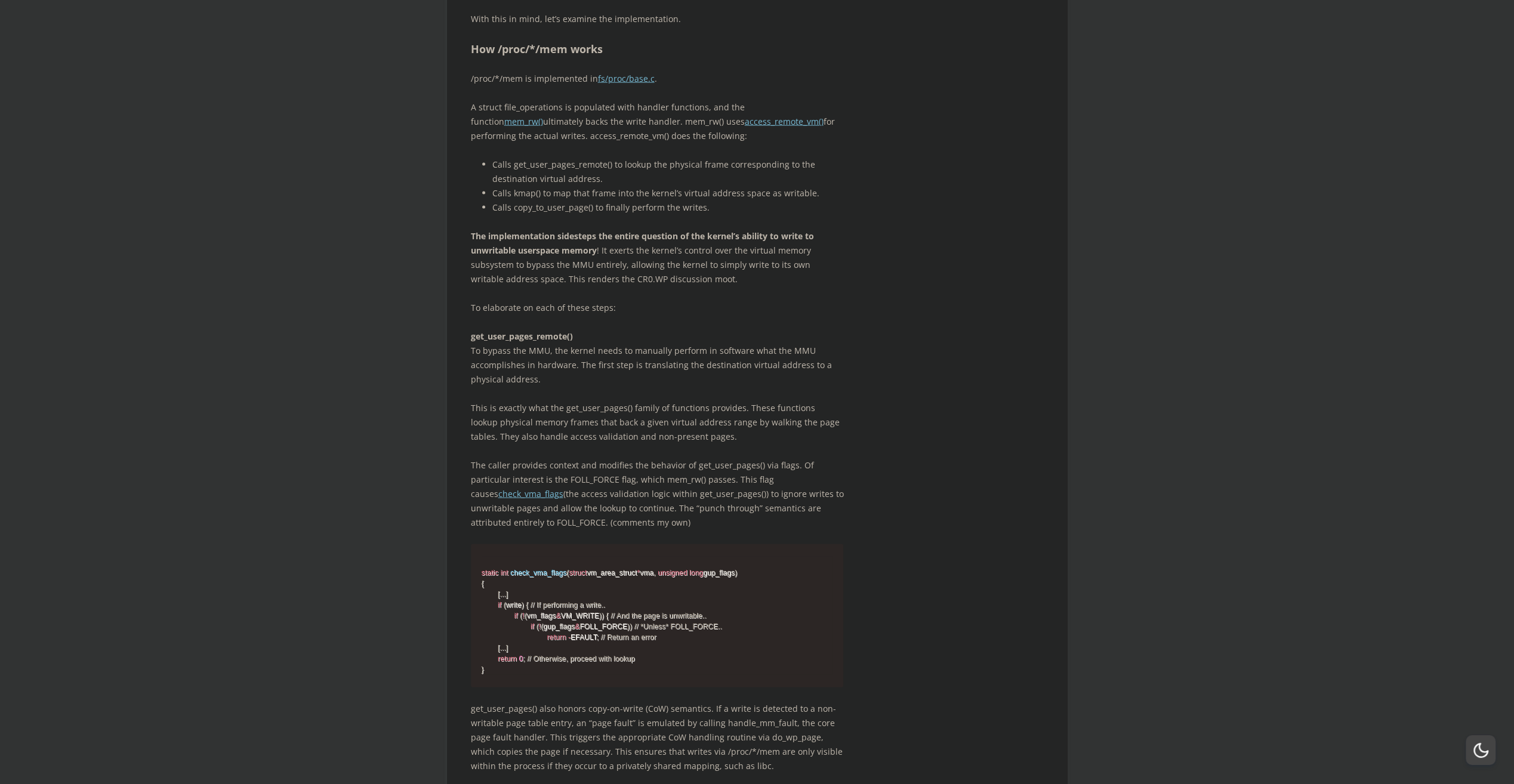
scroll to position [2594, 0]
click at [570, 251] on strong "The implementation sidesteps the entire question of the kernel’s ability to wri…" at bounding box center [642, 238] width 343 height 26
click at [579, 351] on span "button" at bounding box center [579, 351] width 0 height 0
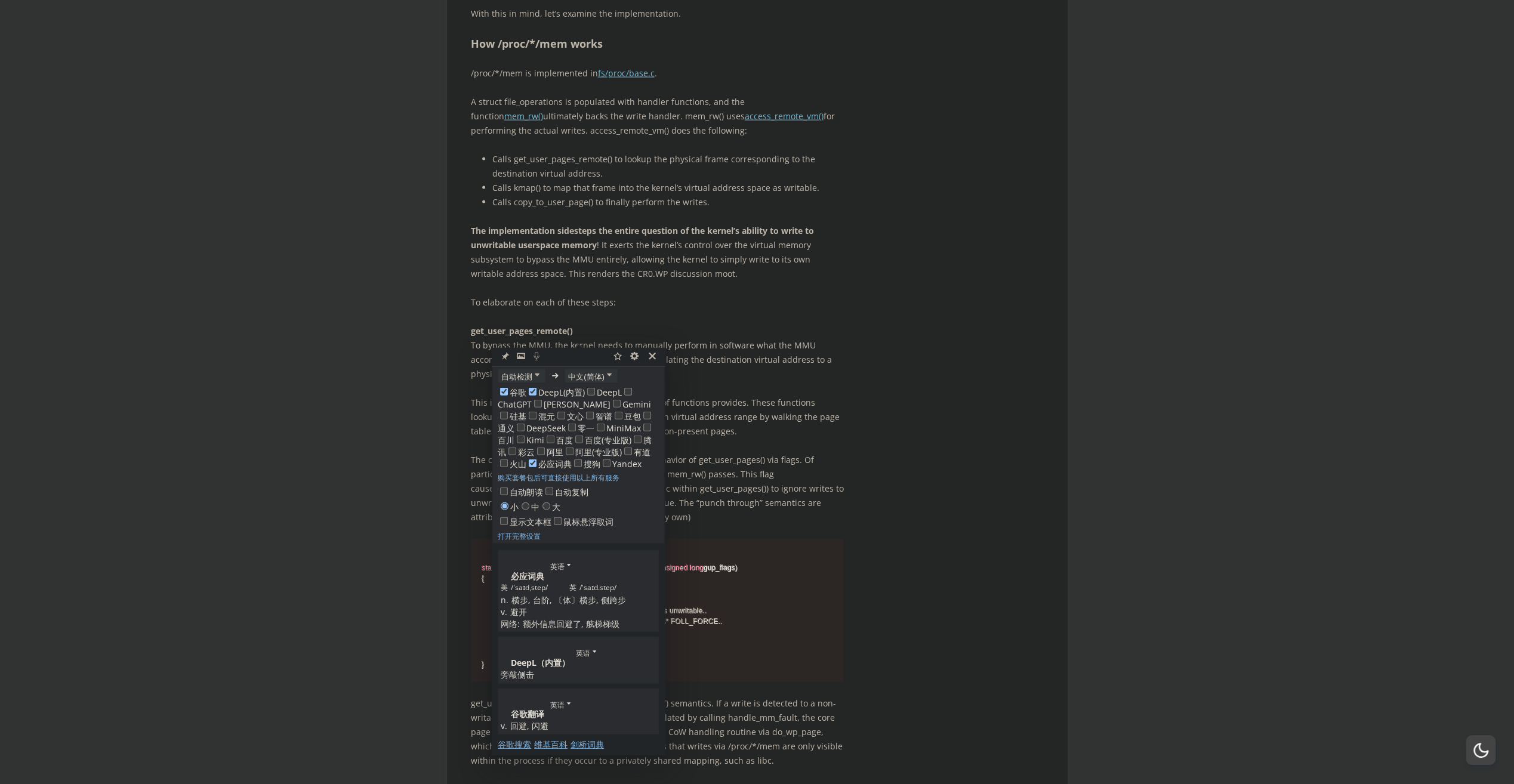
click at [723, 281] on p "The implementation sidesteps the entire question of the kernel’s ability to wri…" at bounding box center [657, 252] width 373 height 57
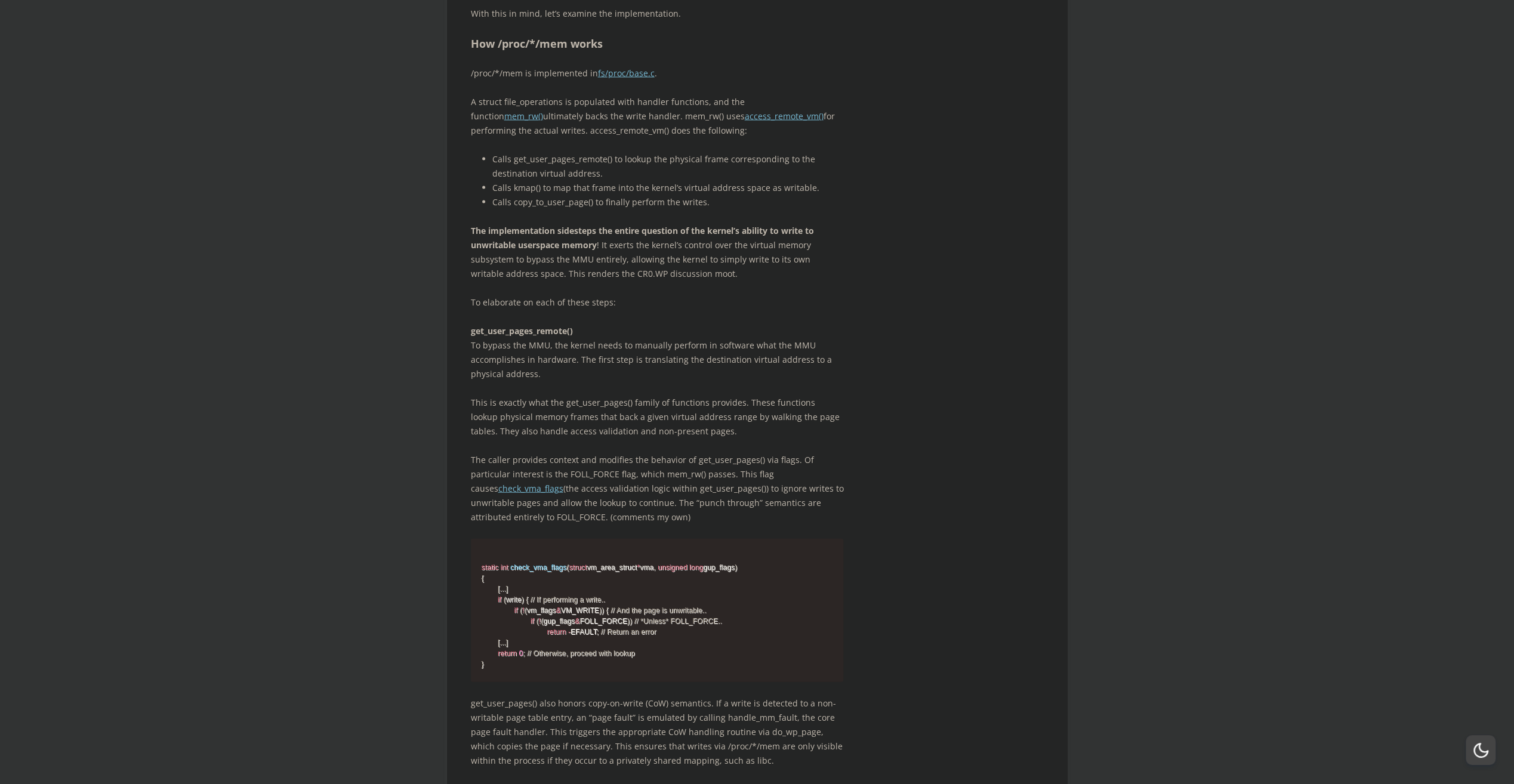
click at [624, 281] on p "The implementation sidesteps the entire question of the kernel’s ability to wri…" at bounding box center [657, 252] width 373 height 57
click at [631, 362] on span "button" at bounding box center [631, 362] width 0 height 0
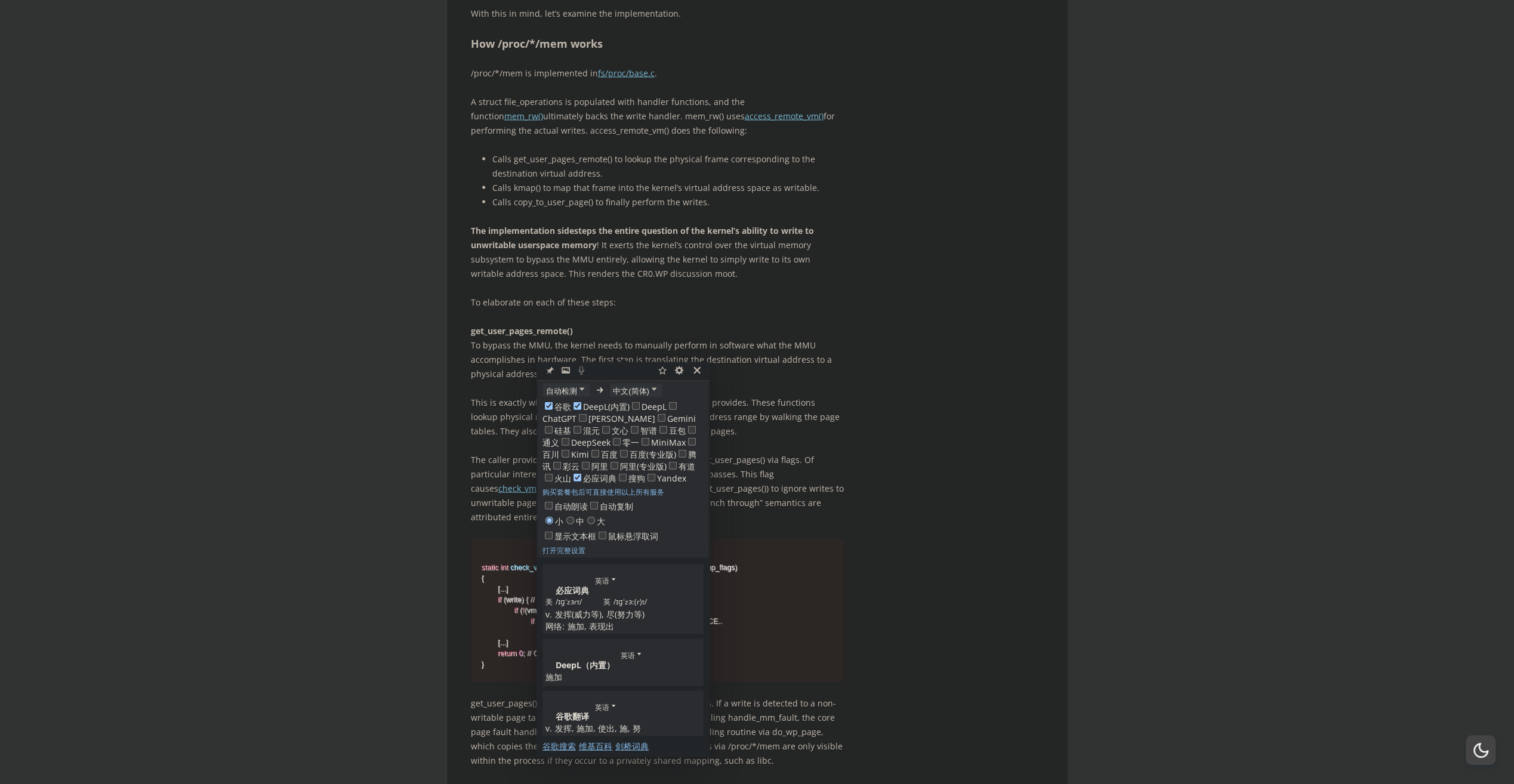
click at [754, 281] on p "The implementation sidesteps the entire question of the kernel’s ability to wri…" at bounding box center [657, 252] width 373 height 57
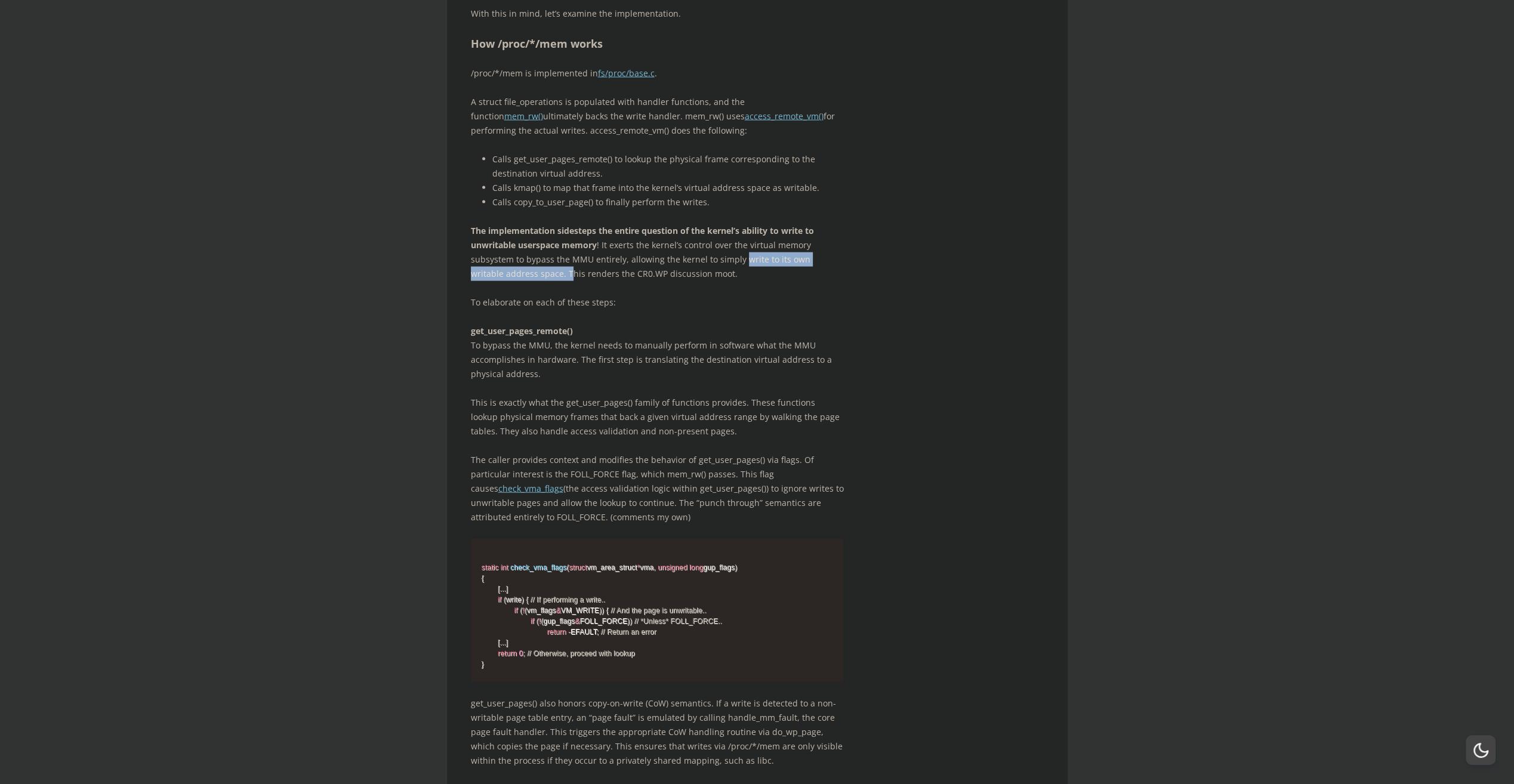
drag, startPoint x: 579, startPoint y: 374, endPoint x: 738, endPoint y: 368, distance: 159.1
click at [738, 281] on p "The implementation sidesteps the entire question of the kernel’s ability to wri…" at bounding box center [657, 252] width 373 height 57
drag, startPoint x: 738, startPoint y: 368, endPoint x: 648, endPoint y: 379, distance: 90.7
click at [692, 310] on p "To elaborate on each of these steps:" at bounding box center [657, 303] width 373 height 14
drag, startPoint x: 620, startPoint y: 368, endPoint x: 790, endPoint y: 357, distance: 170.4
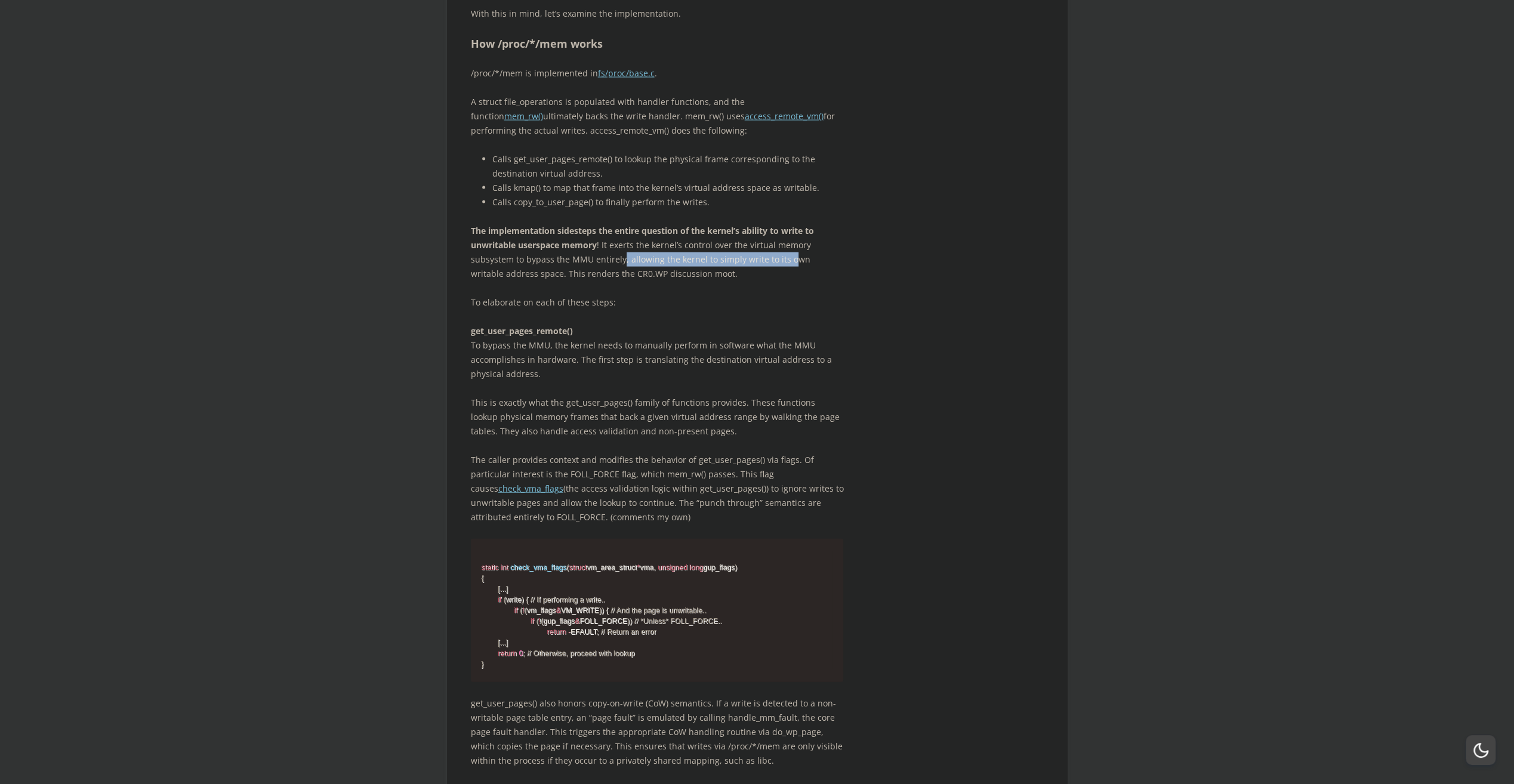
click at [790, 281] on p "The implementation sidesteps the entire question of the kernel’s ability to wri…" at bounding box center [657, 252] width 373 height 57
drag, startPoint x: 790, startPoint y: 357, endPoint x: 779, endPoint y: 388, distance: 32.9
drag, startPoint x: 624, startPoint y: 365, endPoint x: 521, endPoint y: 380, distance: 104.1
click at [521, 281] on p "The implementation sidesteps the entire question of the kernel’s ability to wri…" at bounding box center [657, 252] width 373 height 57
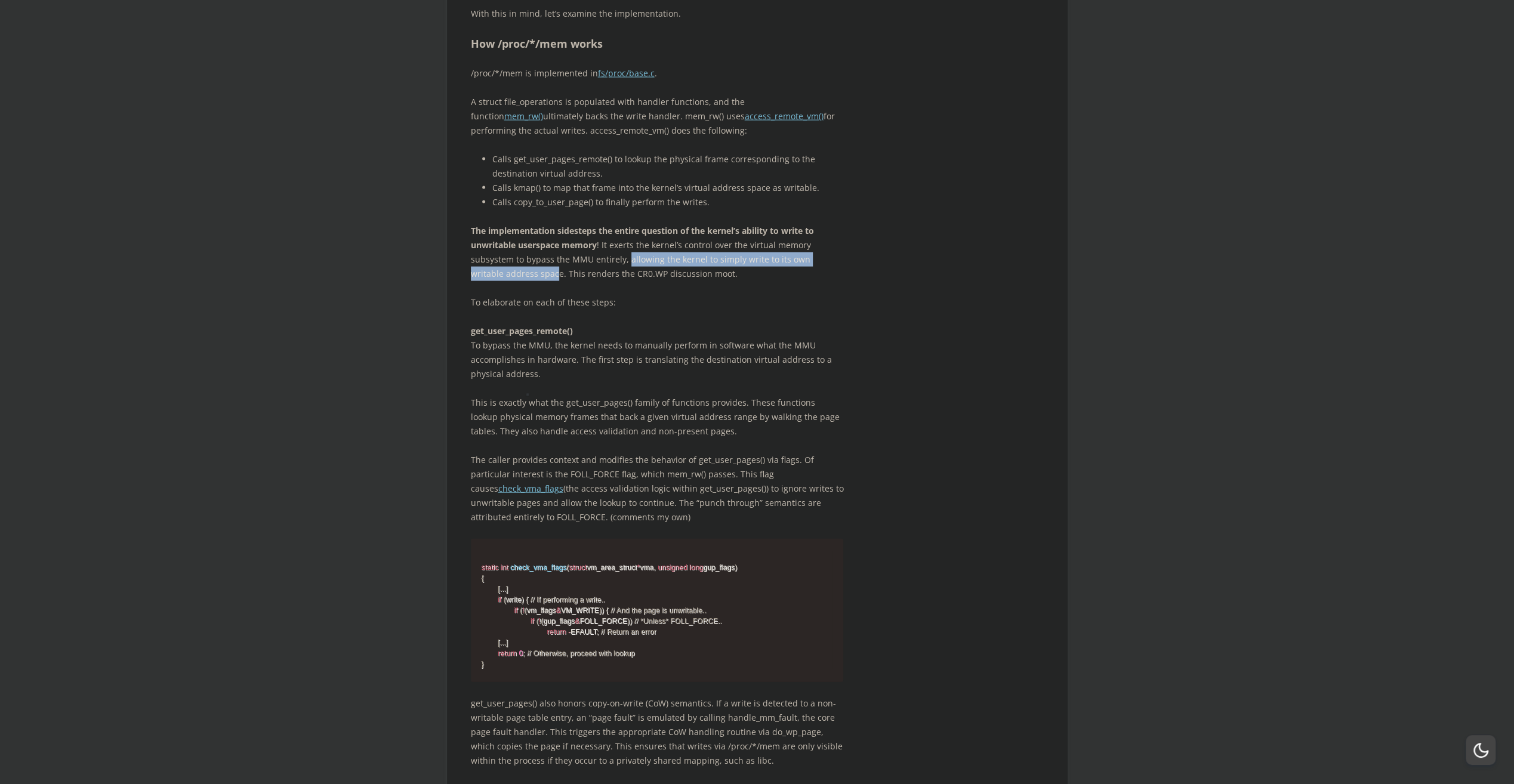
drag, startPoint x: 521, startPoint y: 380, endPoint x: 614, endPoint y: 384, distance: 93.1
click at [701, 310] on p "To elaborate on each of these steps:" at bounding box center [657, 303] width 373 height 14
drag, startPoint x: 629, startPoint y: 368, endPoint x: 780, endPoint y: 362, distance: 151.1
click at [780, 281] on p "The implementation sidesteps the entire question of the kernel’s ability to wri…" at bounding box center [657, 252] width 373 height 57
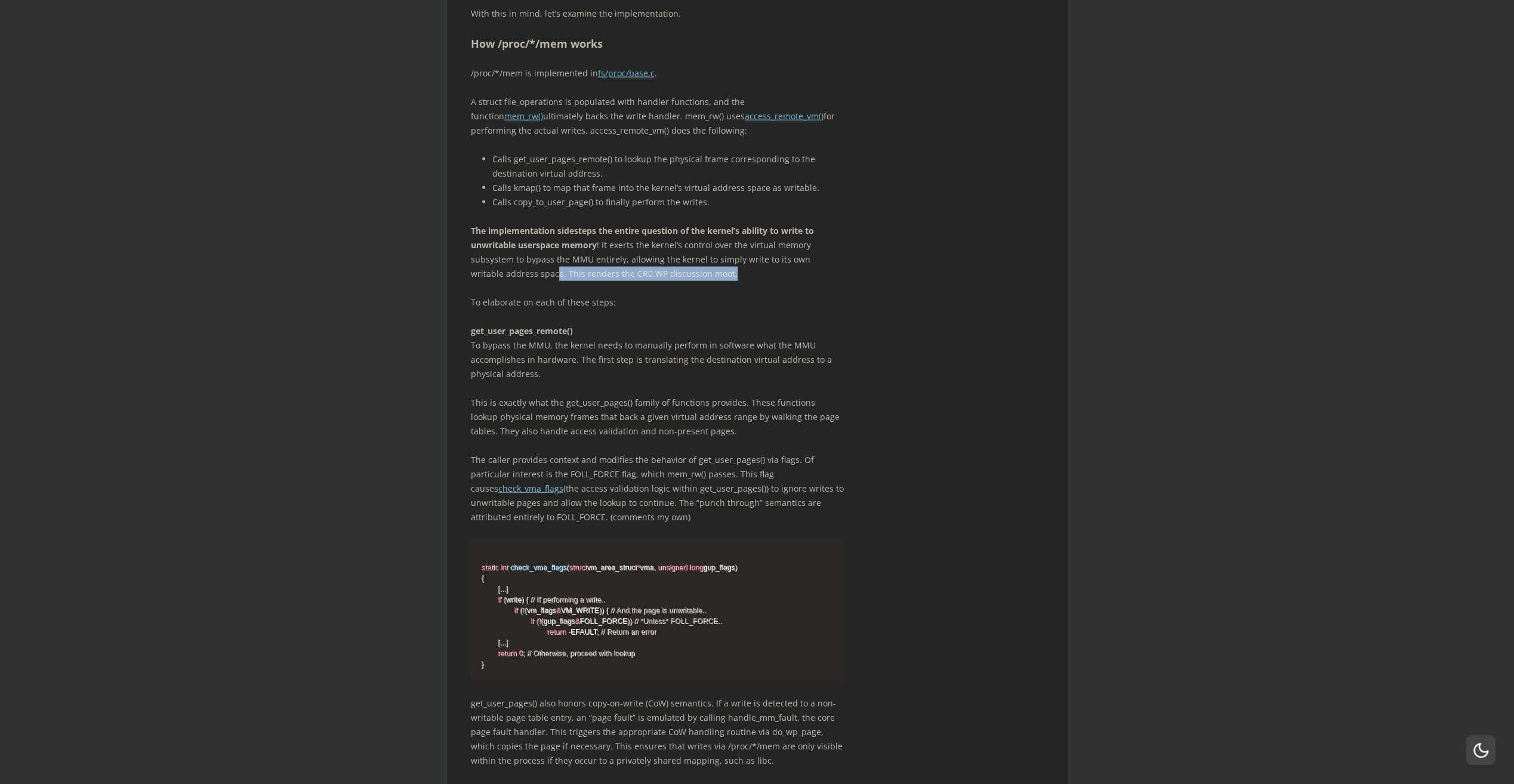
drag, startPoint x: 523, startPoint y: 377, endPoint x: 698, endPoint y: 375, distance: 175.0
click at [698, 281] on p "The implementation sidesteps the entire question of the kernel’s ability to wri…" at bounding box center [657, 252] width 373 height 57
drag, startPoint x: 698, startPoint y: 375, endPoint x: 651, endPoint y: 405, distance: 55.8
click at [662, 310] on p "To elaborate on each of these steps:" at bounding box center [657, 303] width 373 height 14
click at [566, 281] on p "The implementation sidesteps the entire question of the kernel’s ability to wri…" at bounding box center [657, 252] width 373 height 57
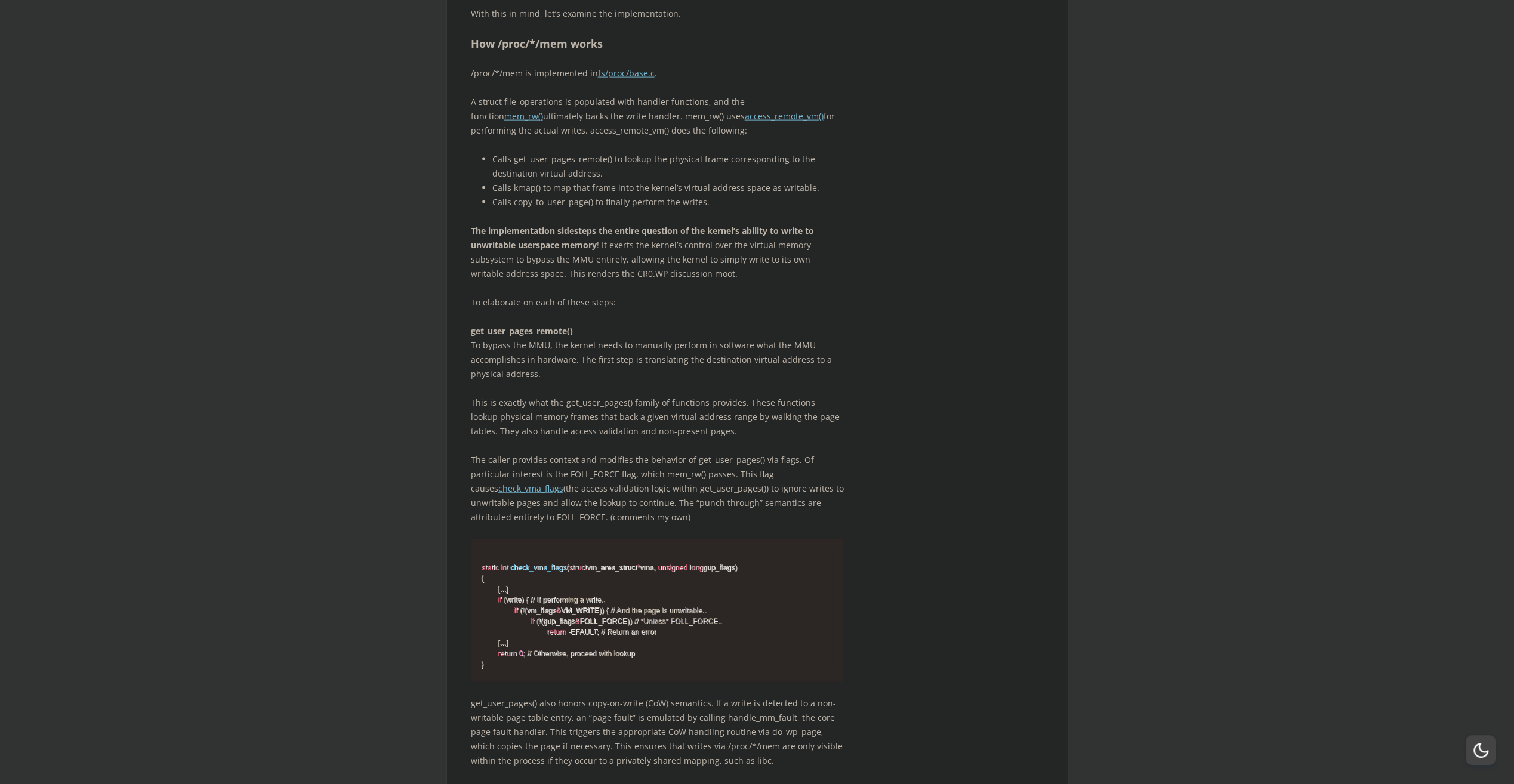
click at [566, 281] on p "The implementation sidesteps the entire question of the kernel’s ability to wri…" at bounding box center [657, 252] width 373 height 57
click at [566, 281] on p "The implementation sidesteps the entire question of the kernel’s ability to wri…" at bounding box center [657, 252] width 373 height 57
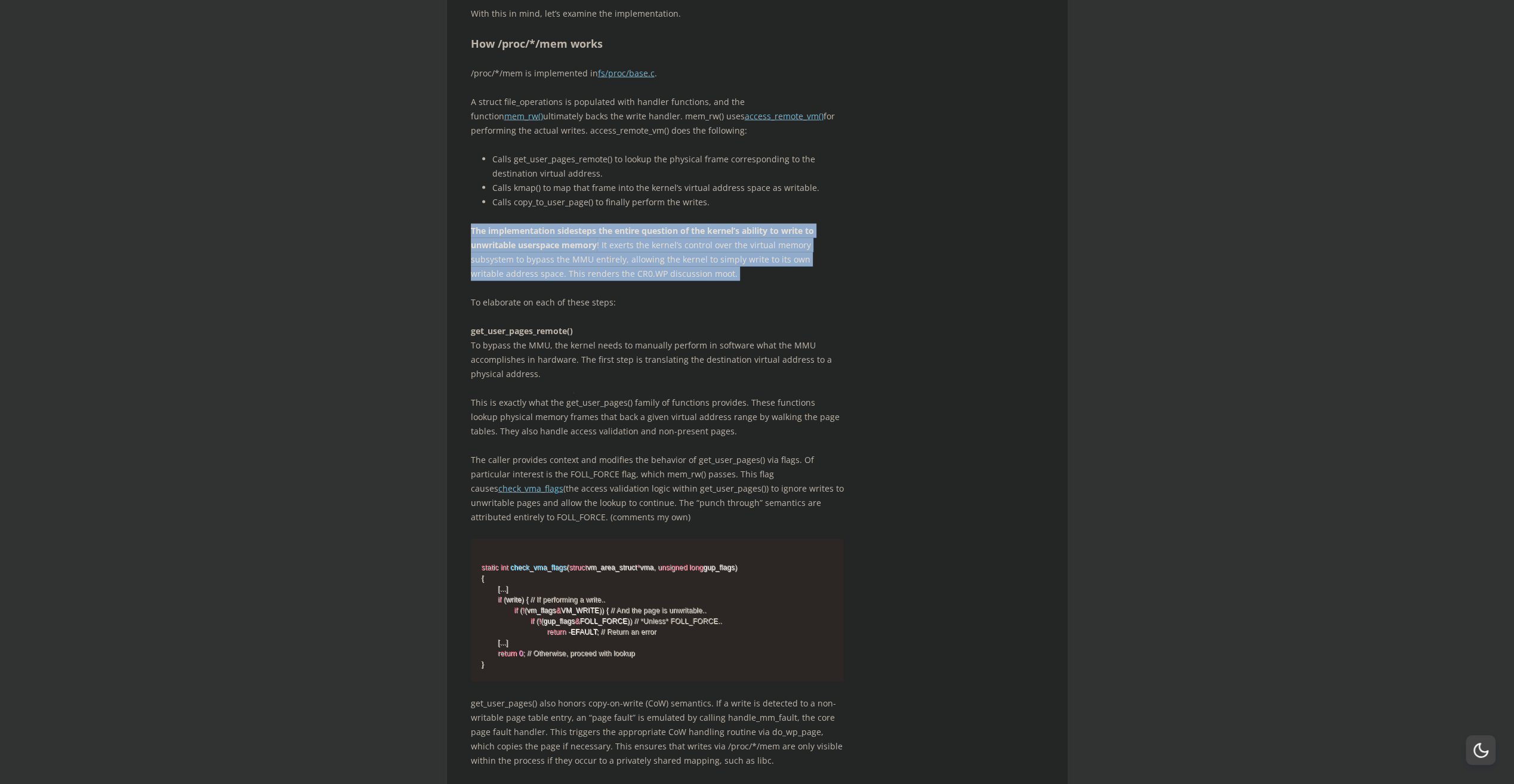
click at [573, 393] on span "button" at bounding box center [573, 393] width 0 height 0
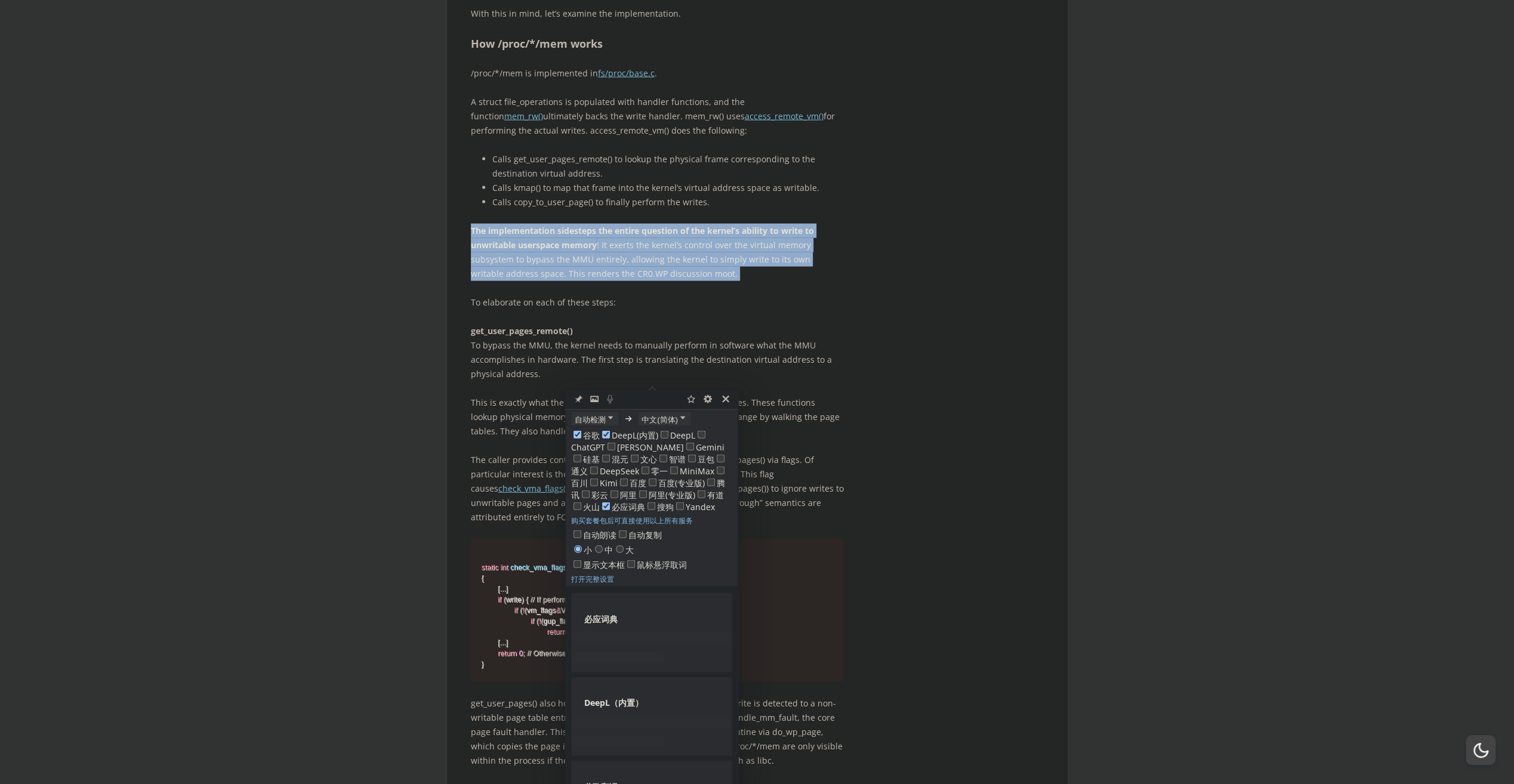
click at [701, 281] on p "The implementation sidesteps the entire question of the kernel’s ability to wri…" at bounding box center [657, 252] width 373 height 57
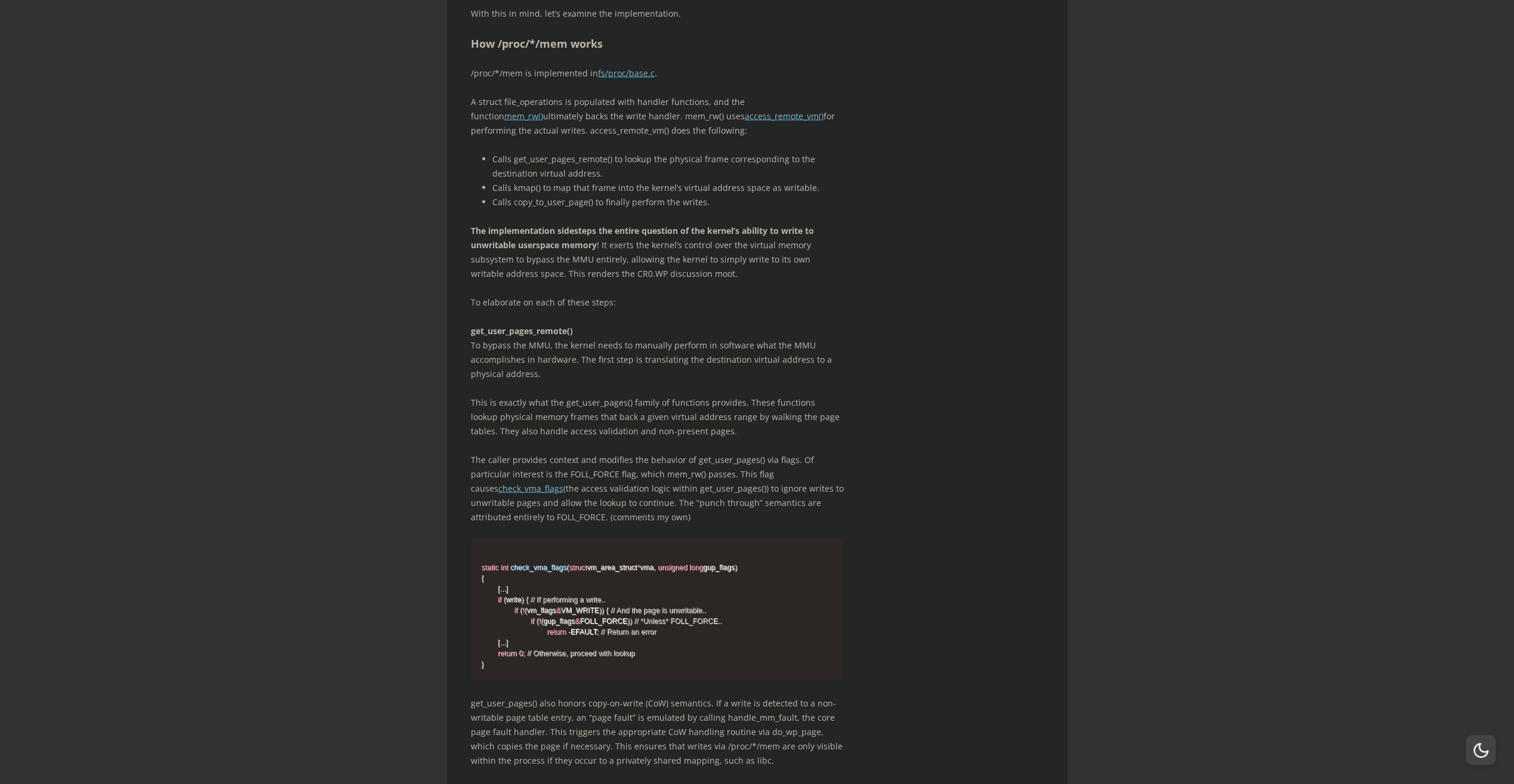
click at [565, 281] on p "The implementation sidesteps the entire question of the kernel’s ability to wri…" at bounding box center [657, 252] width 373 height 57
click at [572, 397] on span "button" at bounding box center [572, 397] width 0 height 0
click at [645, 281] on p "The implementation sidesteps the entire question of the kernel’s ability to wri…" at bounding box center [657, 252] width 373 height 57
click at [679, 281] on p "The implementation sidesteps the entire question of the kernel’s ability to wri…" at bounding box center [657, 252] width 373 height 57
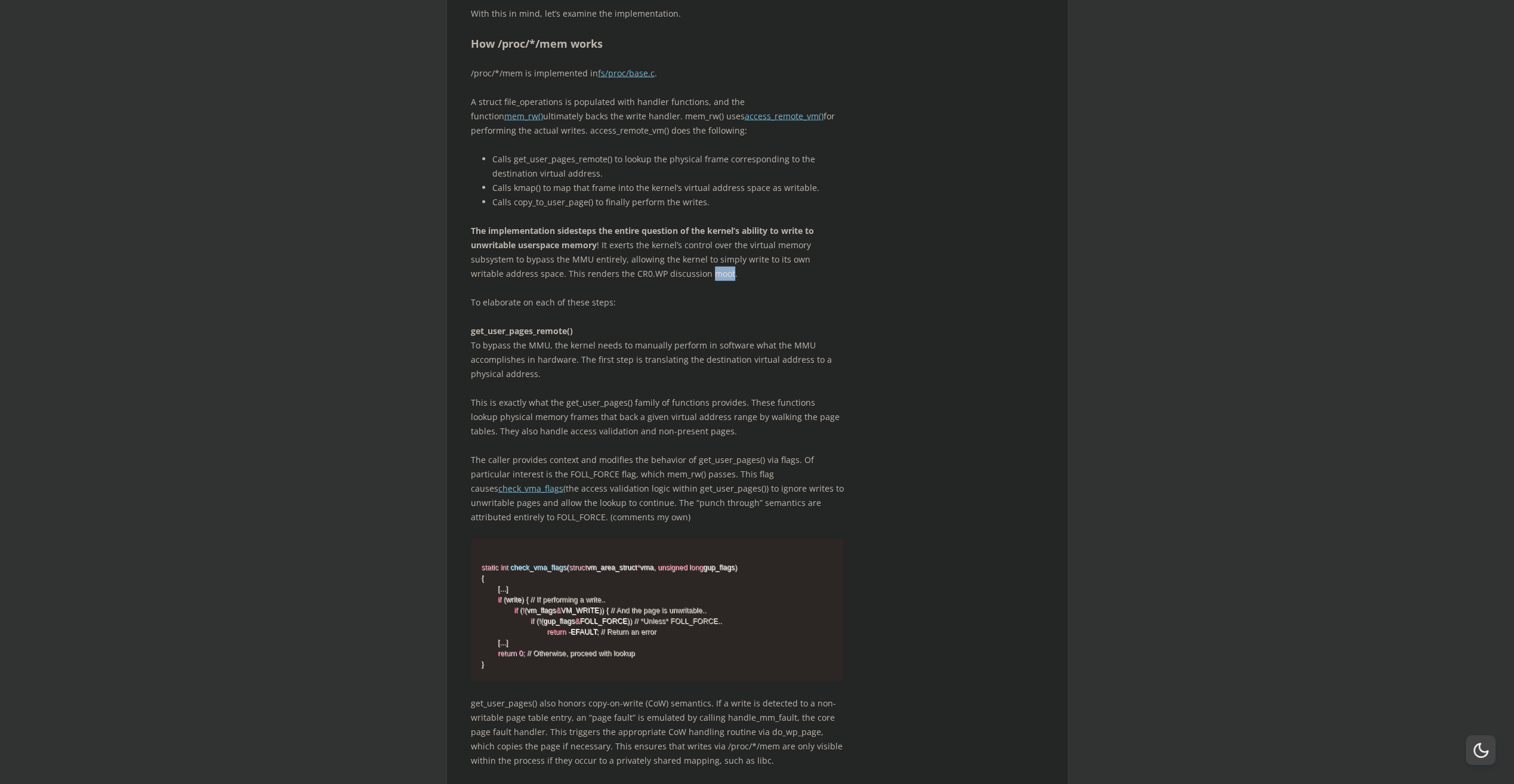
click at [679, 281] on p "The implementation sidesteps the entire question of the kernel’s ability to wri…" at bounding box center [657, 252] width 373 height 57
click at [687, 395] on span "button" at bounding box center [687, 395] width 0 height 0
drag, startPoint x: 529, startPoint y: 379, endPoint x: 696, endPoint y: 377, distance: 167.0
click at [696, 281] on p "The implementation sidesteps the entire question of the kernel’s ability to wri…" at bounding box center [657, 252] width 373 height 57
click at [704, 391] on span "button" at bounding box center [704, 391] width 0 height 0
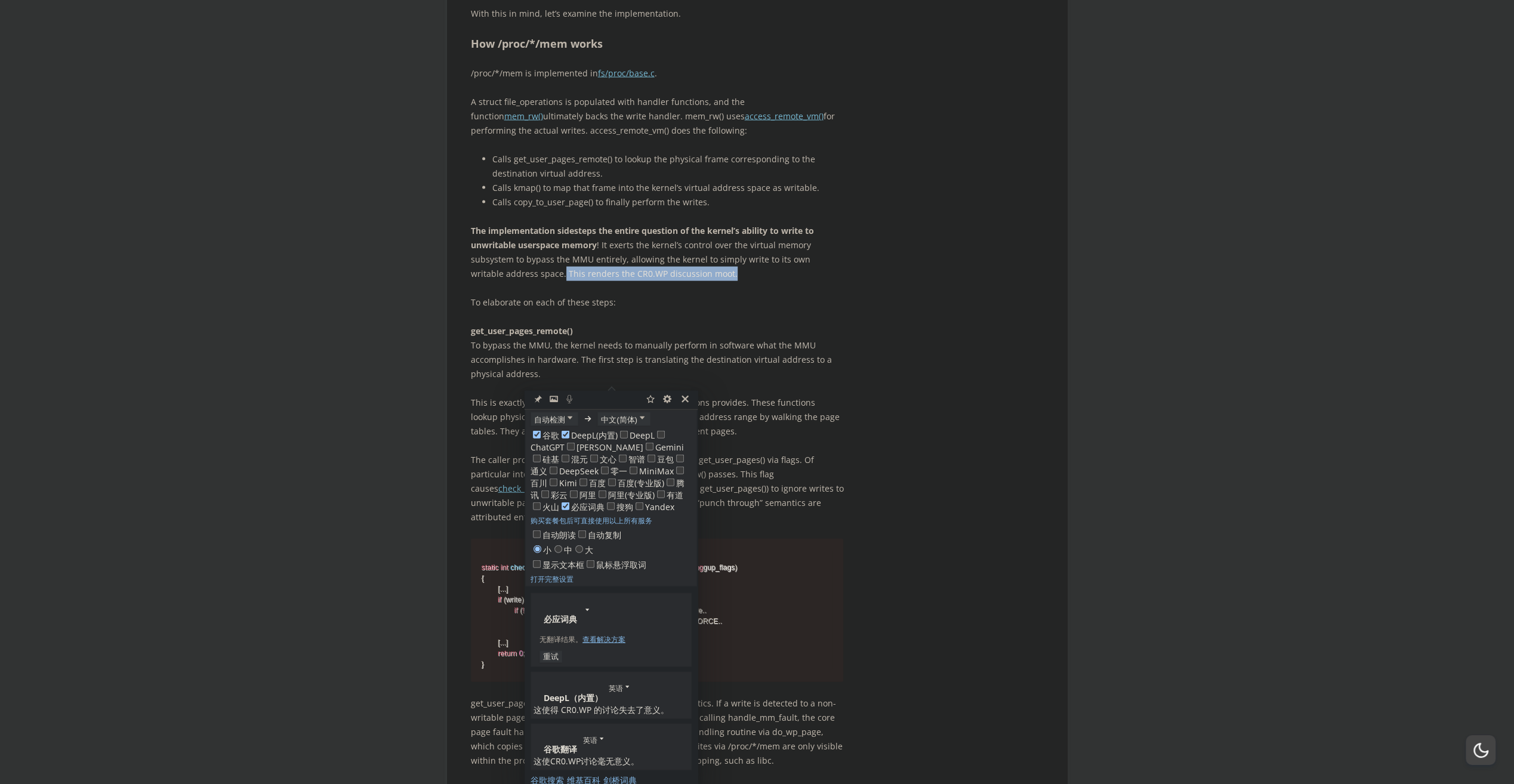
click at [562, 281] on p "The implementation sidesteps the entire question of the kernel’s ability to wri…" at bounding box center [657, 252] width 373 height 57
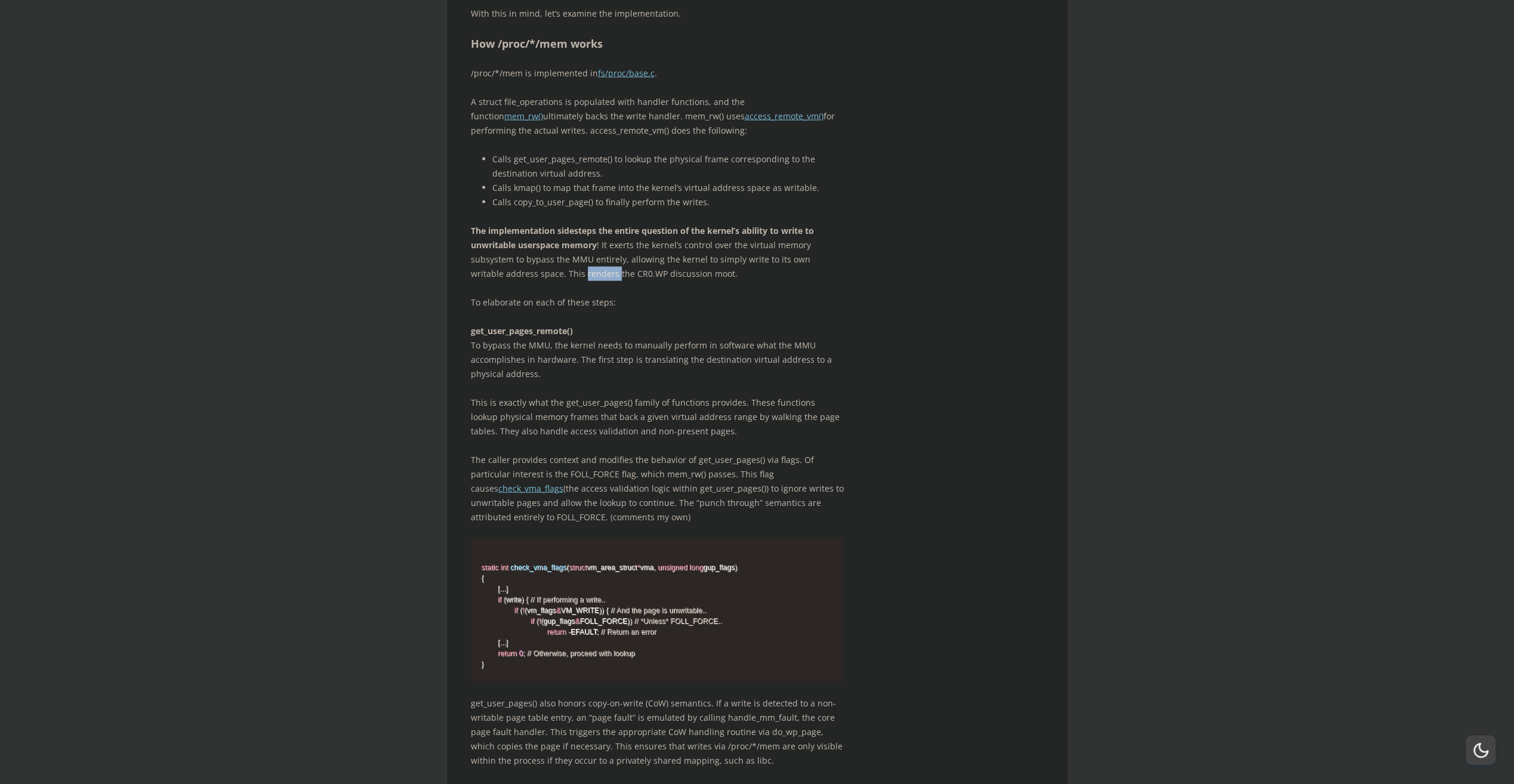
click at [562, 281] on p "The implementation sidesteps the entire question of the kernel’s ability to wri…" at bounding box center [657, 252] width 373 height 57
click at [570, 395] on span "button" at bounding box center [570, 395] width 0 height 0
click at [680, 281] on p "The implementation sidesteps the entire question of the kernel’s ability to wri…" at bounding box center [657, 252] width 373 height 57
click at [687, 395] on span "button" at bounding box center [687, 395] width 0 height 0
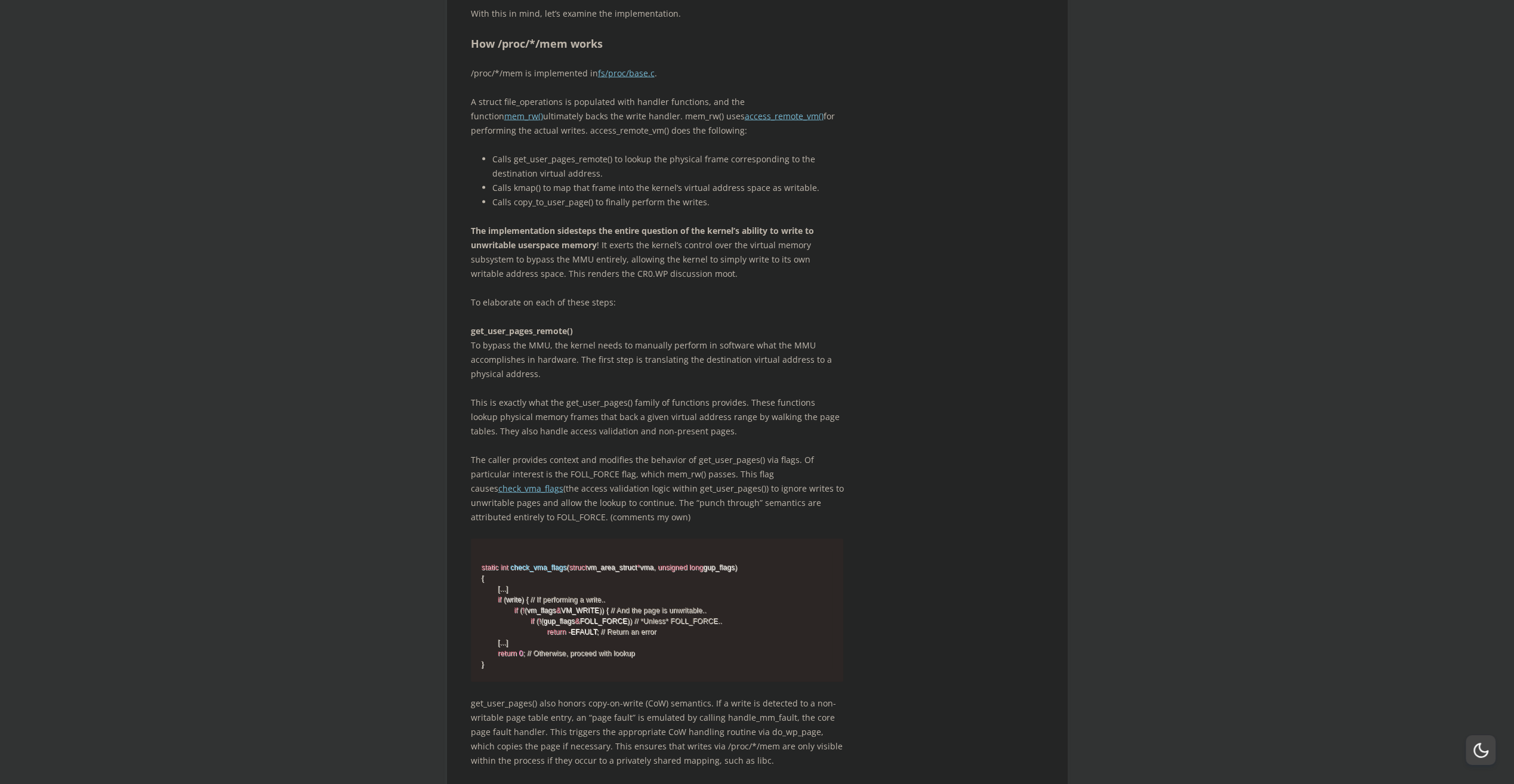
click at [842, 310] on p "To elaborate on each of these steps:" at bounding box center [657, 303] width 373 height 14
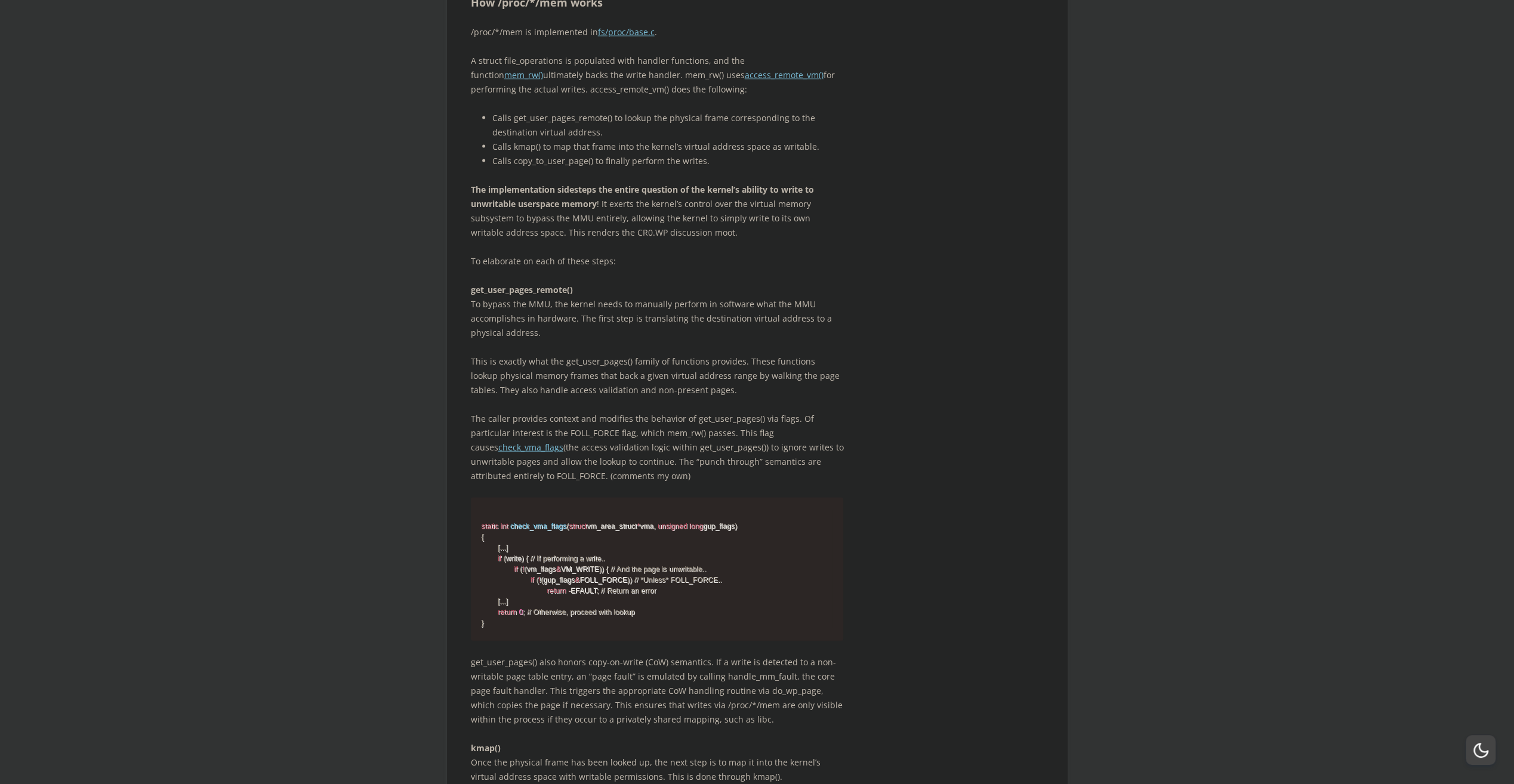
scroll to position [2654, 0]
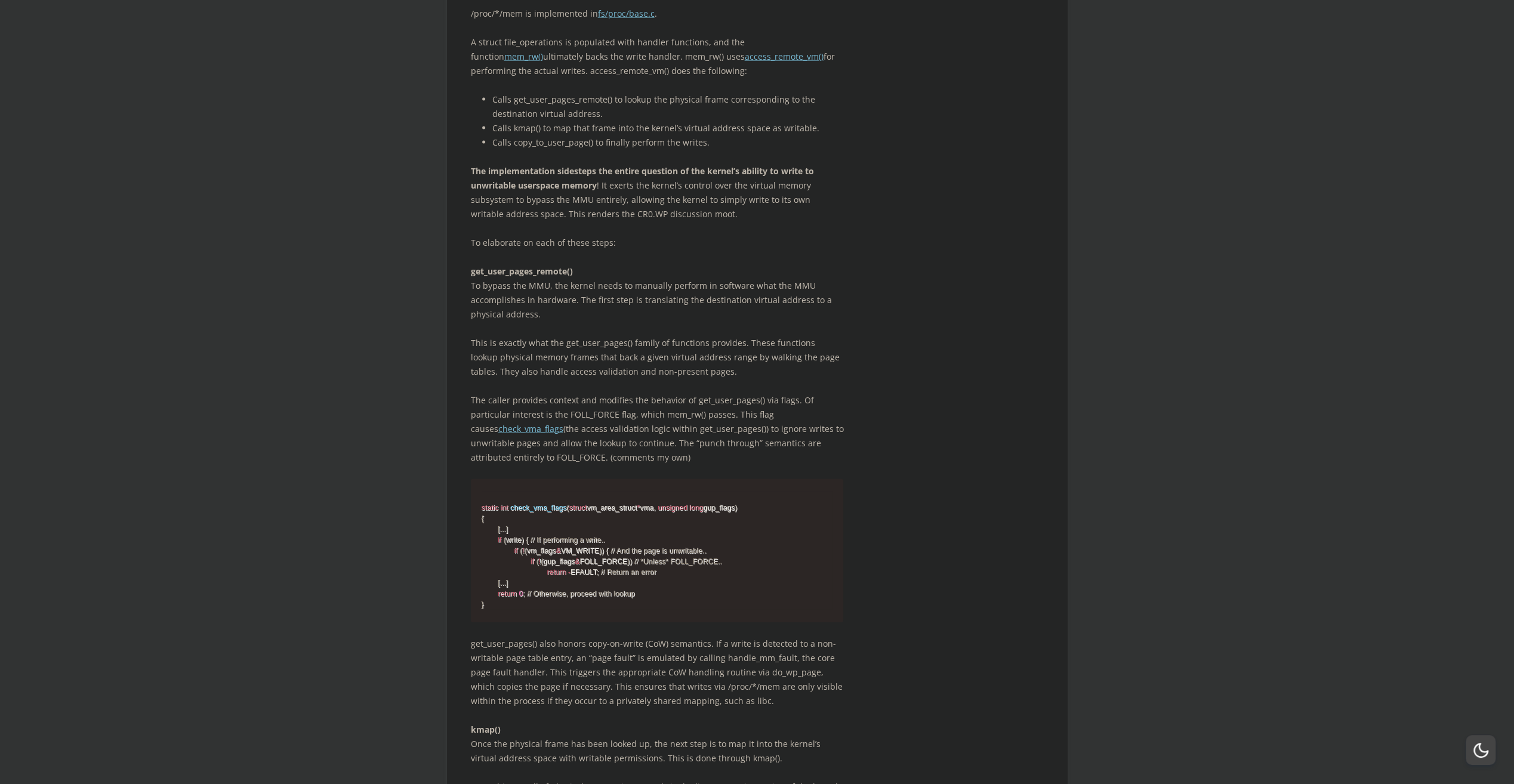
click at [505, 250] on p "To elaborate on each of these steps:" at bounding box center [657, 243] width 373 height 14
drag, startPoint x: 505, startPoint y: 349, endPoint x: 579, endPoint y: 482, distance: 152.2
click at [762, 321] on p "get_user_pages_remote() To bypass the MMU, the kernel needs to manually perform…" at bounding box center [657, 292] width 373 height 57
drag, startPoint x: 651, startPoint y: 389, endPoint x: 791, endPoint y: 379, distance: 140.4
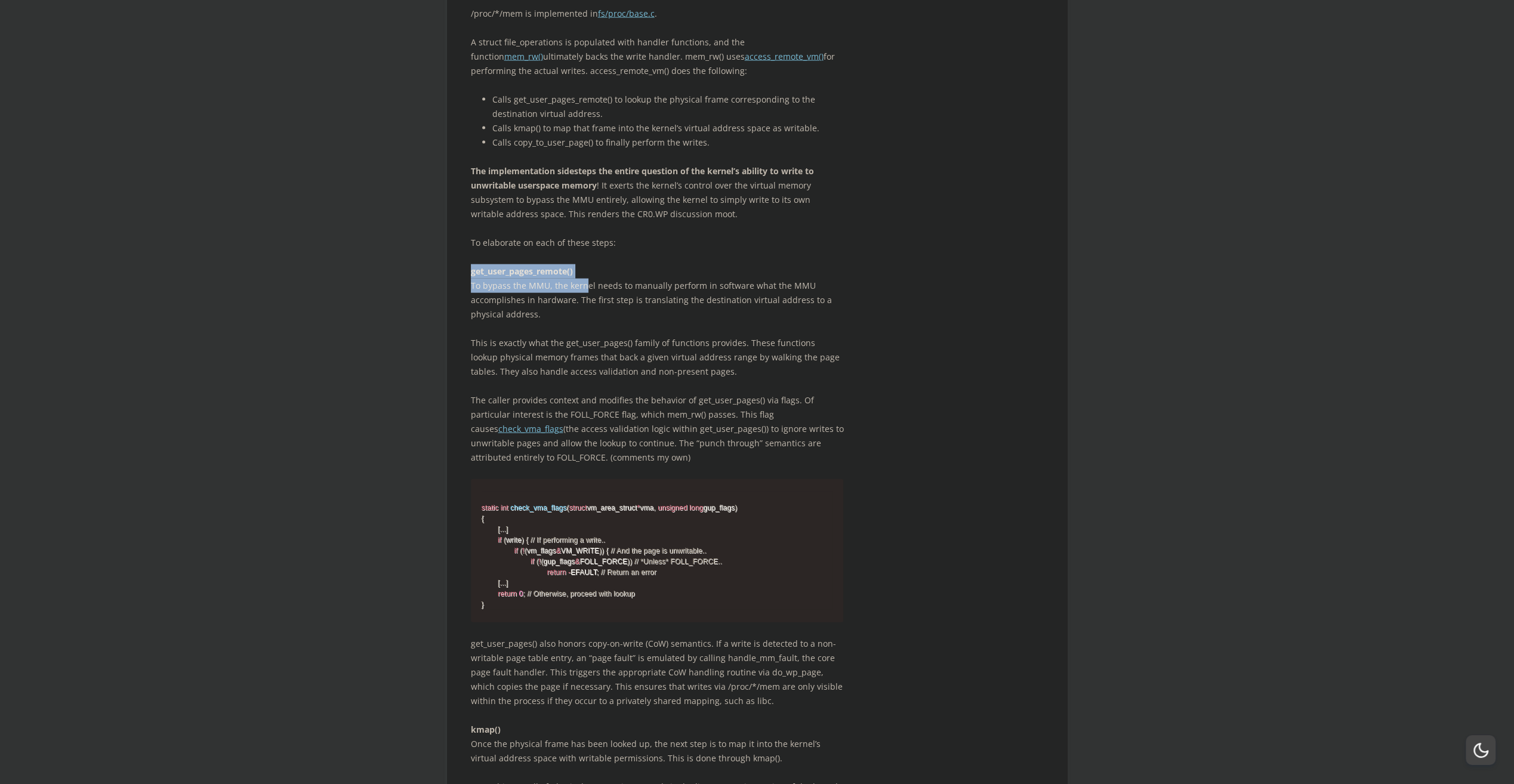
click at [791, 321] on p "get_user_pages_remote() To bypass the MMU, the kernel needs to manually perform…" at bounding box center [657, 292] width 373 height 57
drag, startPoint x: 791, startPoint y: 379, endPoint x: 718, endPoint y: 414, distance: 81.0
click at [718, 321] on p "get_user_pages_remote() To bypass the MMU, the kernel needs to manually perform…" at bounding box center [657, 292] width 373 height 57
drag, startPoint x: 501, startPoint y: 393, endPoint x: 807, endPoint y: 388, distance: 306.0
click at [807, 321] on p "get_user_pages_remote() To bypass the MMU, the kernel needs to manually perform…" at bounding box center [657, 292] width 373 height 57
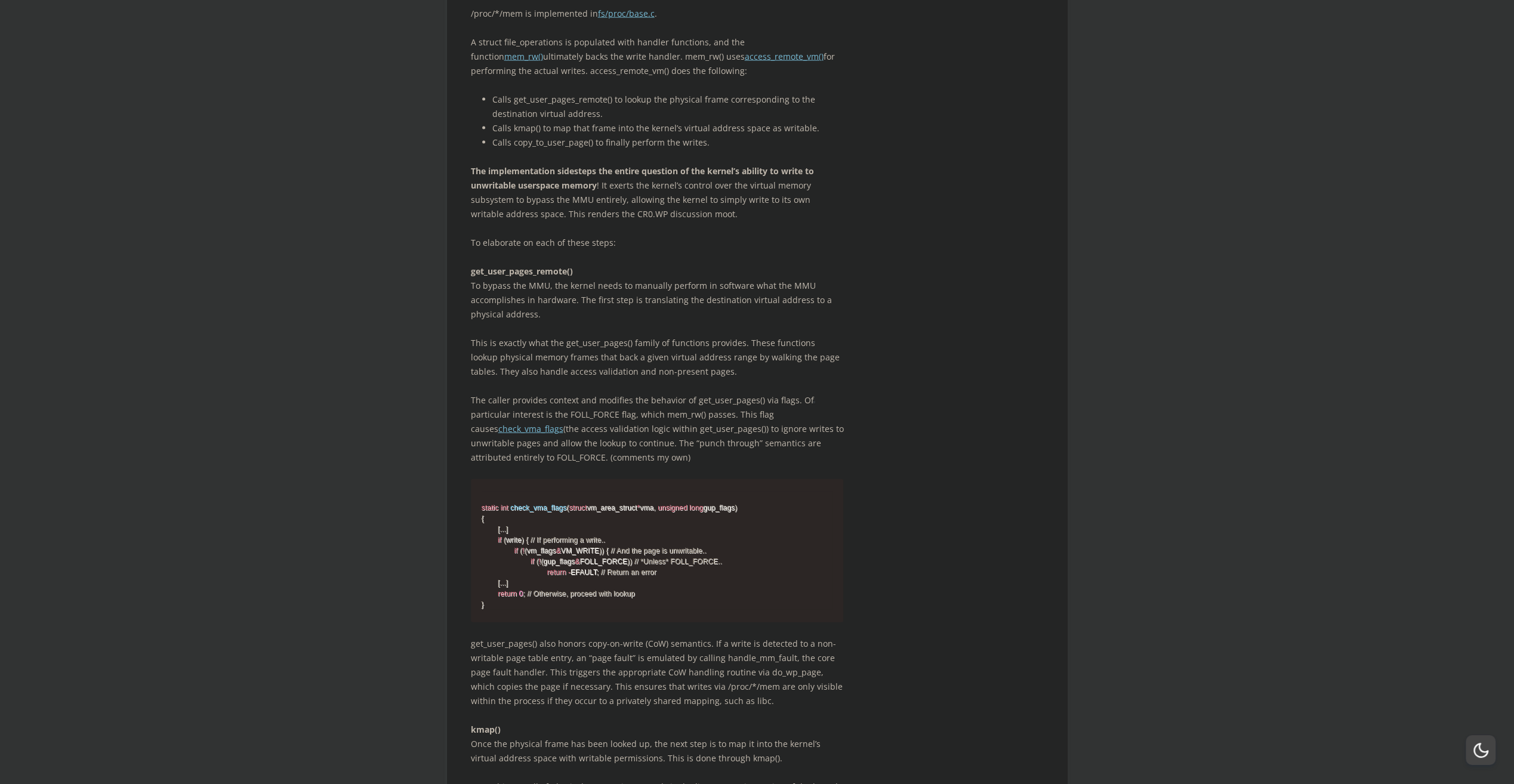
drag, startPoint x: 807, startPoint y: 388, endPoint x: 699, endPoint y: 409, distance: 110.0
click at [699, 321] on p "get_user_pages_remote() To bypass the MMU, the kernel needs to manually perform…" at bounding box center [657, 292] width 373 height 57
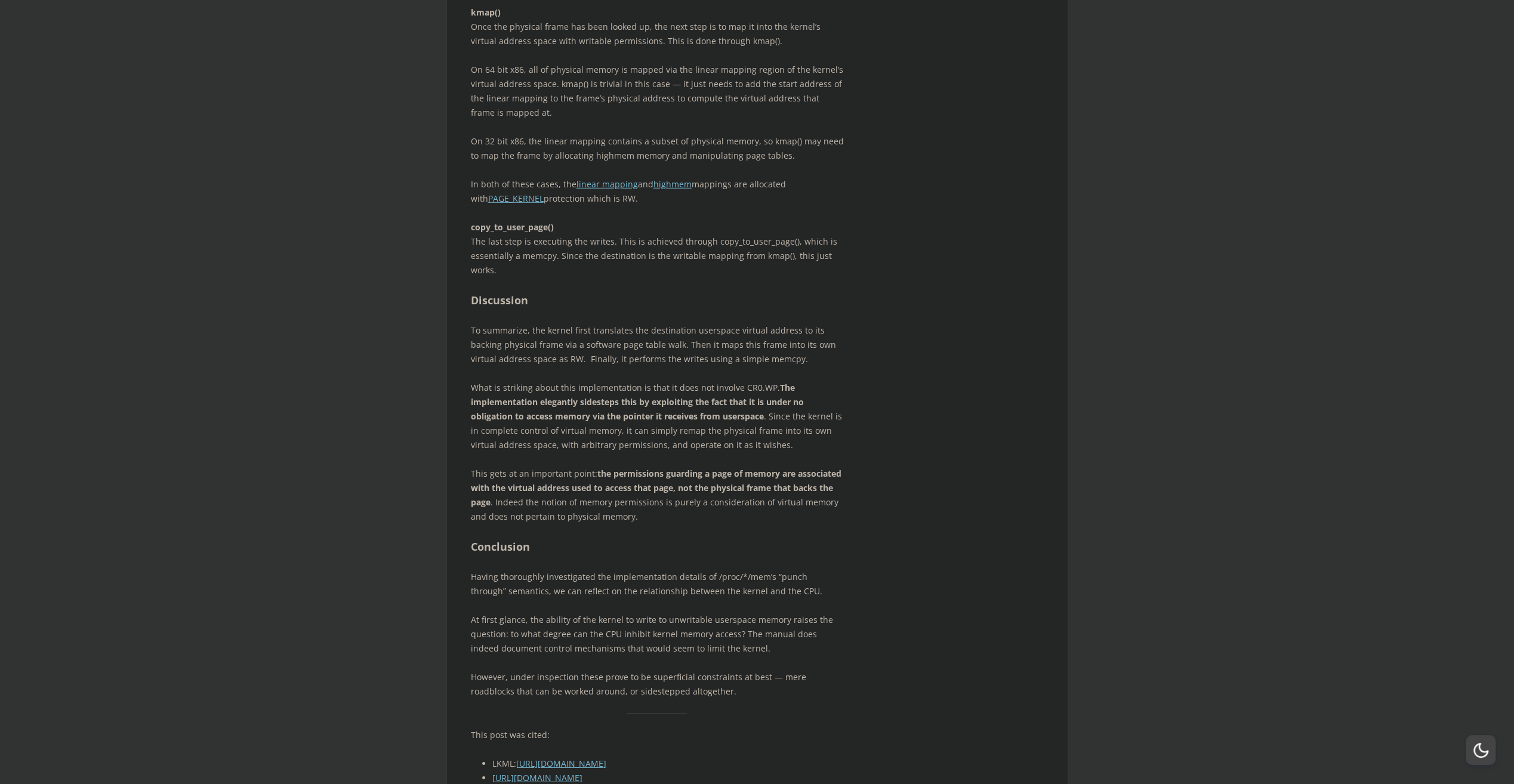
scroll to position [3430, 0]
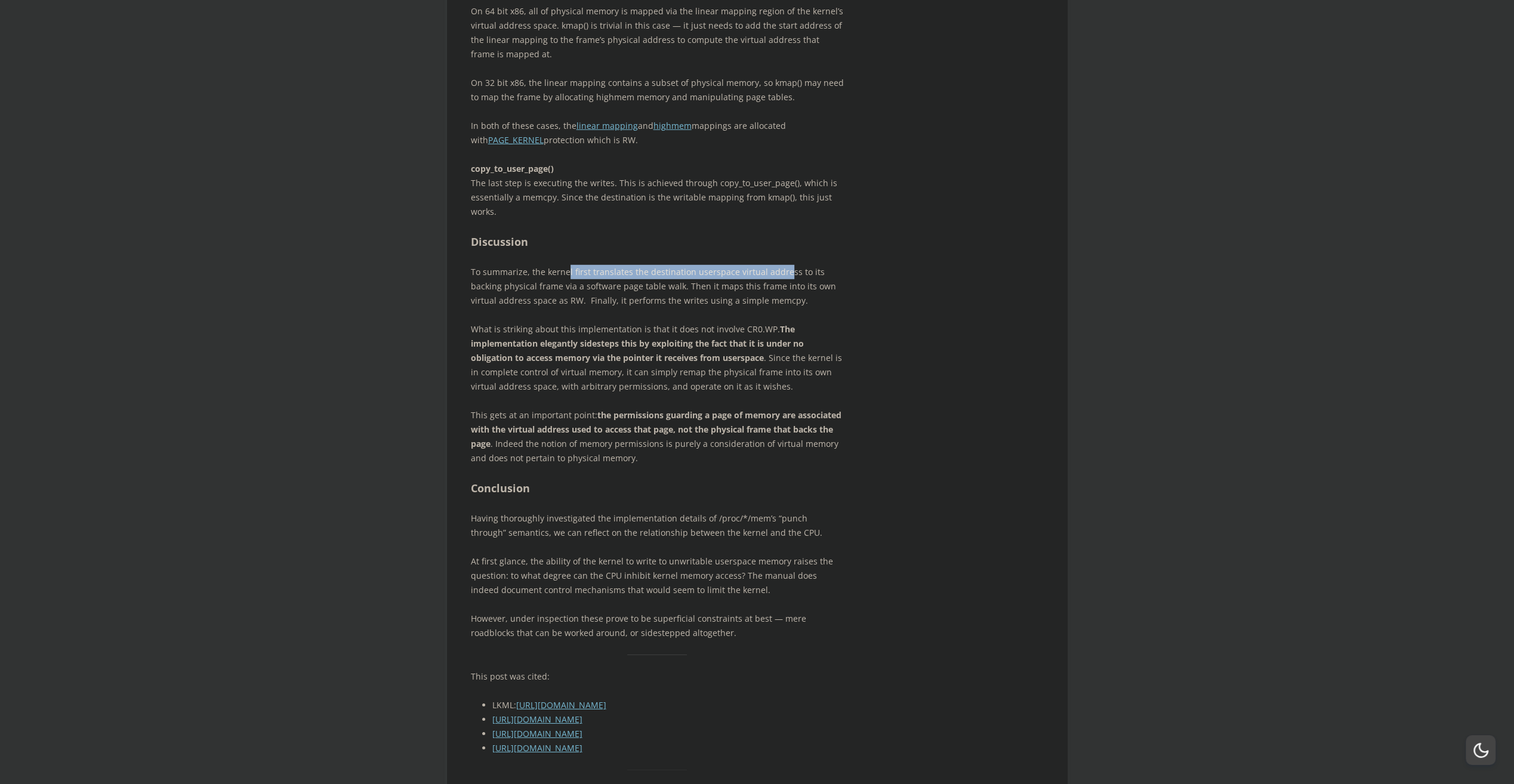
drag, startPoint x: 564, startPoint y: 376, endPoint x: 782, endPoint y: 375, distance: 218.0
click at [782, 308] on p "To summarize, the kernel first translates the destination userspace virtual add…" at bounding box center [657, 286] width 373 height 43
drag, startPoint x: 782, startPoint y: 375, endPoint x: 710, endPoint y: 432, distance: 91.8
click at [707, 394] on p "What is striking about this implementation is that it does not involve CR0.WP. …" at bounding box center [657, 357] width 373 height 71
drag, startPoint x: 640, startPoint y: 379, endPoint x: 635, endPoint y: 395, distance: 16.8
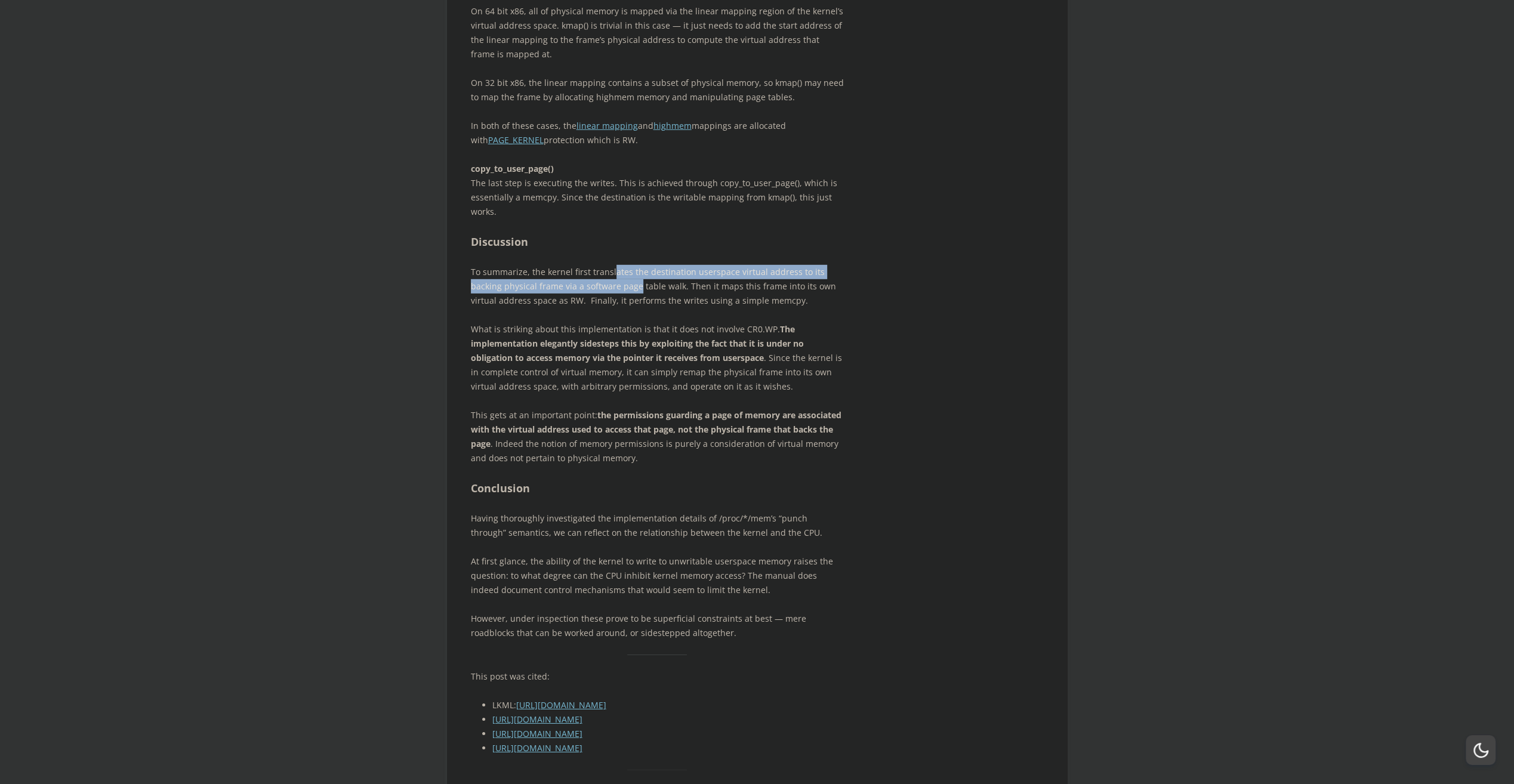
click at [635, 308] on p "To summarize, the kernel first translates the destination userspace virtual add…" at bounding box center [657, 286] width 373 height 43
drag, startPoint x: 635, startPoint y: 395, endPoint x: 579, endPoint y: 431, distance: 66.6
click at [579, 394] on p "What is striking about this implementation is that it does not involve CR0.WP. …" at bounding box center [657, 357] width 373 height 71
drag, startPoint x: 579, startPoint y: 431, endPoint x: 756, endPoint y: 389, distance: 181.9
click at [756, 308] on p "To summarize, the kernel first translates the destination userspace virtual add…" at bounding box center [657, 286] width 373 height 43
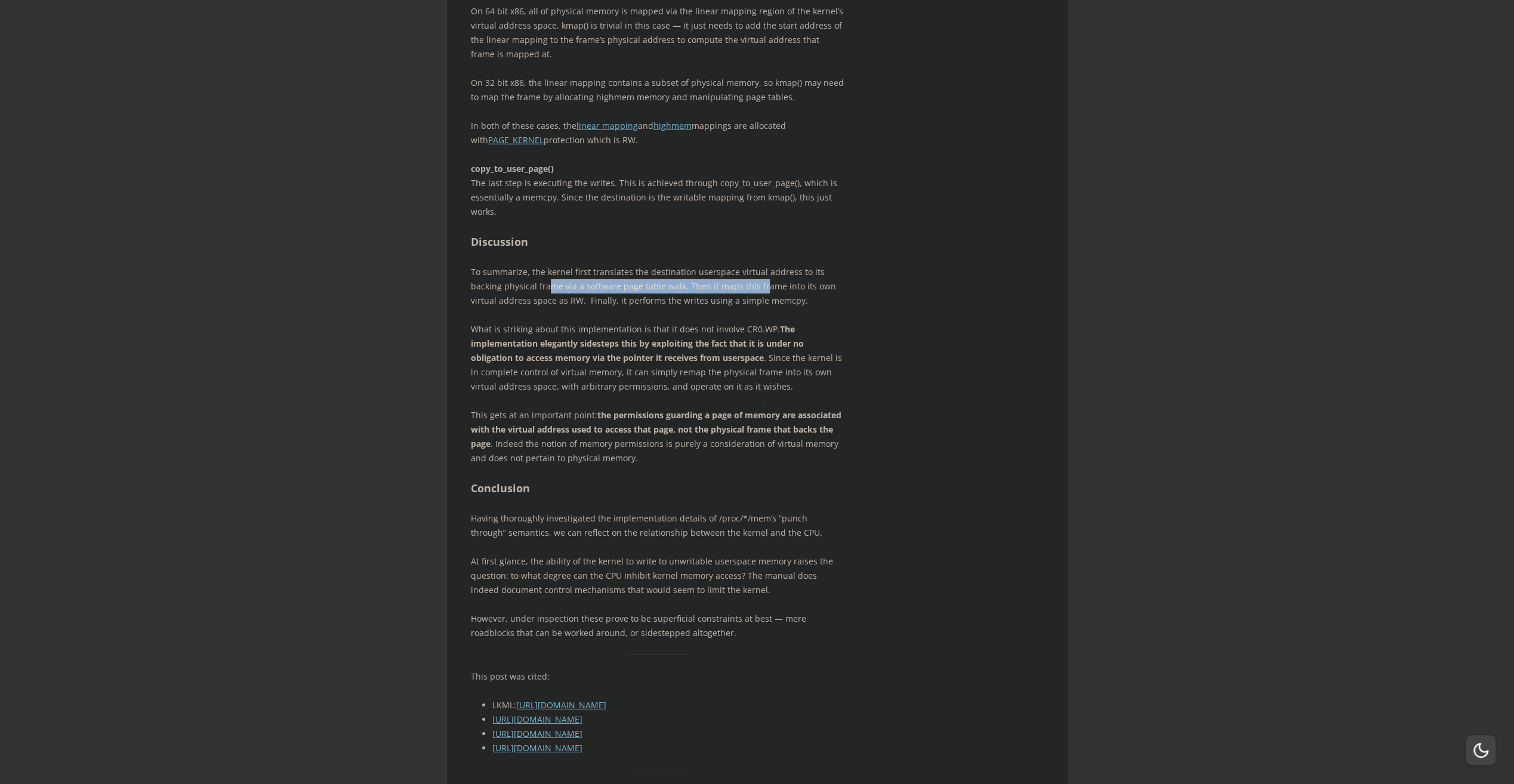
drag, startPoint x: 756, startPoint y: 389, endPoint x: 708, endPoint y: 453, distance: 80.0
click at [708, 394] on p "What is striking about this implementation is that it does not involve CR0.WP. …" at bounding box center [657, 357] width 373 height 71
drag, startPoint x: 708, startPoint y: 453, endPoint x: 685, endPoint y: 409, distance: 49.6
click at [685, 308] on p "To summarize, the kernel first translates the destination userspace virtual add…" at bounding box center [657, 286] width 373 height 43
drag, startPoint x: 478, startPoint y: 404, endPoint x: 694, endPoint y: 411, distance: 216.1
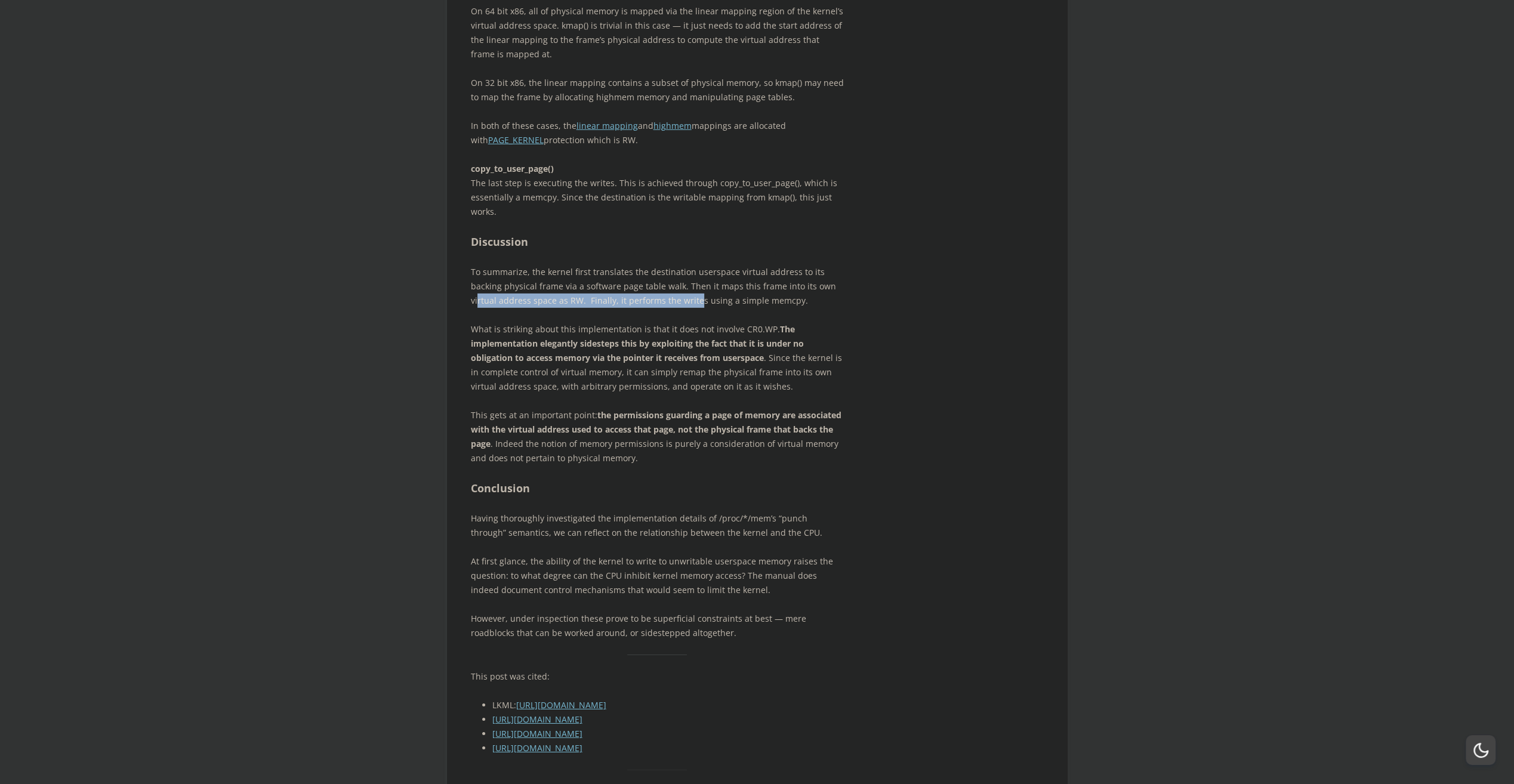
click at [694, 308] on p "To summarize, the kernel first translates the destination userspace virtual add…" at bounding box center [657, 286] width 373 height 43
drag, startPoint x: 694, startPoint y: 411, endPoint x: 624, endPoint y: 437, distance: 74.7
click at [624, 394] on p "What is striking about this implementation is that it does not involve CR0.WP. …" at bounding box center [657, 357] width 373 height 71
drag, startPoint x: 624, startPoint y: 437, endPoint x: 861, endPoint y: 402, distance: 239.6
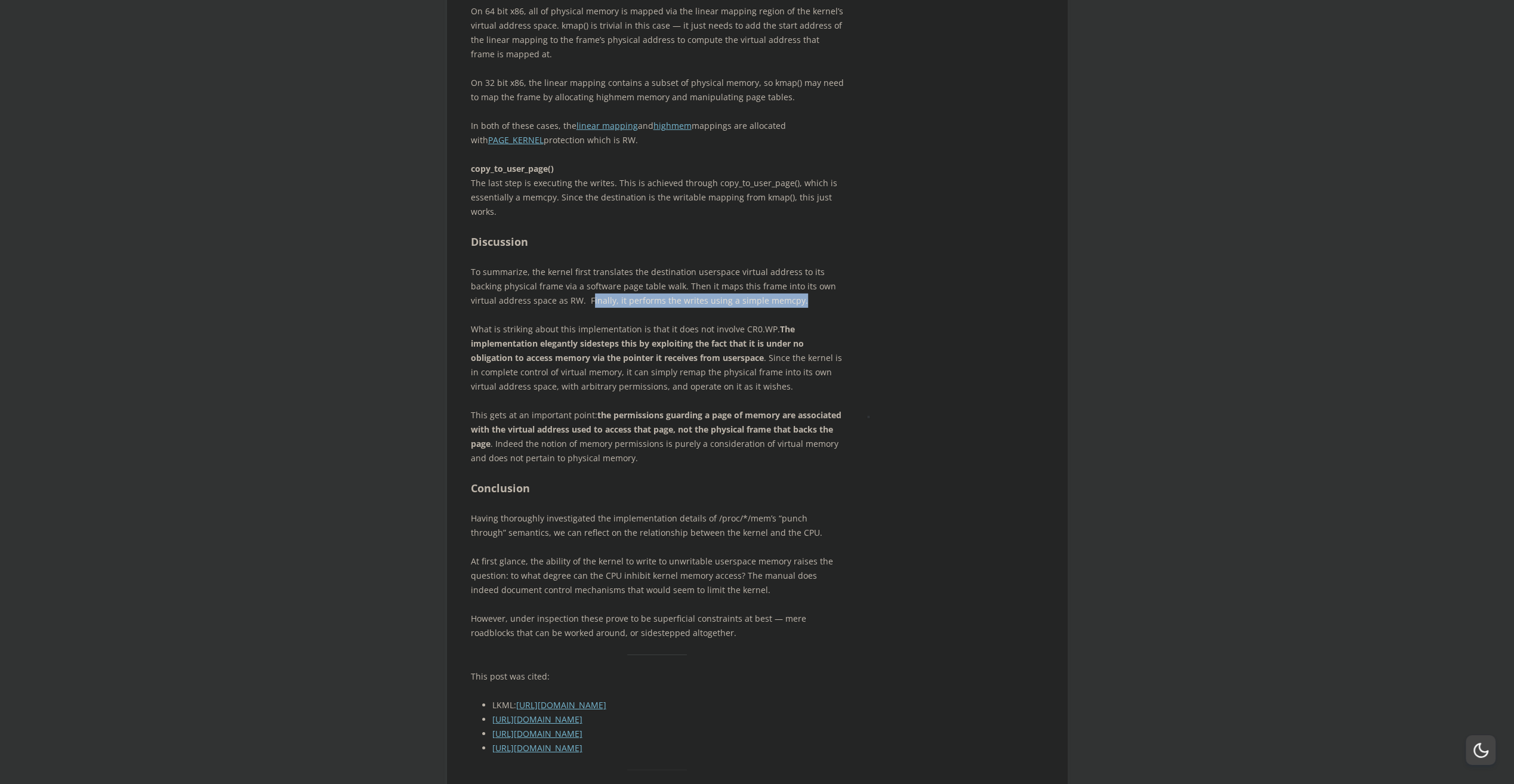
drag, startPoint x: 861, startPoint y: 402, endPoint x: 729, endPoint y: 454, distance: 141.9
click at [729, 394] on p "What is striking about this implementation is that it does not involve CR0.WP. …" at bounding box center [657, 357] width 373 height 71
drag, startPoint x: 615, startPoint y: 459, endPoint x: 755, endPoint y: 459, distance: 140.0
click at [755, 363] on strong "The implementation elegantly sidesteps this by exploiting the fact that it is u…" at bounding box center [637, 343] width 333 height 40
drag, startPoint x: 755, startPoint y: 459, endPoint x: 727, endPoint y: 520, distance: 67.1
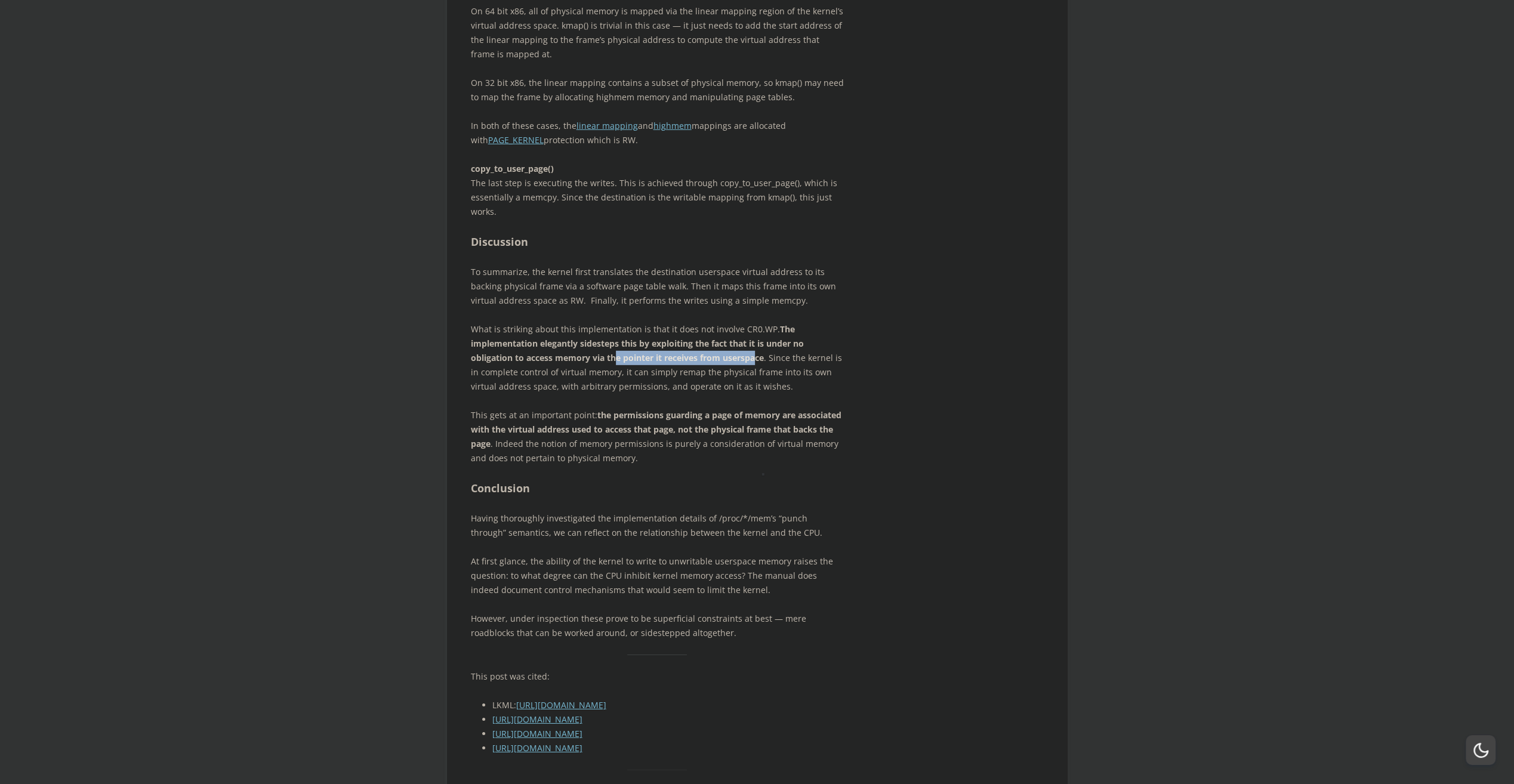
click at [726, 449] on strong "the permissions guarding a page of memory are associated with the virtual addre…" at bounding box center [656, 429] width 370 height 40
drag, startPoint x: 543, startPoint y: 486, endPoint x: 779, endPoint y: 493, distance: 236.1
click at [779, 394] on p "What is striking about this implementation is that it does not involve CR0.WP. …" at bounding box center [657, 357] width 373 height 71
drag, startPoint x: 779, startPoint y: 493, endPoint x: 624, endPoint y: 514, distance: 156.4
click at [705, 465] on p "This gets at an important point: the permissions guarding a page of memory are …" at bounding box center [657, 436] width 373 height 57
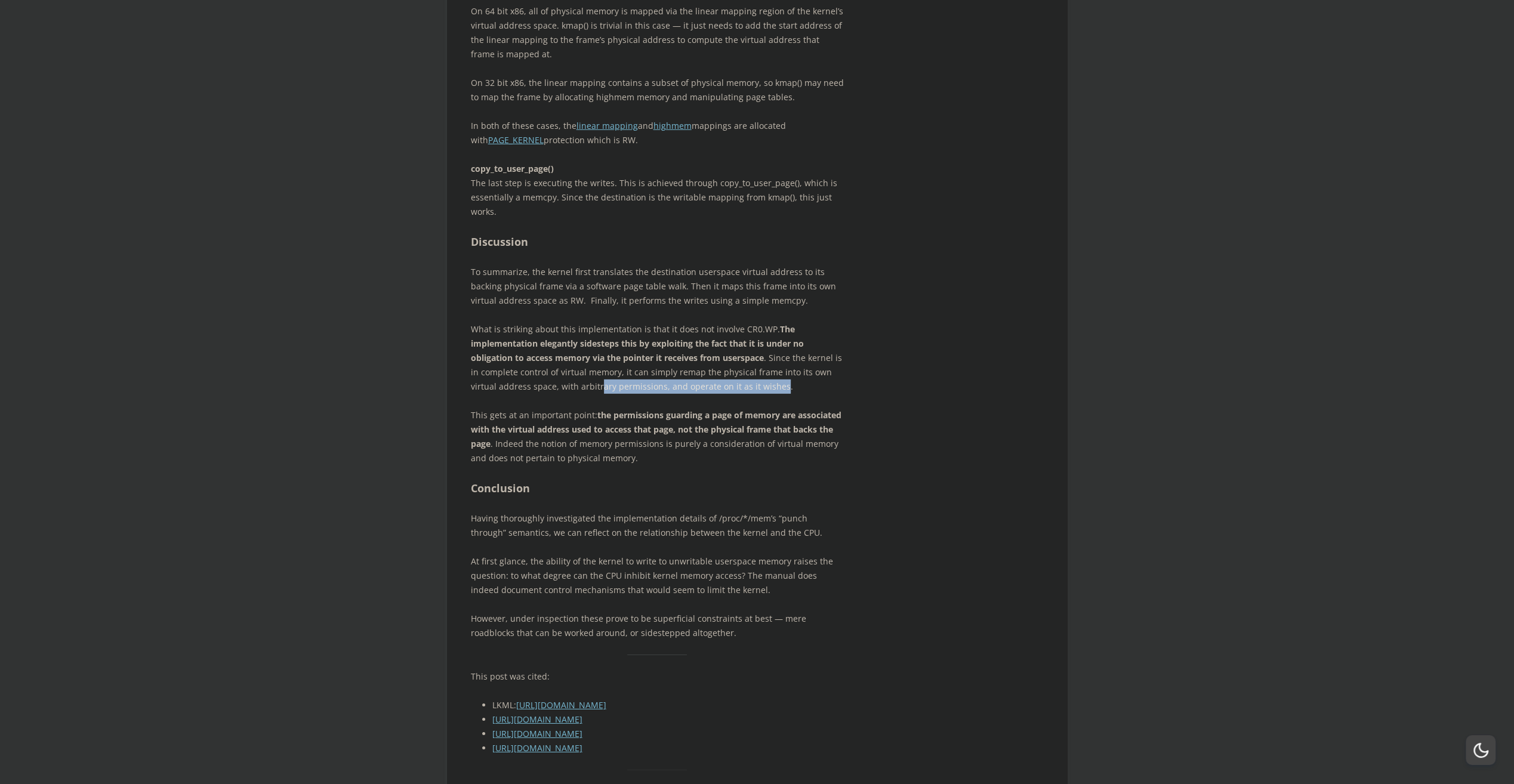
drag, startPoint x: 667, startPoint y: 490, endPoint x: 777, endPoint y: 487, distance: 110.0
click at [777, 394] on p "What is striking about this implementation is that it does not involve CR0.WP. …" at bounding box center [657, 357] width 373 height 71
drag, startPoint x: 777, startPoint y: 487, endPoint x: 604, endPoint y: 540, distance: 180.9
click at [717, 465] on p "This gets at an important point: the permissions guarding a page of memory are …" at bounding box center [657, 436] width 373 height 57
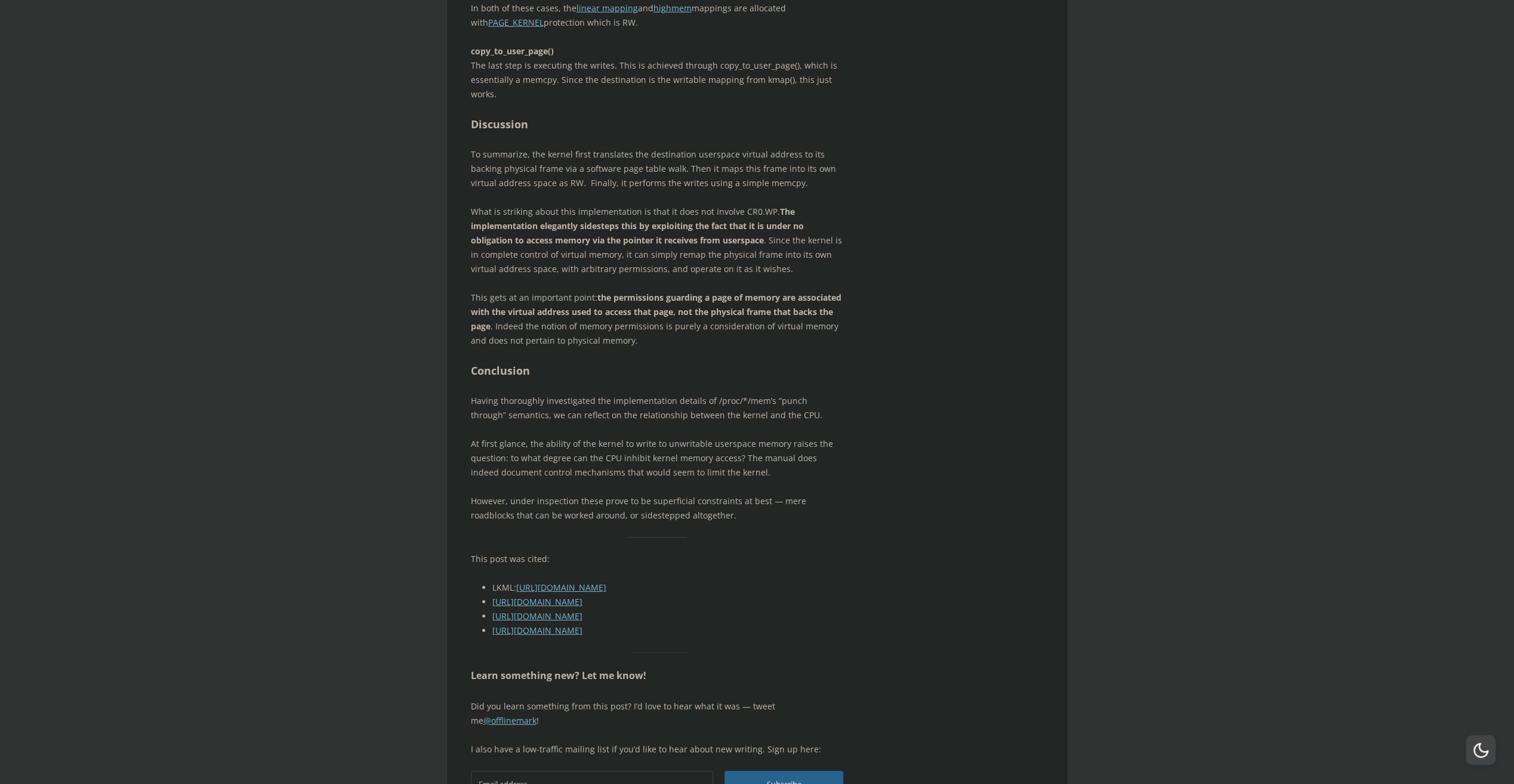
scroll to position [3549, 0]
drag, startPoint x: 599, startPoint y: 400, endPoint x: 801, endPoint y: 399, distance: 202.0
click at [801, 330] on strong "the permissions guarding a page of memory are associated with the virtual addre…" at bounding box center [656, 310] width 370 height 40
drag, startPoint x: 801, startPoint y: 399, endPoint x: 727, endPoint y: 454, distance: 92.2
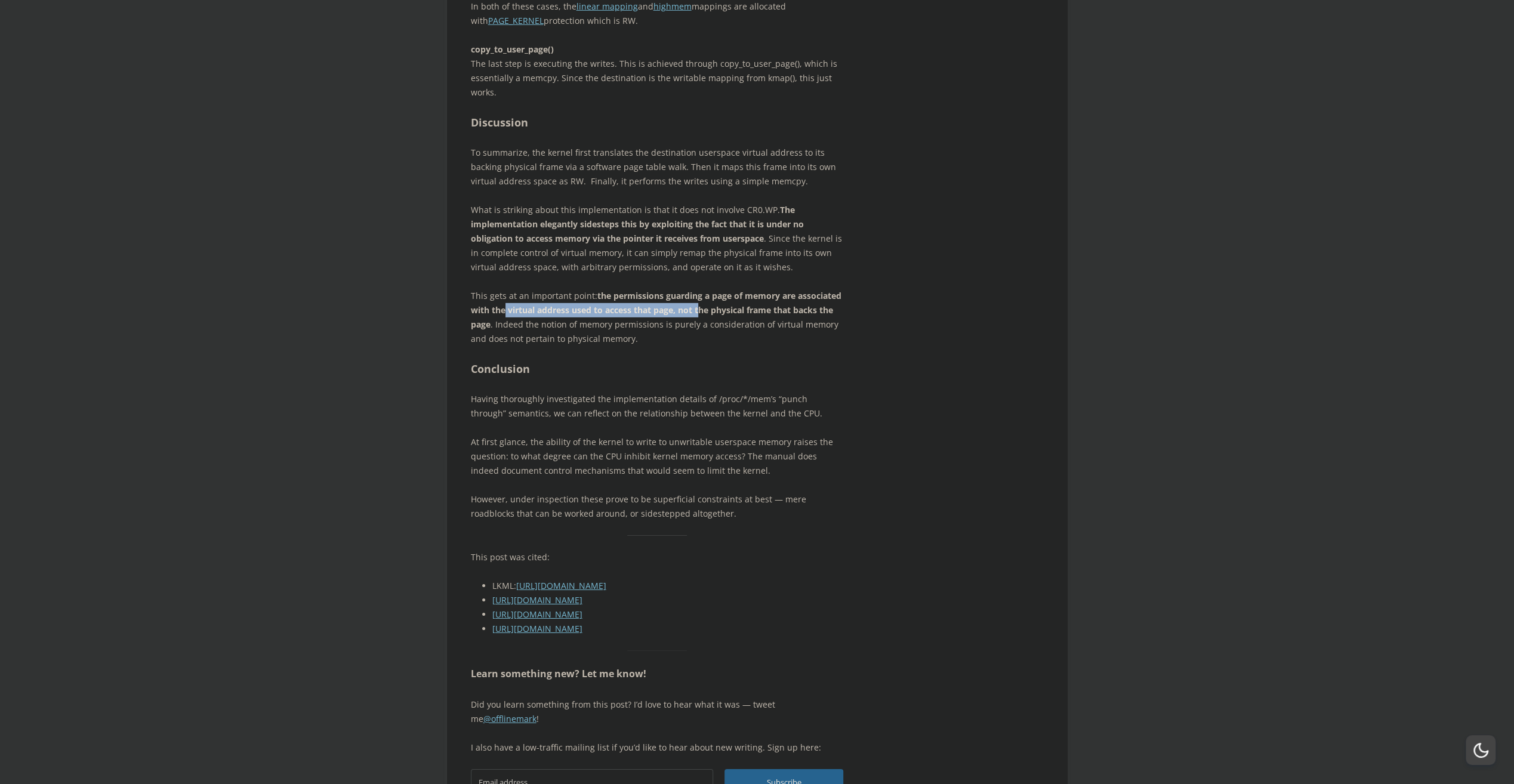
drag, startPoint x: 504, startPoint y: 414, endPoint x: 699, endPoint y: 413, distance: 195.0
click at [699, 330] on strong "the permissions guarding a page of memory are associated with the virtual addre…" at bounding box center [656, 310] width 370 height 40
drag, startPoint x: 699, startPoint y: 413, endPoint x: 674, endPoint y: 444, distance: 39.8
click at [674, 346] on p "This gets at an important point: the permissions guarding a page of memory are …" at bounding box center [657, 317] width 373 height 57
drag, startPoint x: 617, startPoint y: 403, endPoint x: 786, endPoint y: 398, distance: 169.1
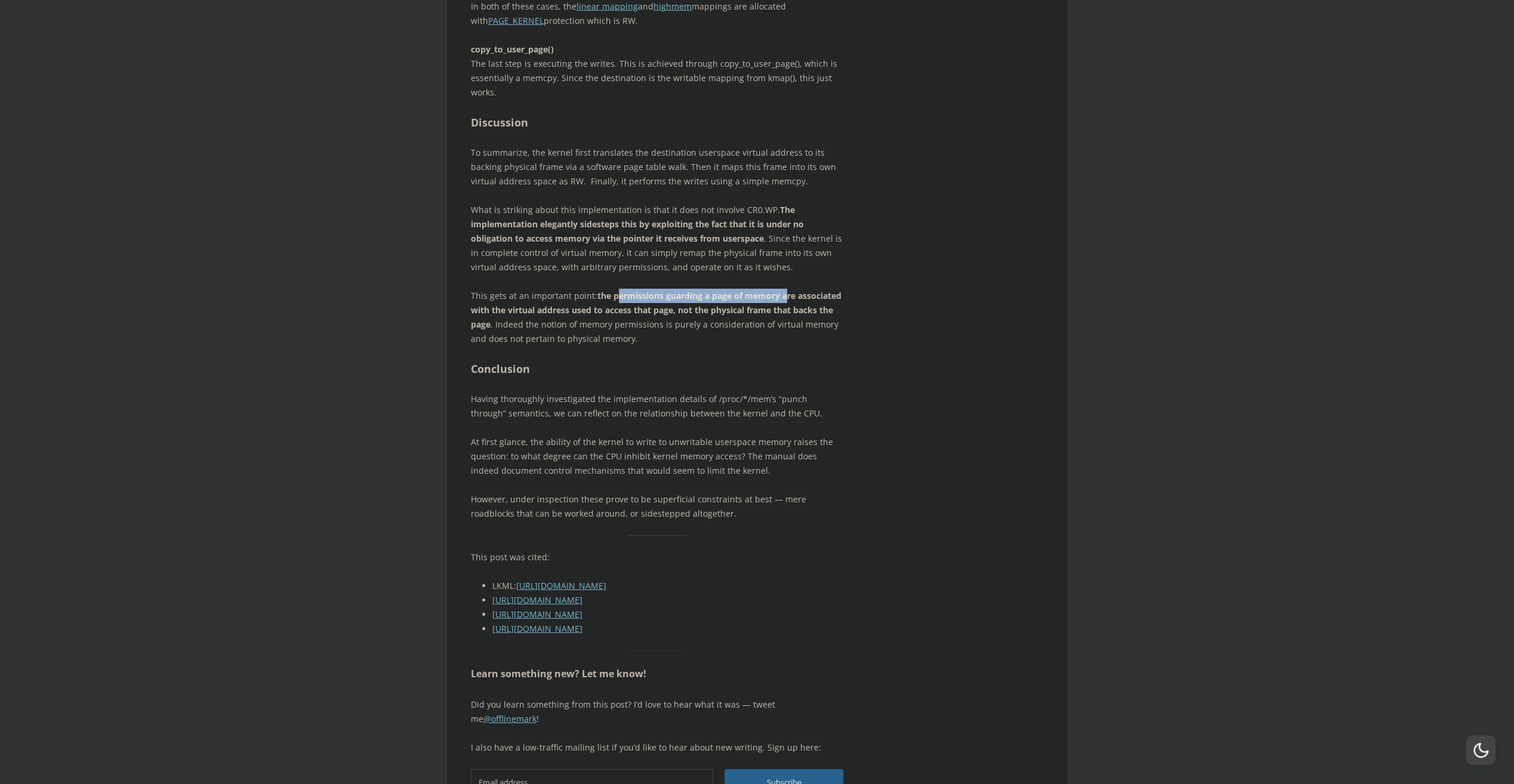
click at [786, 330] on strong "the permissions guarding a page of memory are associated with the virtual addre…" at bounding box center [656, 310] width 370 height 40
drag, startPoint x: 786, startPoint y: 398, endPoint x: 745, endPoint y: 447, distance: 63.9
click at [745, 346] on p "This gets at an important point: the permissions guarding a page of memory are …" at bounding box center [657, 317] width 373 height 57
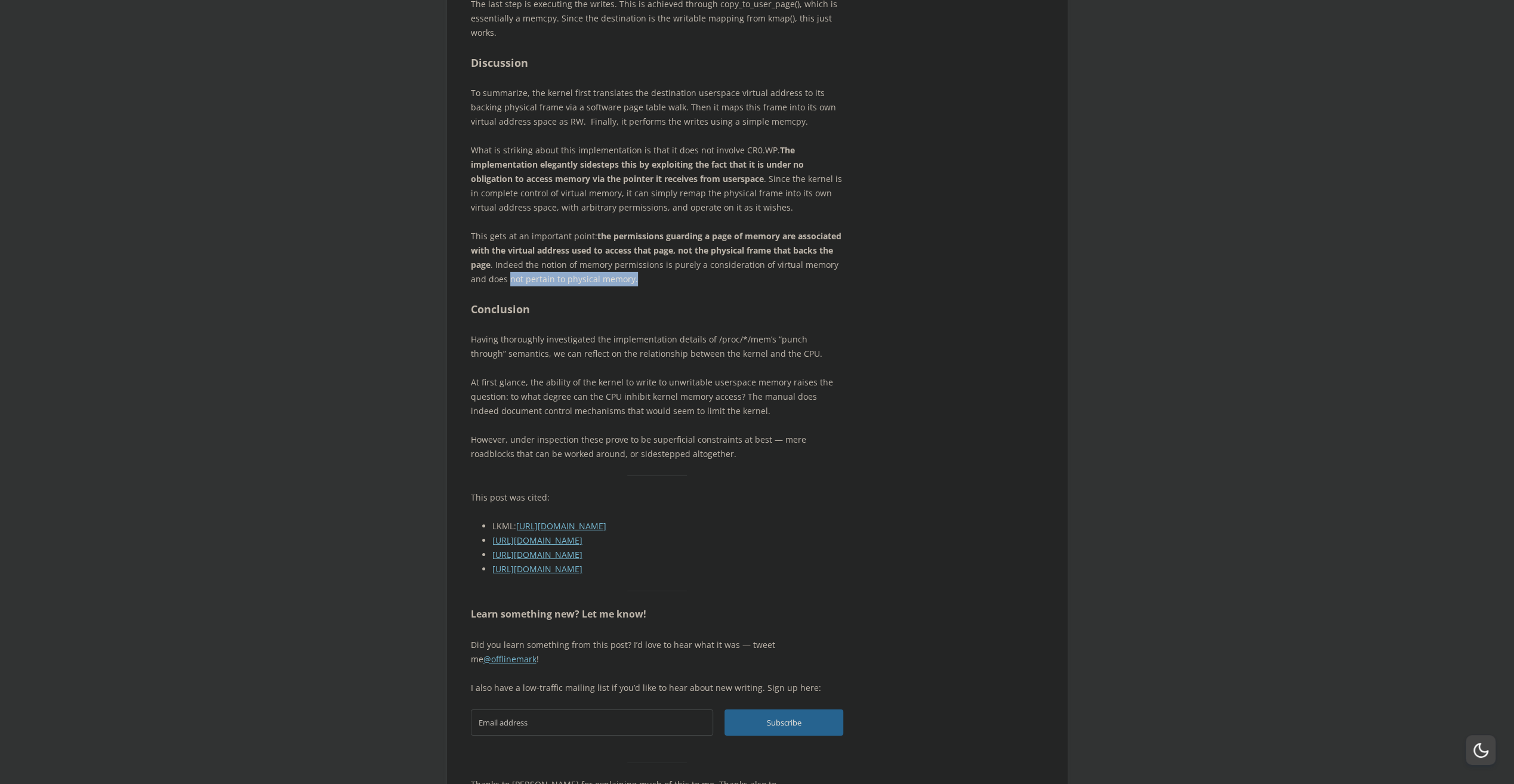
drag, startPoint x: 511, startPoint y: 384, endPoint x: 728, endPoint y: 385, distance: 217.0
click at [728, 287] on p "This gets at an important point: the permissions guarding a page of memory are …" at bounding box center [657, 257] width 373 height 57
drag, startPoint x: 728, startPoint y: 385, endPoint x: 643, endPoint y: 424, distance: 93.5
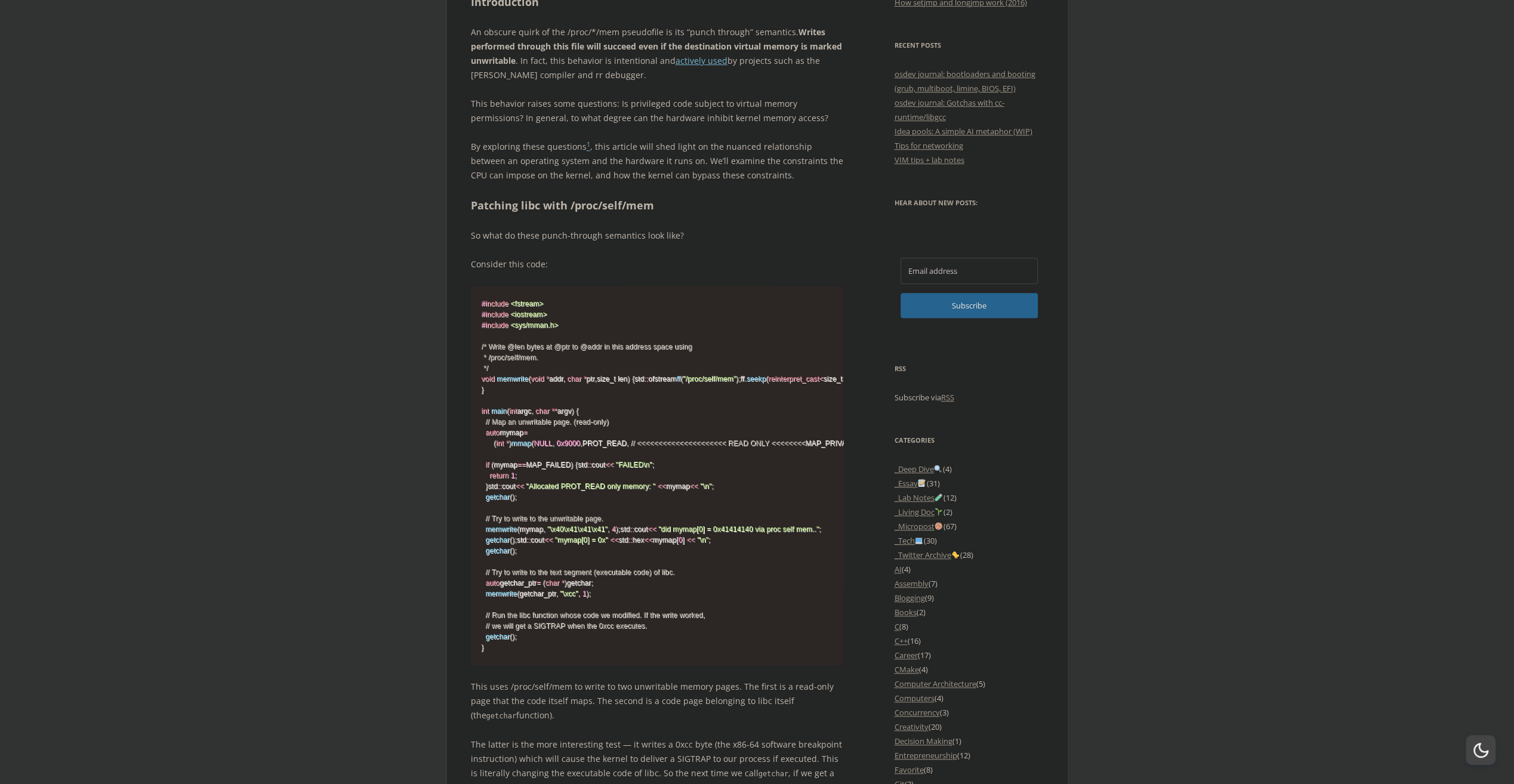
scroll to position [564, 0]
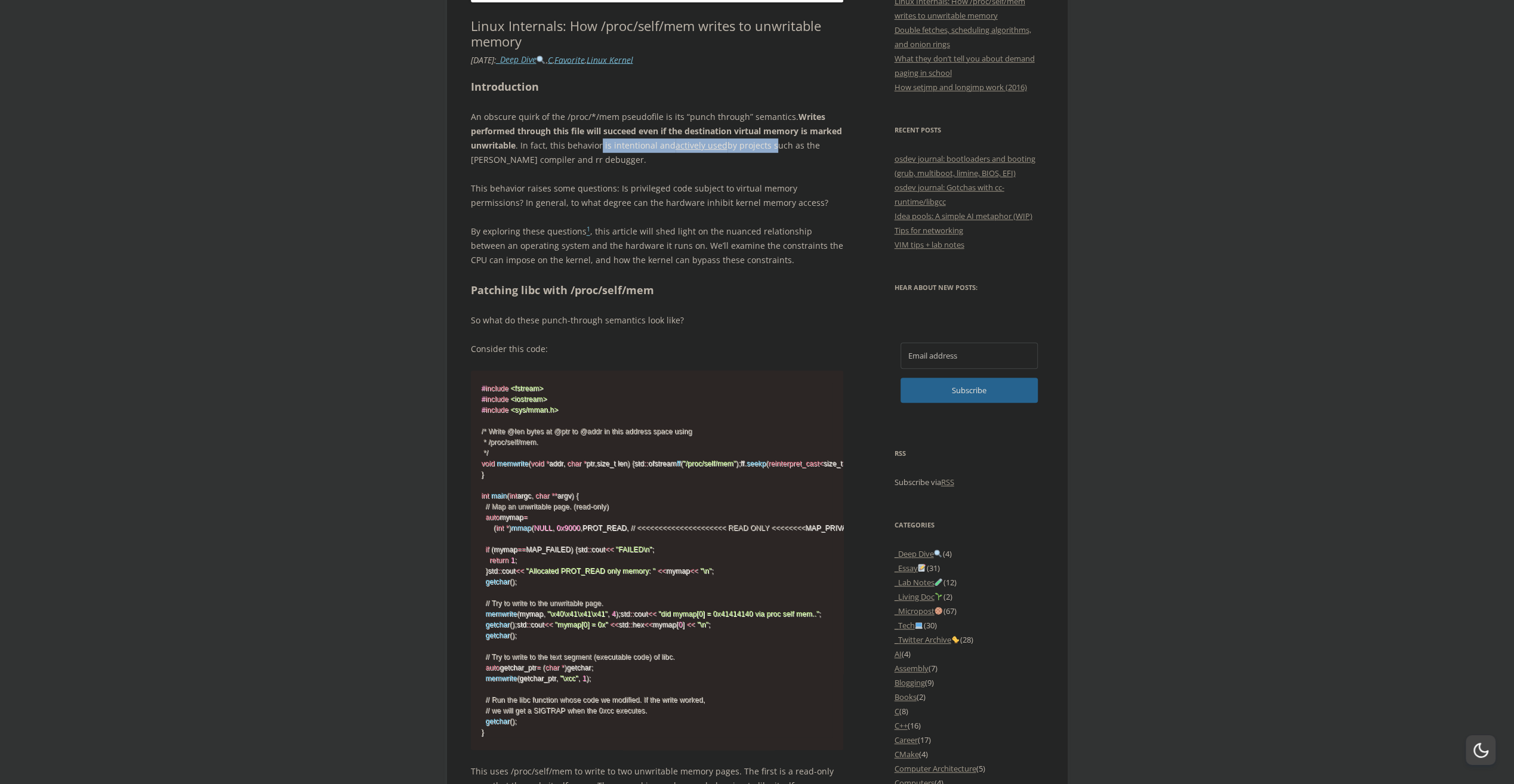
drag, startPoint x: 633, startPoint y: 141, endPoint x: 804, endPoint y: 147, distance: 171.1
click at [804, 147] on p "An obscure [PERSON_NAME] of the /proc/*/mem pseudofile is its “punch through” s…" at bounding box center [657, 138] width 373 height 57
drag, startPoint x: 804, startPoint y: 147, endPoint x: 509, endPoint y: 190, distance: 298.1
click at [738, 193] on p "This behavior raises some questions: Is privileged code subject to virtual memo…" at bounding box center [657, 195] width 373 height 29
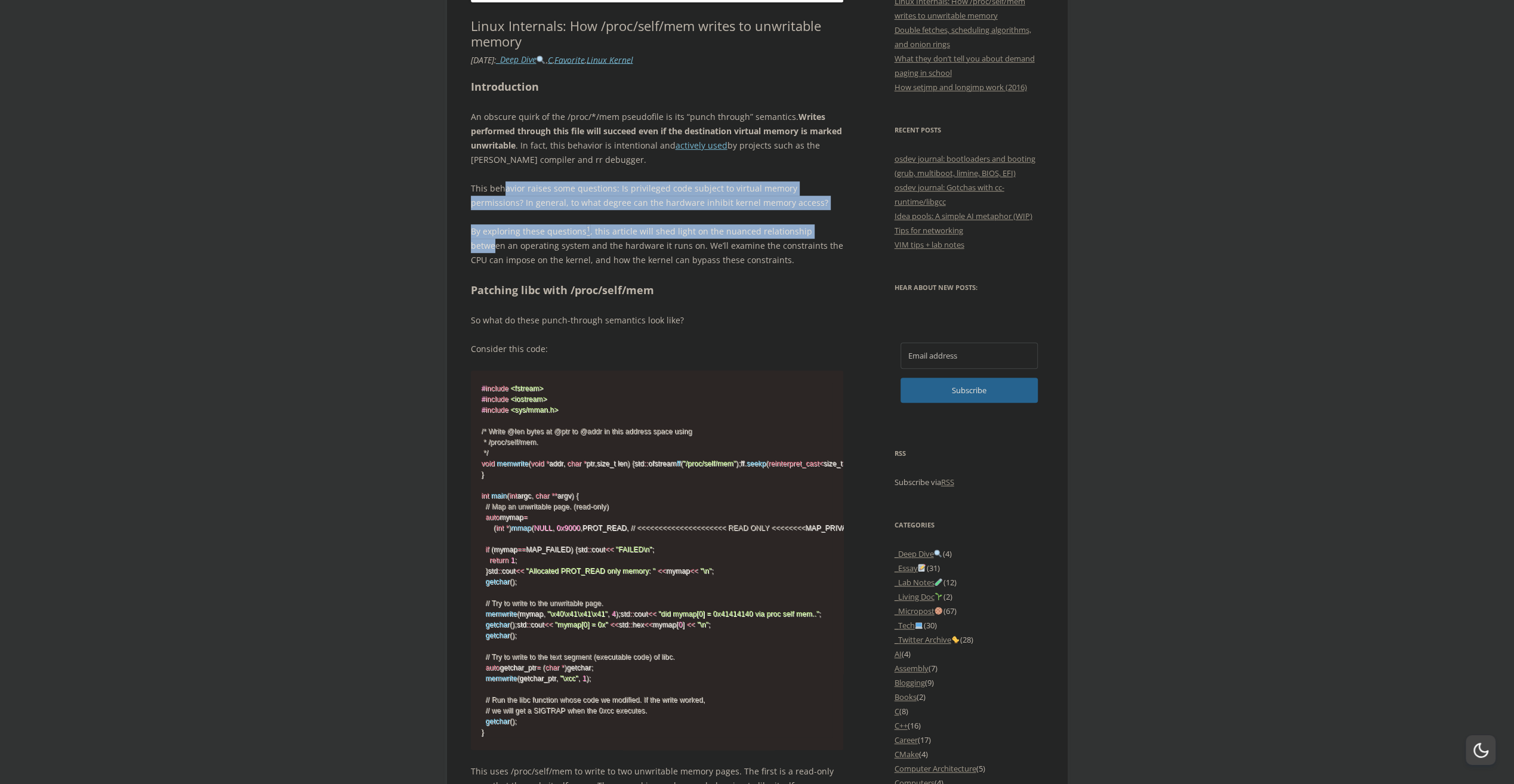
drag, startPoint x: 532, startPoint y: 196, endPoint x: 823, endPoint y: 235, distance: 293.6
drag, startPoint x: 823, startPoint y: 235, endPoint x: 545, endPoint y: 248, distance: 278.3
click at [703, 264] on p "By exploring these questions 1 , this article will shed light on the nuanced re…" at bounding box center [657, 245] width 373 height 43
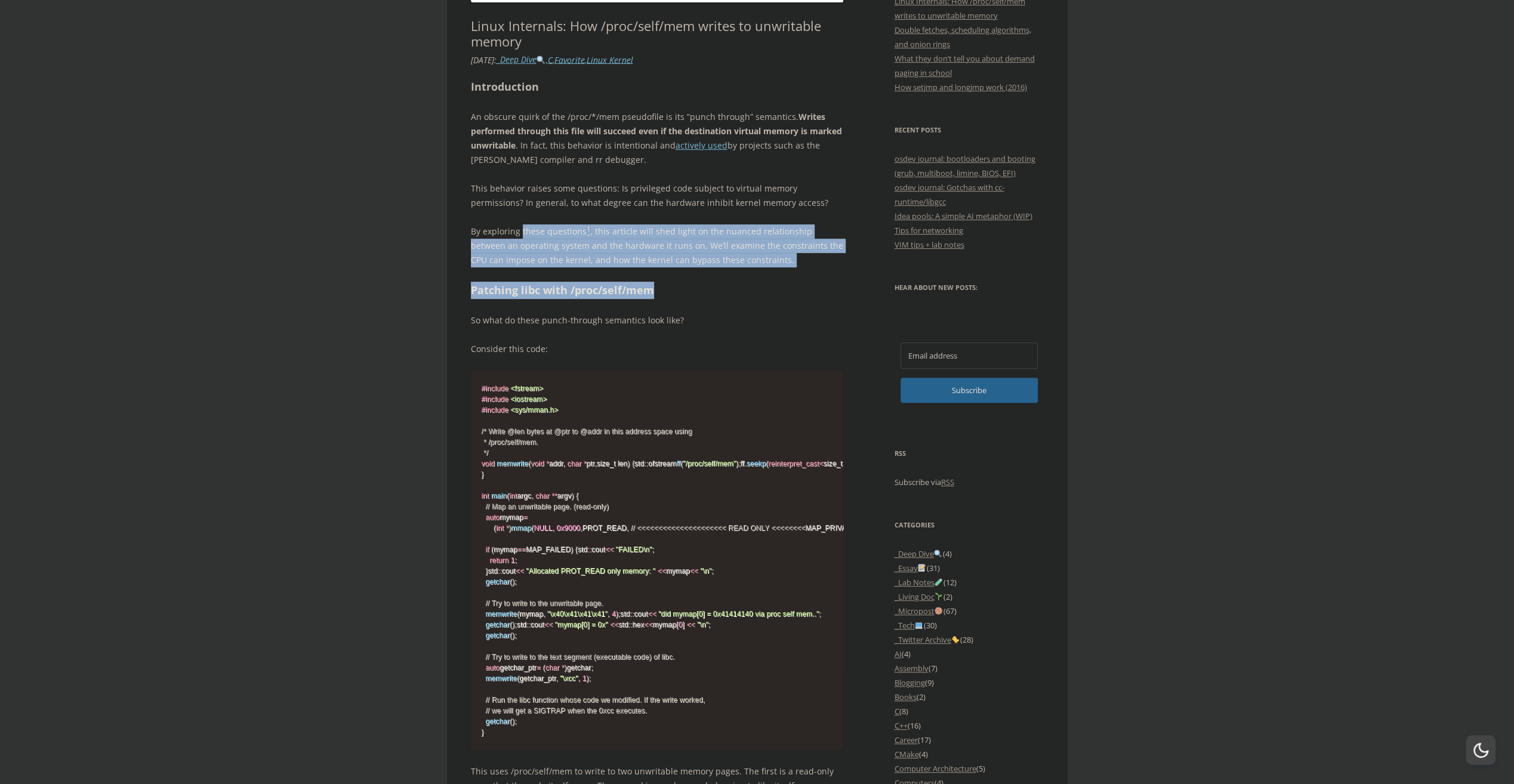
drag, startPoint x: 521, startPoint y: 232, endPoint x: 766, endPoint y: 267, distance: 247.5
drag, startPoint x: 766, startPoint y: 267, endPoint x: 676, endPoint y: 292, distance: 93.4
click at [699, 284] on h2 "Patching libc with /proc/self/mem" at bounding box center [657, 290] width 373 height 17
click at [654, 292] on h2 "Patching libc with /proc/self/mem" at bounding box center [657, 290] width 373 height 17
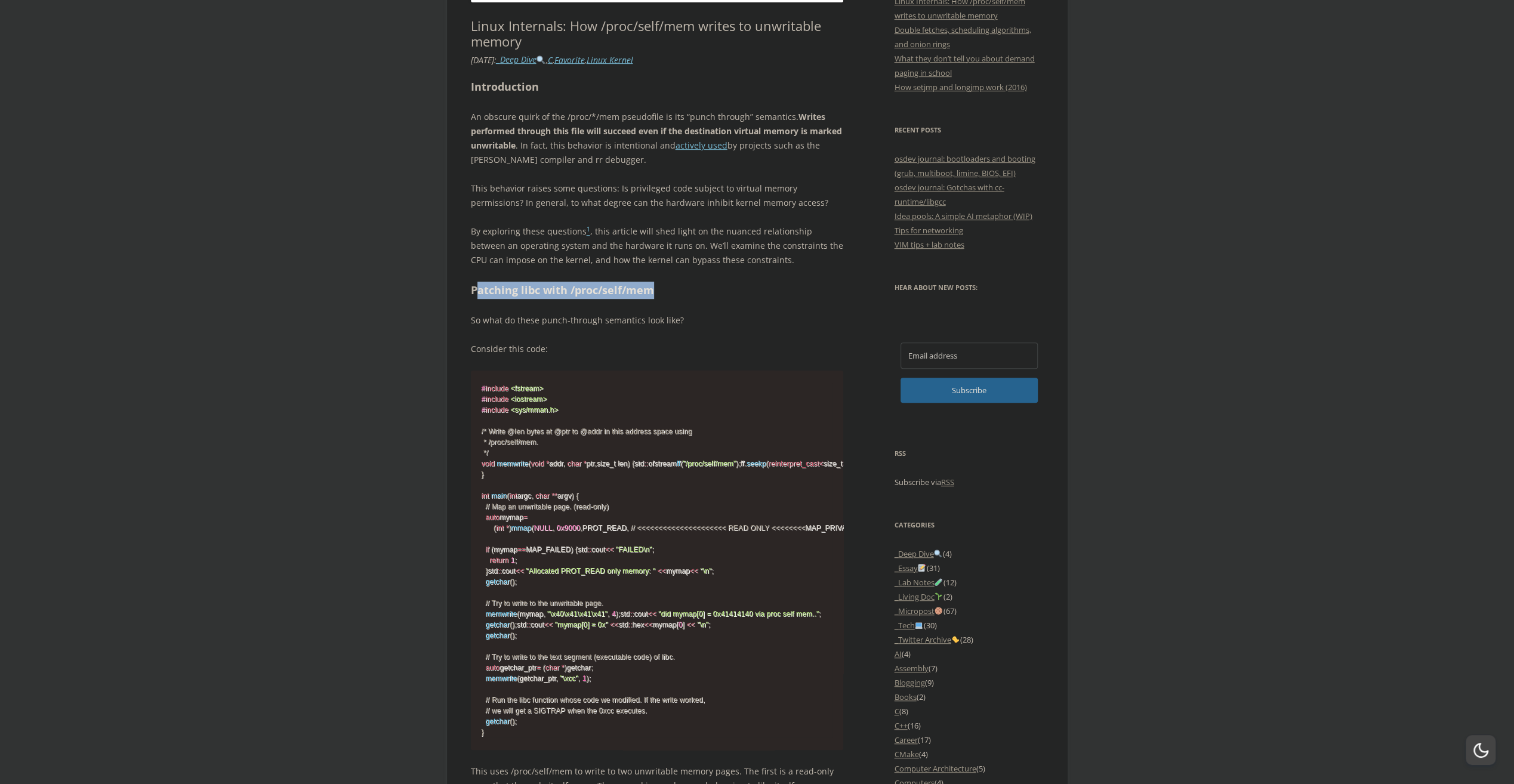
drag, startPoint x: 608, startPoint y: 292, endPoint x: 474, endPoint y: 292, distance: 134.0
click at [474, 292] on h2 "Patching libc with /proc/self/mem" at bounding box center [657, 290] width 373 height 17
drag, startPoint x: 474, startPoint y: 292, endPoint x: 694, endPoint y: 325, distance: 222.5
click at [728, 342] on p "Consider this code:" at bounding box center [657, 349] width 373 height 14
drag, startPoint x: 591, startPoint y: 315, endPoint x: 487, endPoint y: 312, distance: 104.0
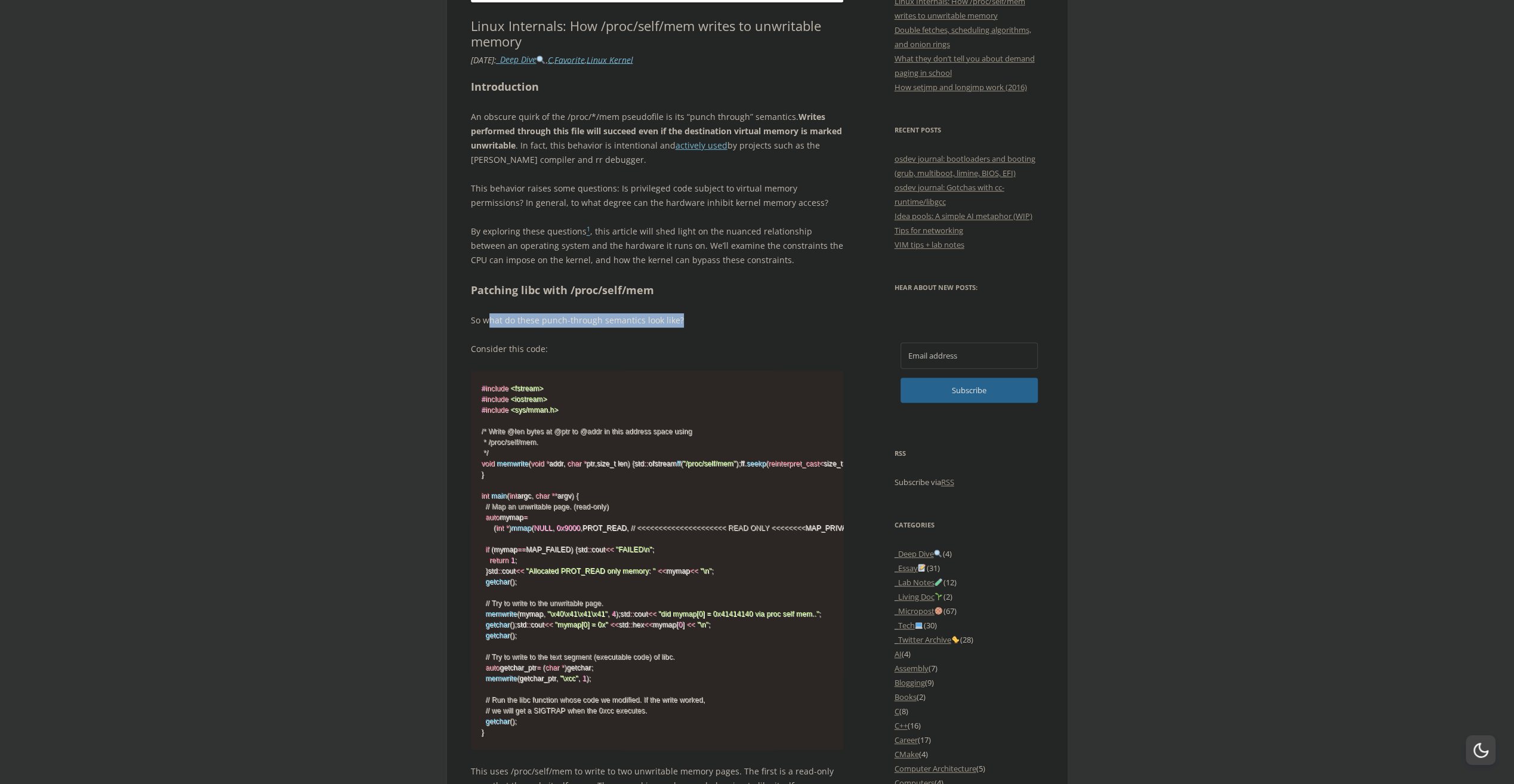
click at [487, 313] on p "So what do these punch-through semantics look like?" at bounding box center [657, 320] width 373 height 14
drag, startPoint x: 487, startPoint y: 312, endPoint x: 643, endPoint y: 357, distance: 162.4
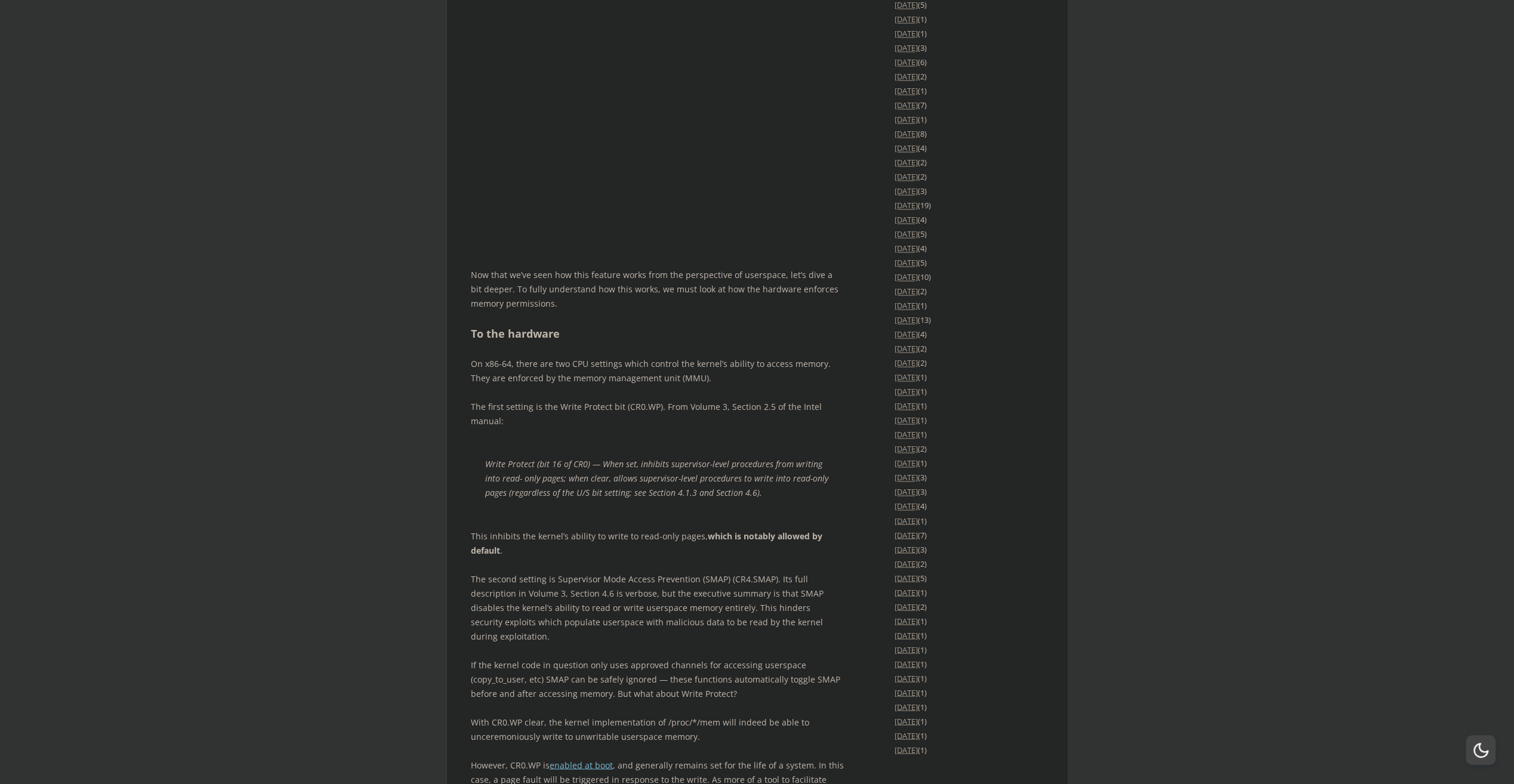
scroll to position [2056, 0]
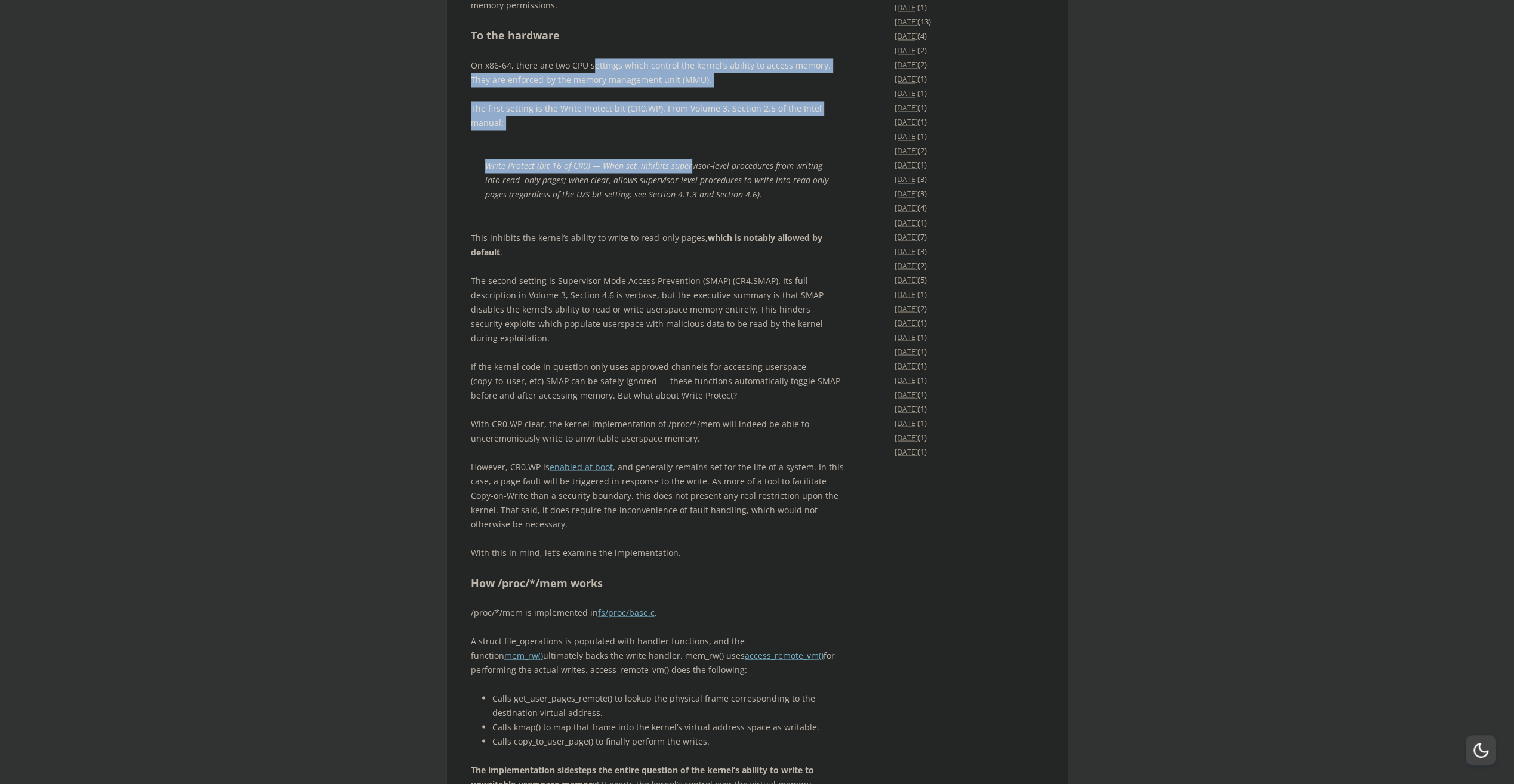
drag, startPoint x: 612, startPoint y: 204, endPoint x: 687, endPoint y: 255, distance: 90.7
click at [687, 255] on div "Introduction An obscure [PERSON_NAME] of the /proc/*/mem pseudofile is its “pun…" at bounding box center [657, 494] width 373 height 3815
drag, startPoint x: 687, startPoint y: 255, endPoint x: 667, endPoint y: 368, distance: 114.8
click at [662, 259] on p "This inhibits the kernel’s ability to write to read-only pages, which is notabl…" at bounding box center [657, 244] width 373 height 29
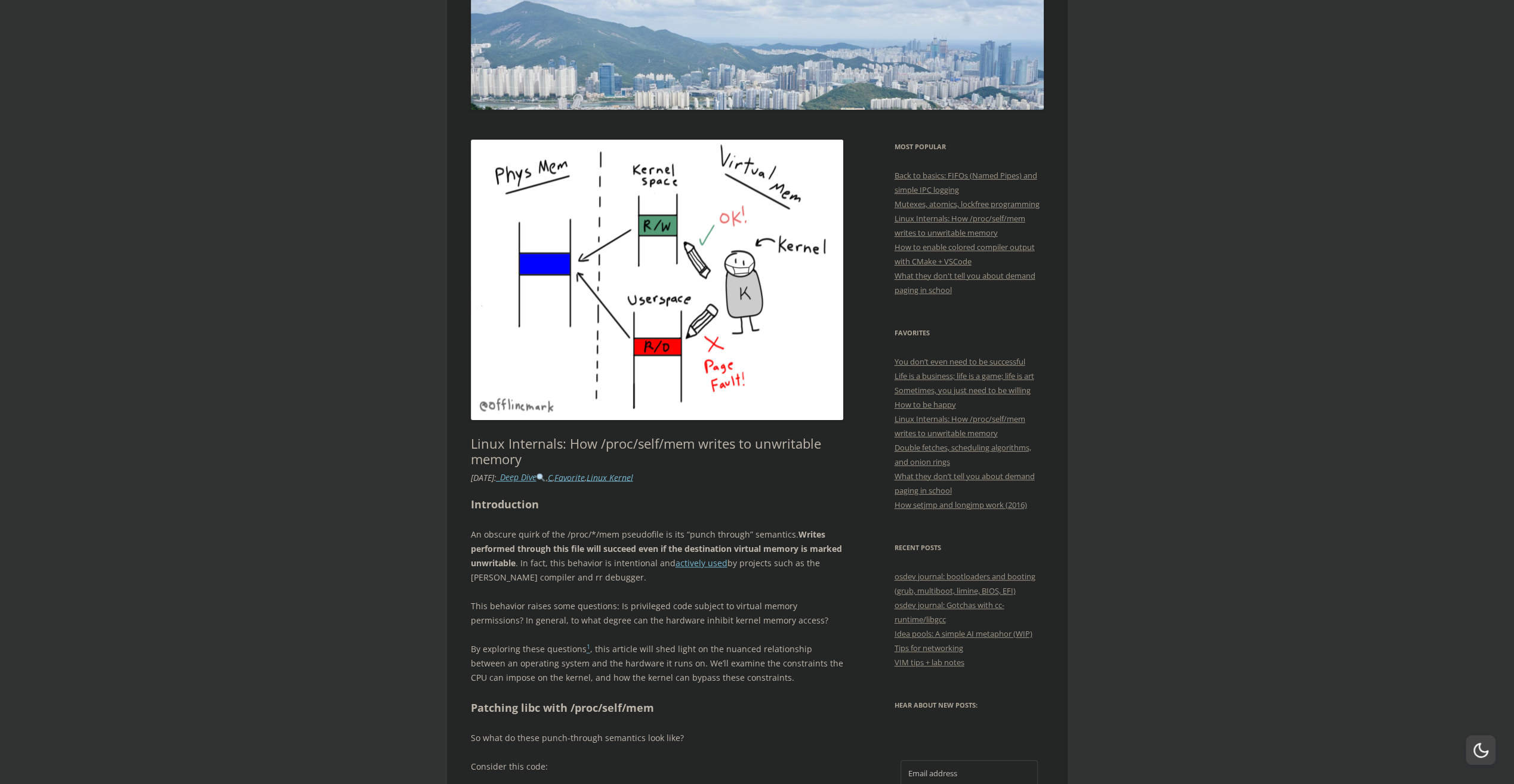
scroll to position [266, 0]
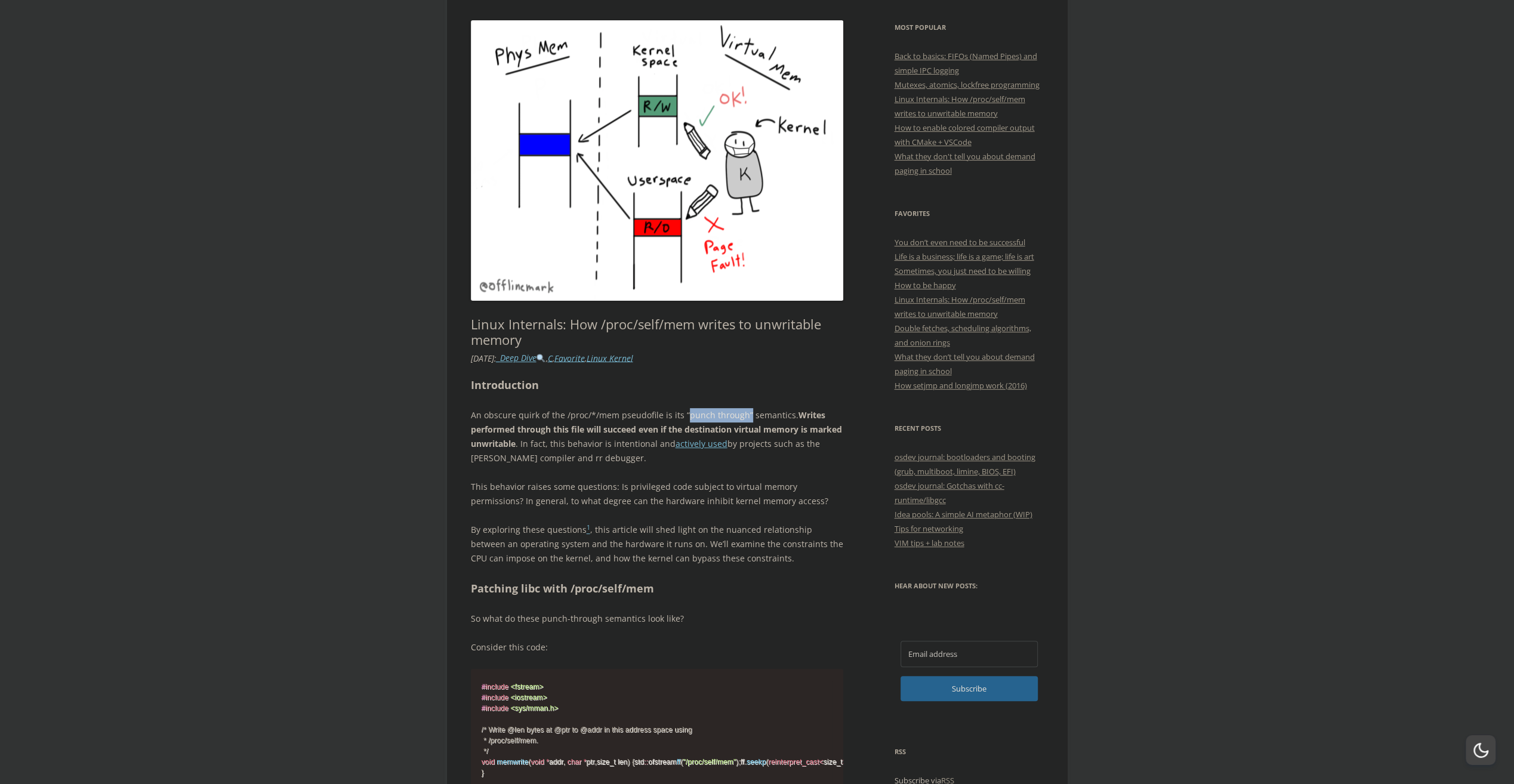
drag, startPoint x: 685, startPoint y: 415, endPoint x: 743, endPoint y: 417, distance: 58.0
click at [743, 417] on p "An obscure [PERSON_NAME] of the /proc/*/mem pseudofile is its “punch through” s…" at bounding box center [657, 436] width 373 height 57
click at [727, 416] on p "An obscure [PERSON_NAME] of the /proc/*/mem pseudofile is its “punch through” s…" at bounding box center [657, 436] width 373 height 57
click at [737, 418] on p "An obscure [PERSON_NAME] of the /proc/*/mem pseudofile is its “punch through” s…" at bounding box center [657, 436] width 373 height 57
drag, startPoint x: 740, startPoint y: 418, endPoint x: 684, endPoint y: 414, distance: 56.1
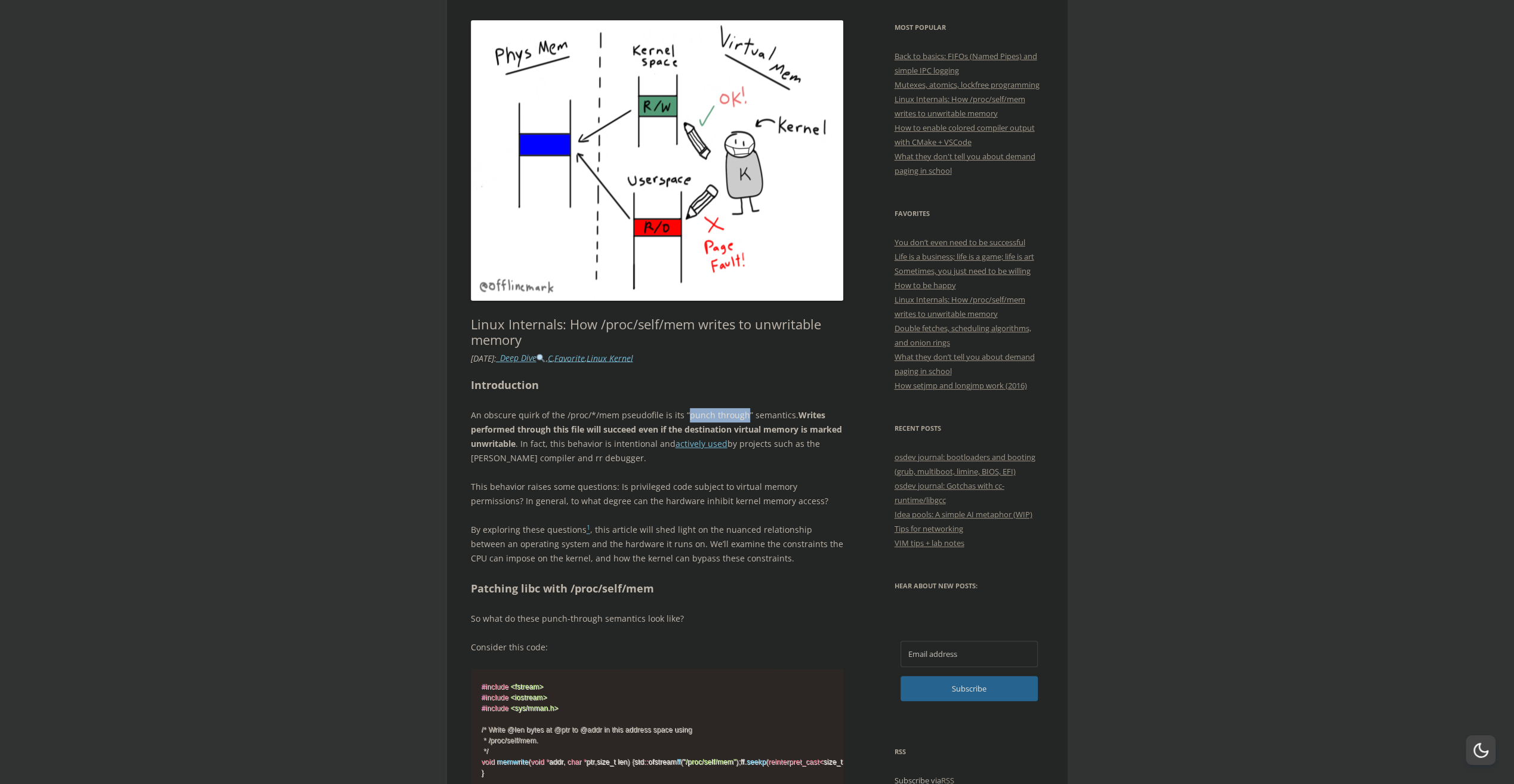
click at [684, 414] on p "An obscure [PERSON_NAME] of the /proc/*/mem pseudofile is its “punch through” s…" at bounding box center [657, 436] width 373 height 57
copy p "punch through"
